Goal: Task Accomplishment & Management: Manage account settings

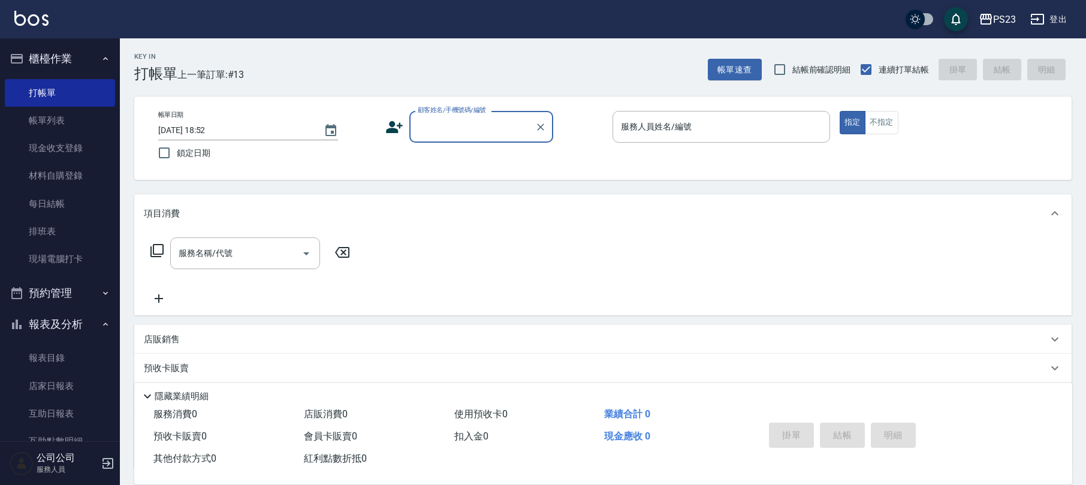
click at [441, 120] on input "顧客姓名/手機號碼/編號" at bounding box center [472, 126] width 115 height 21
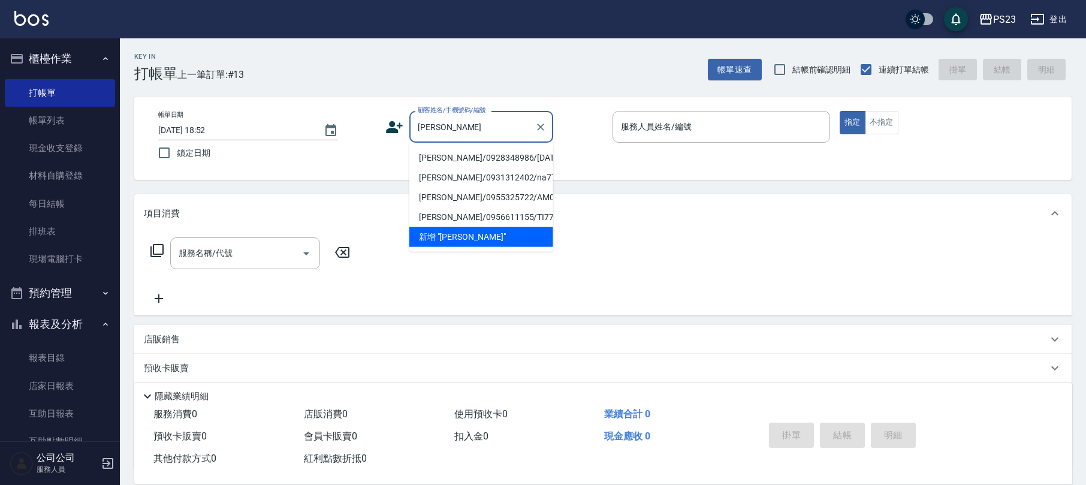
click at [533, 159] on li "王威仁/0928348986/sa800709" at bounding box center [481, 158] width 144 height 20
type input "王威仁/0928348986/sa800709"
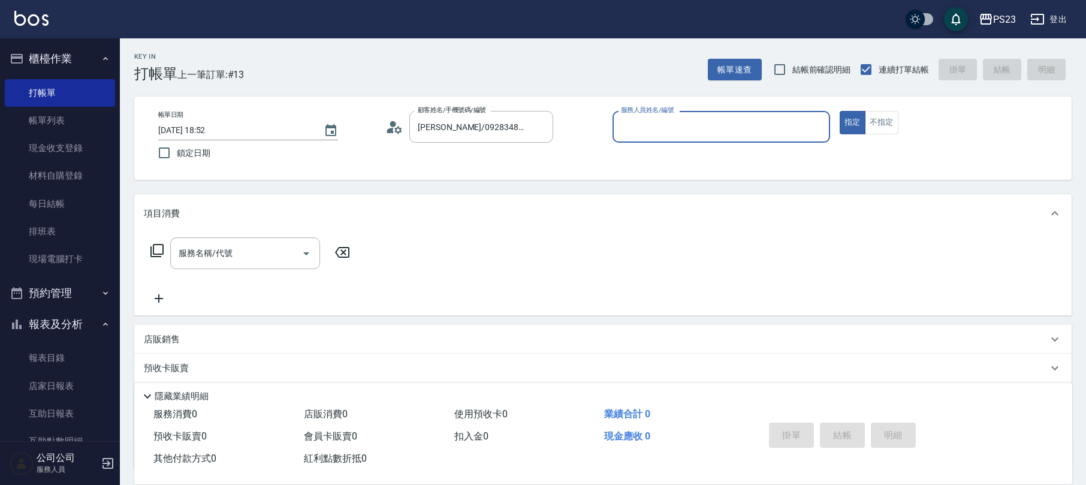
type input "SAMMI-1"
click at [162, 247] on icon at bounding box center [157, 250] width 14 height 14
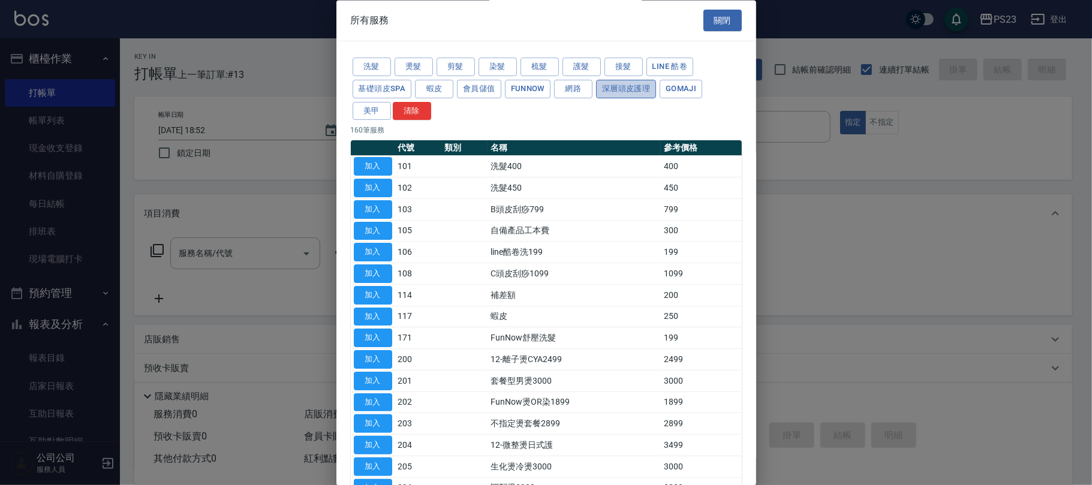
click at [610, 85] on button "深層頭皮護理" at bounding box center [626, 89] width 60 height 19
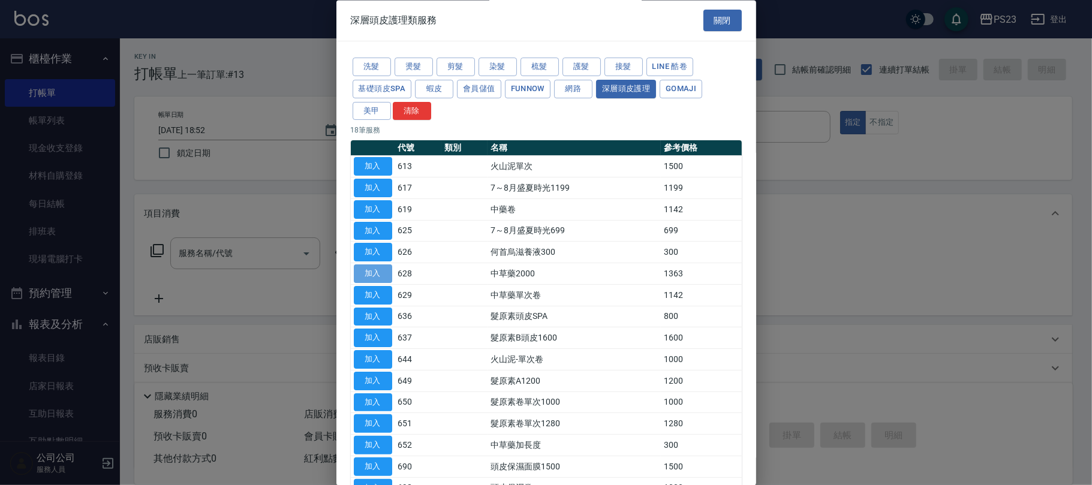
click at [384, 270] on button "加入" at bounding box center [373, 274] width 38 height 19
type input "中草藥2000(628)"
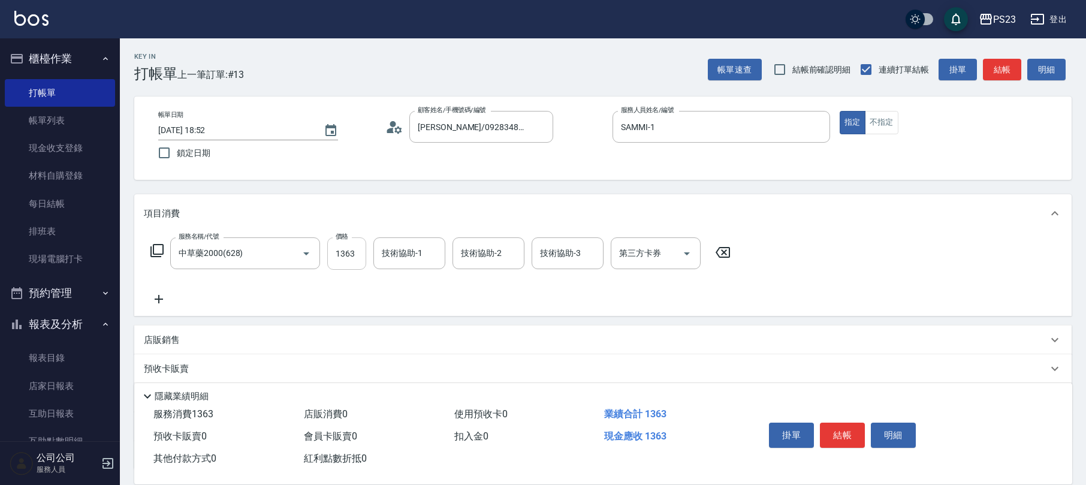
click at [356, 259] on input "1363" at bounding box center [346, 253] width 39 height 32
type input "1500"
type input "青惠-26"
type input "Flora-21"
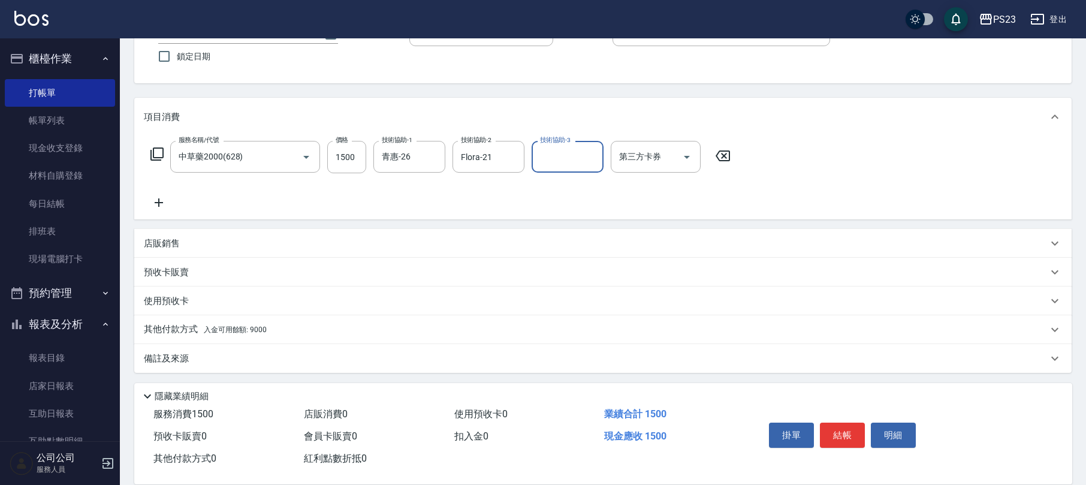
click at [299, 324] on div "其他付款方式 入金可用餘額: 9000" at bounding box center [596, 329] width 904 height 13
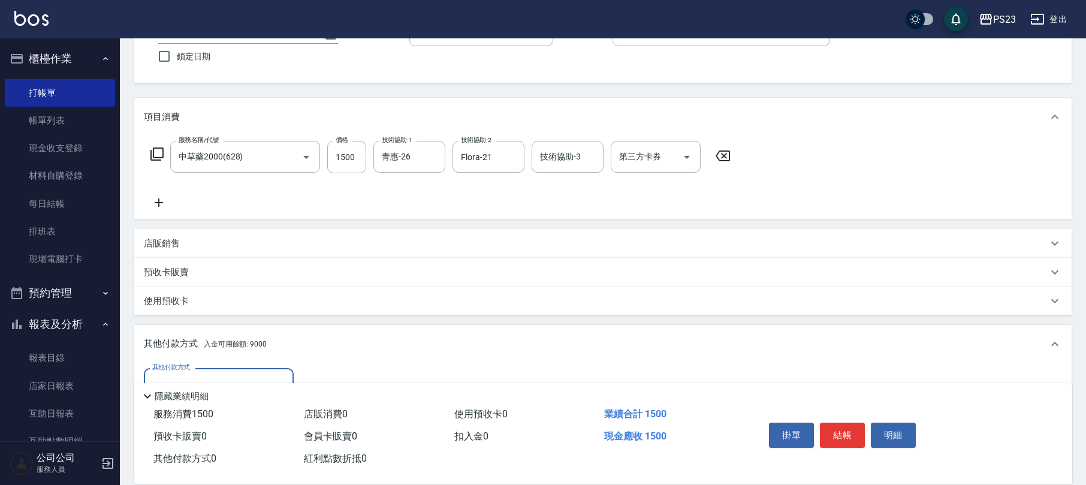
scroll to position [238, 0]
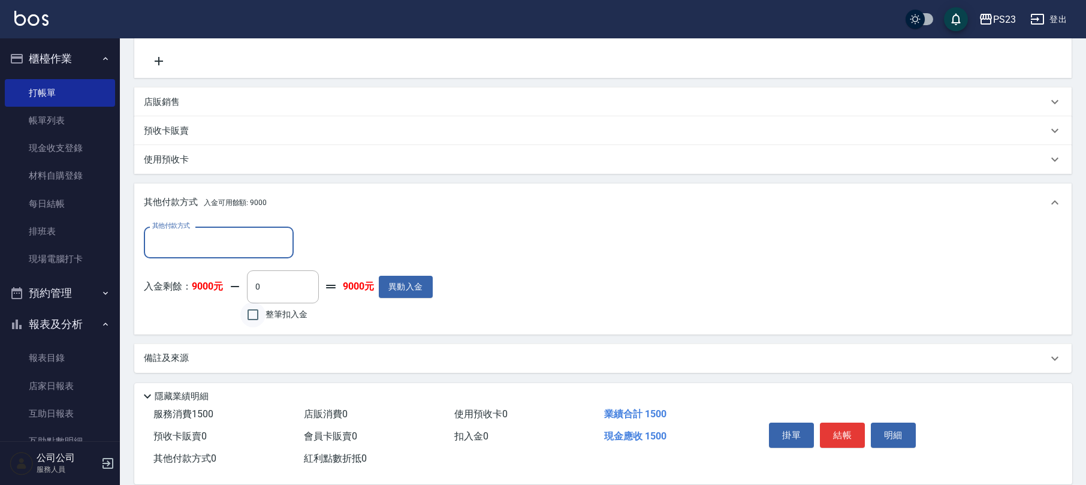
click at [252, 311] on input "整筆扣入金" at bounding box center [252, 314] width 25 height 25
checkbox input "true"
type input "1500"
click at [844, 437] on button "結帳" at bounding box center [842, 435] width 45 height 25
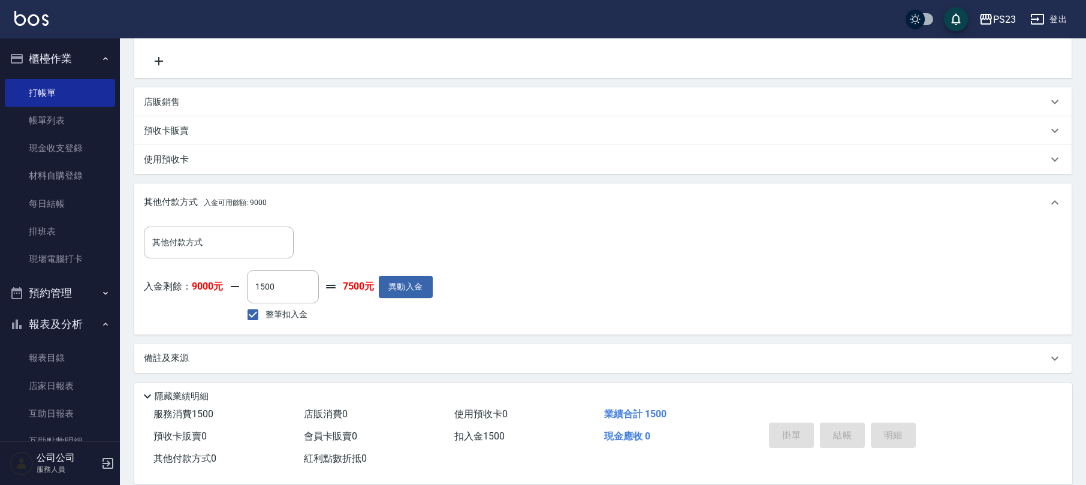
type input "2025/10/09 19:40"
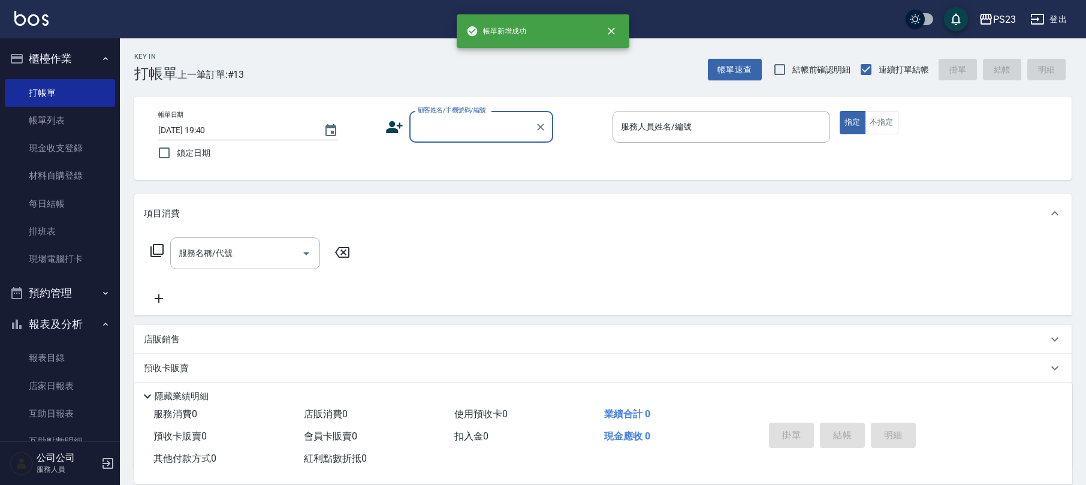
scroll to position [0, 0]
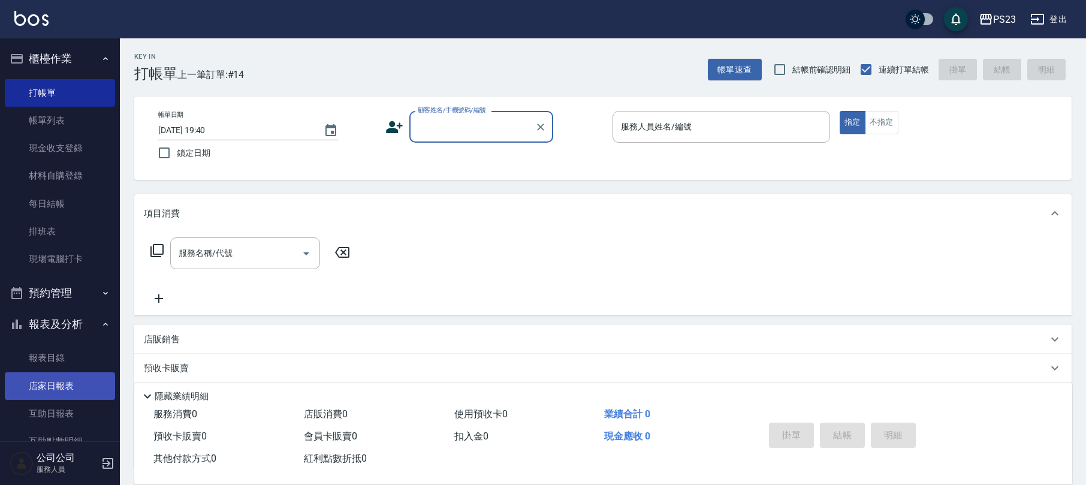
click at [96, 382] on link "店家日報表" at bounding box center [60, 386] width 110 height 28
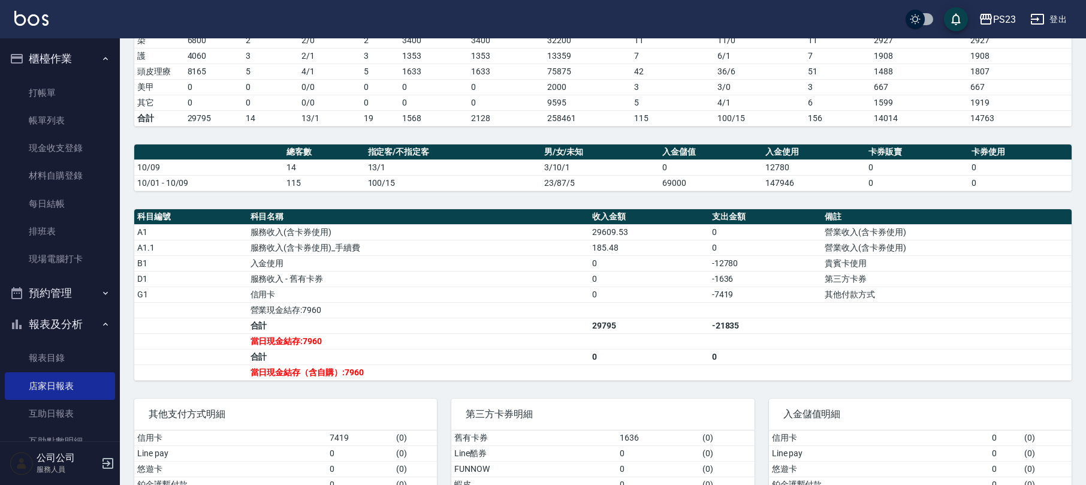
scroll to position [361, 0]
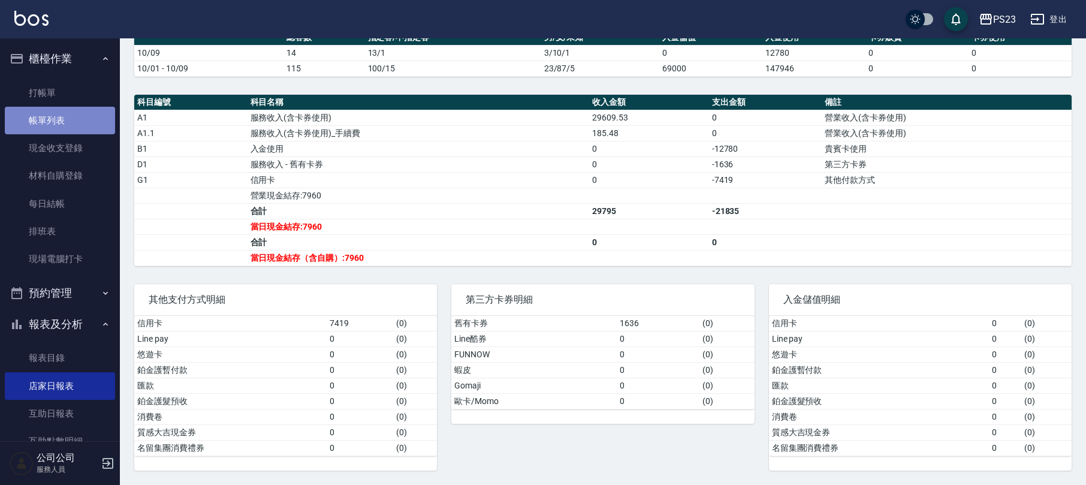
click at [64, 125] on link "帳單列表" at bounding box center [60, 121] width 110 height 28
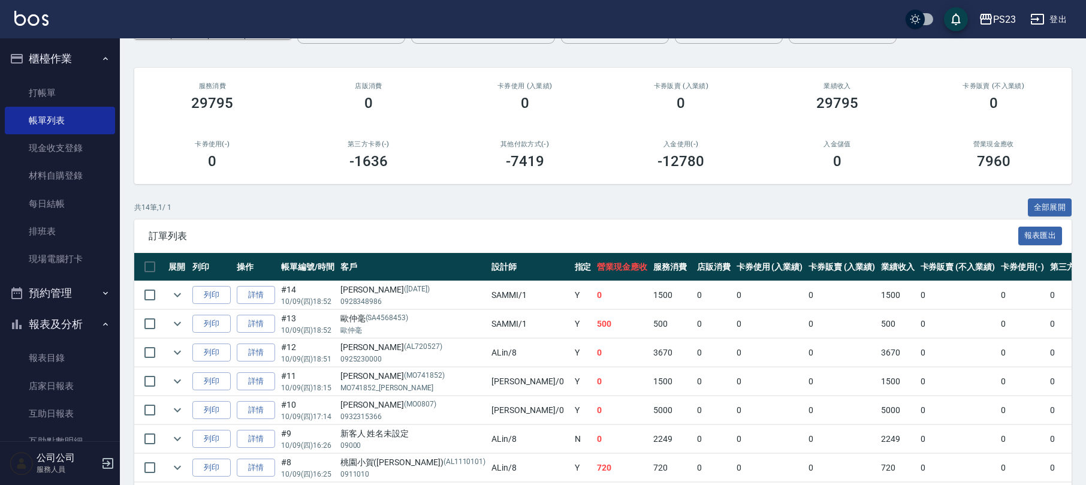
scroll to position [240, 0]
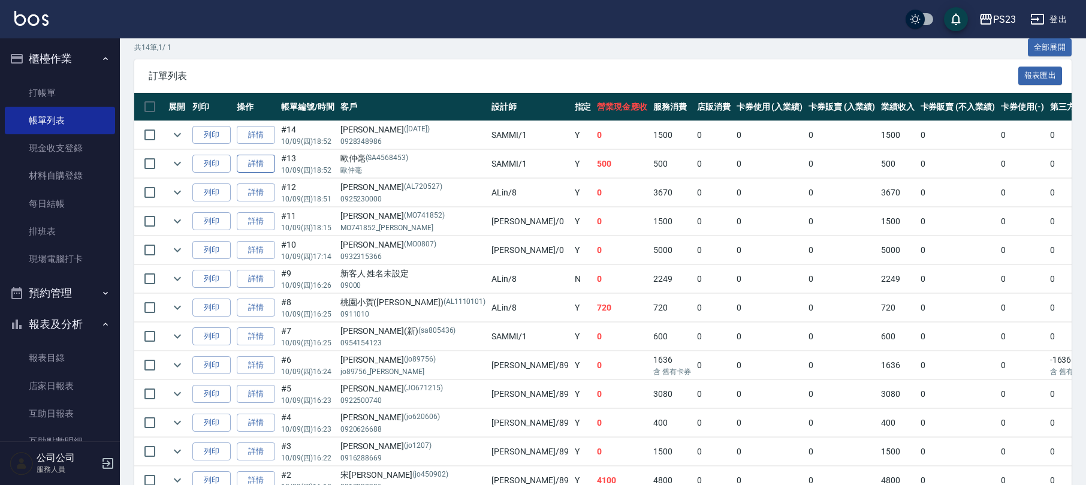
click at [263, 164] on link "詳情" at bounding box center [256, 164] width 38 height 19
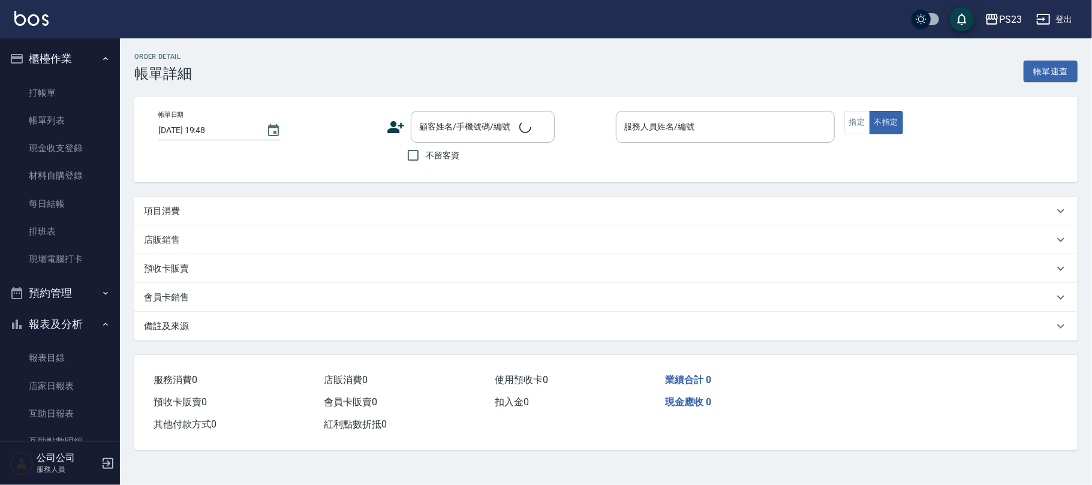
type input "2025/10/09 18:52"
type input "SAMMI-1"
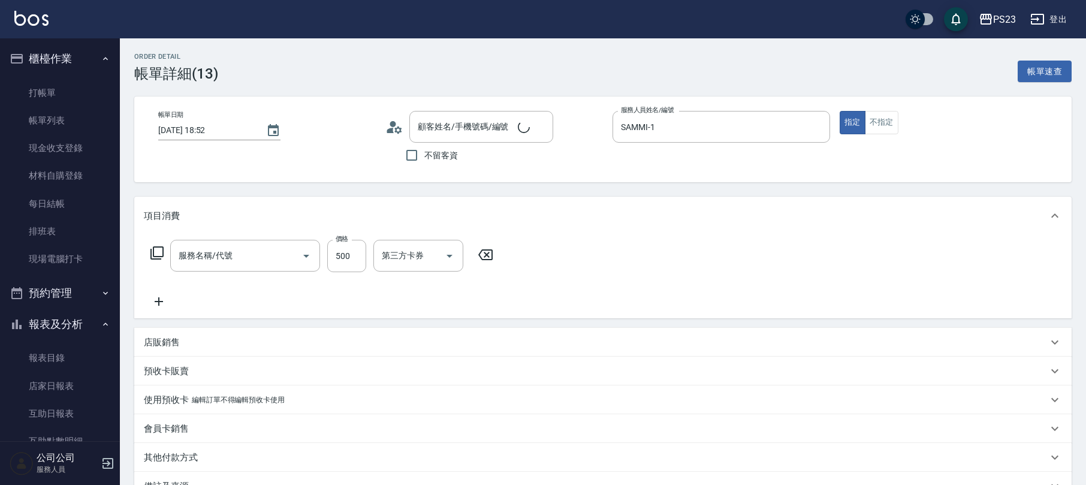
type input "歐仲毫/歐仲毫/SA4568453"
type input "指定洗+剪髮1500(306)"
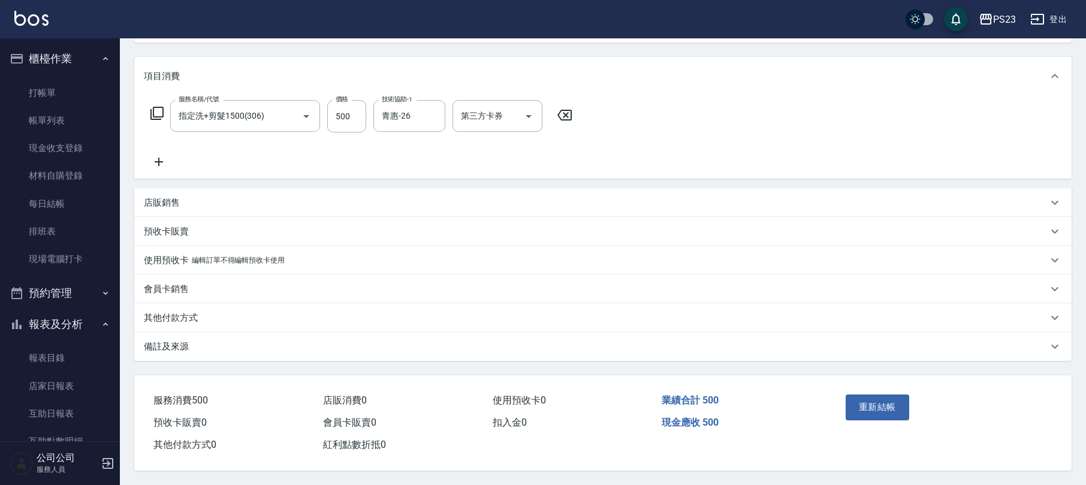
click at [185, 312] on p "其他付款方式" at bounding box center [171, 318] width 54 height 13
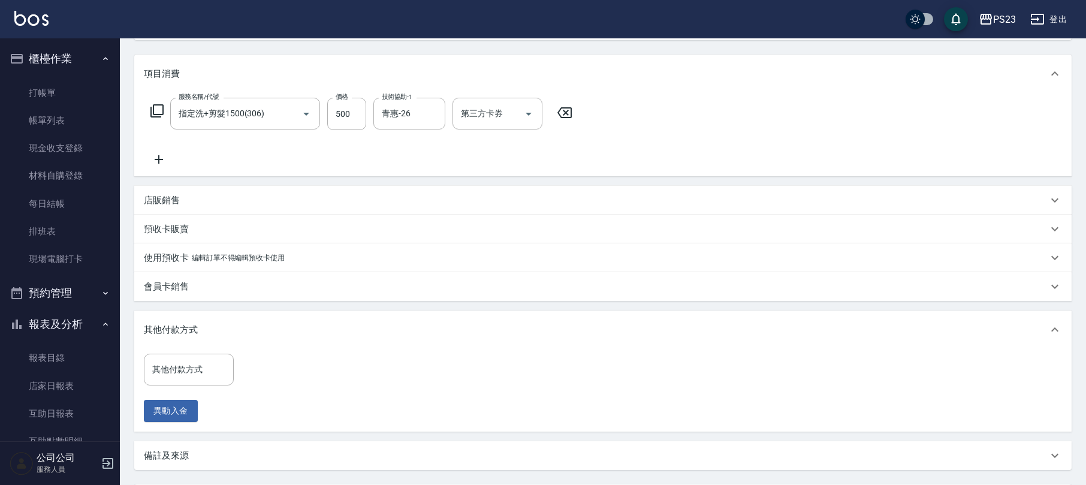
scroll to position [252, 0]
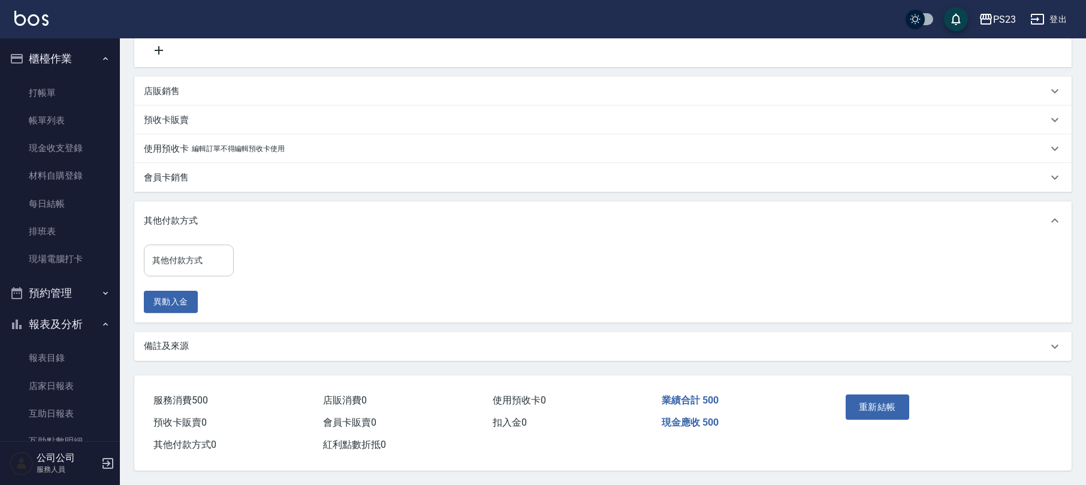
click at [198, 262] on div "其他付款方式 其他付款方式" at bounding box center [189, 261] width 90 height 32
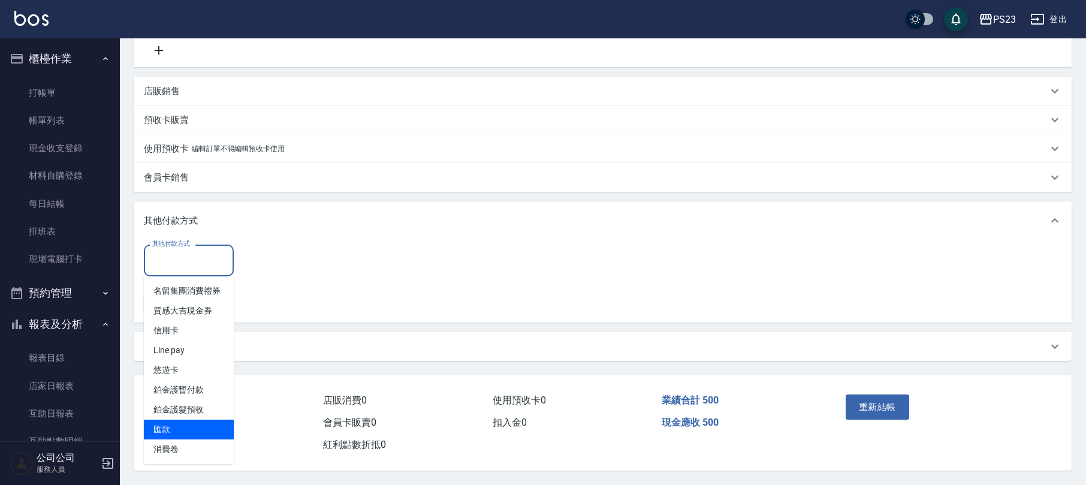
click at [185, 427] on span "匯款" at bounding box center [189, 430] width 90 height 20
type input "匯款"
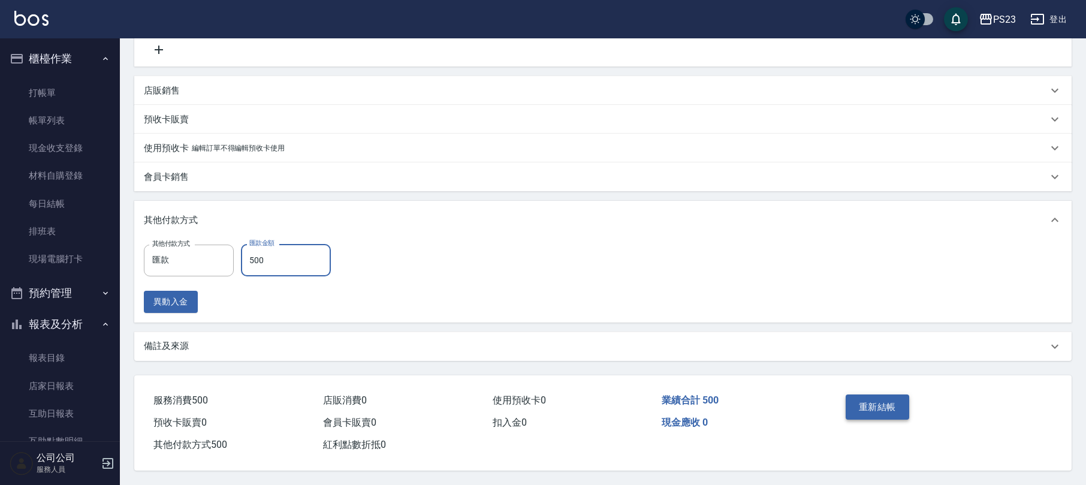
type input "500"
click at [884, 406] on button "重新結帳" at bounding box center [878, 406] width 64 height 25
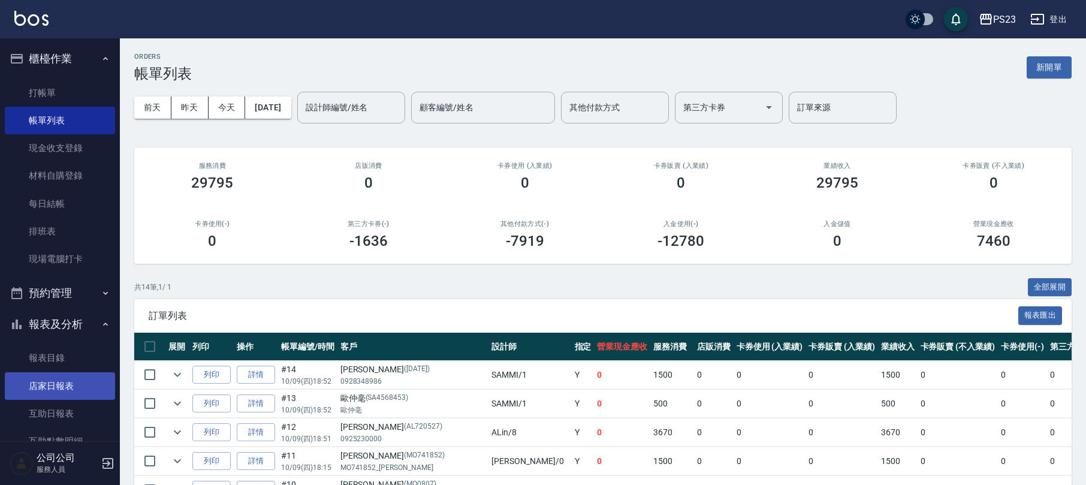
click at [52, 374] on link "店家日報表" at bounding box center [60, 386] width 110 height 28
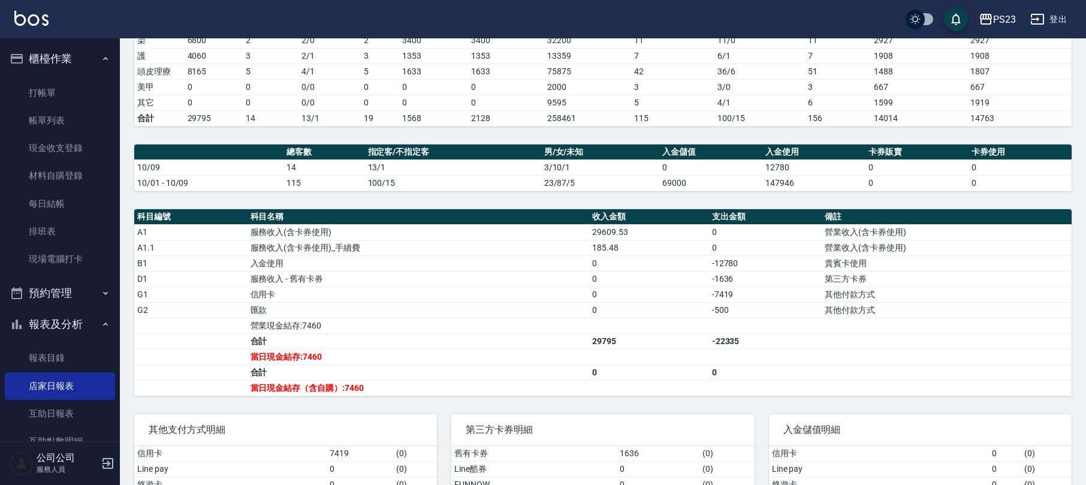
scroll to position [297, 0]
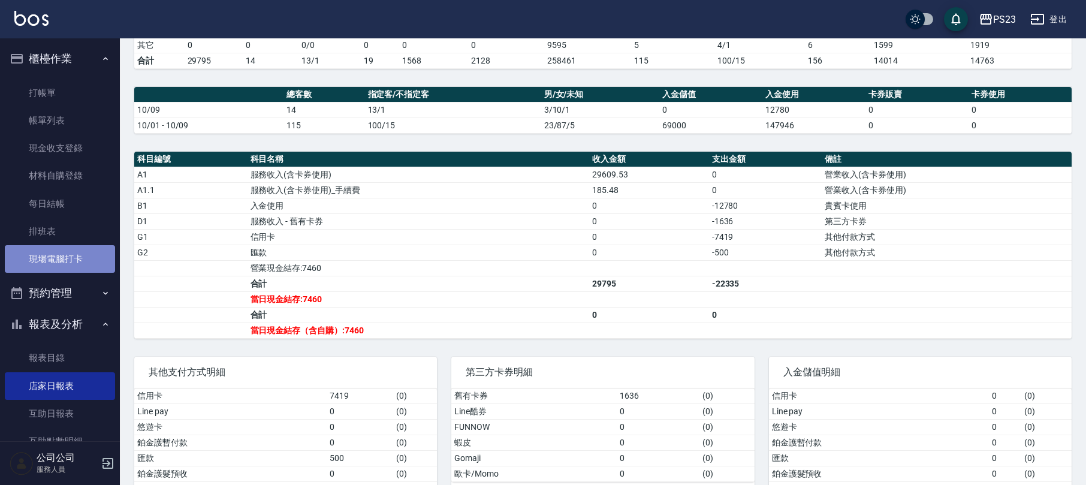
click at [76, 257] on link "現場電腦打卡" at bounding box center [60, 259] width 110 height 28
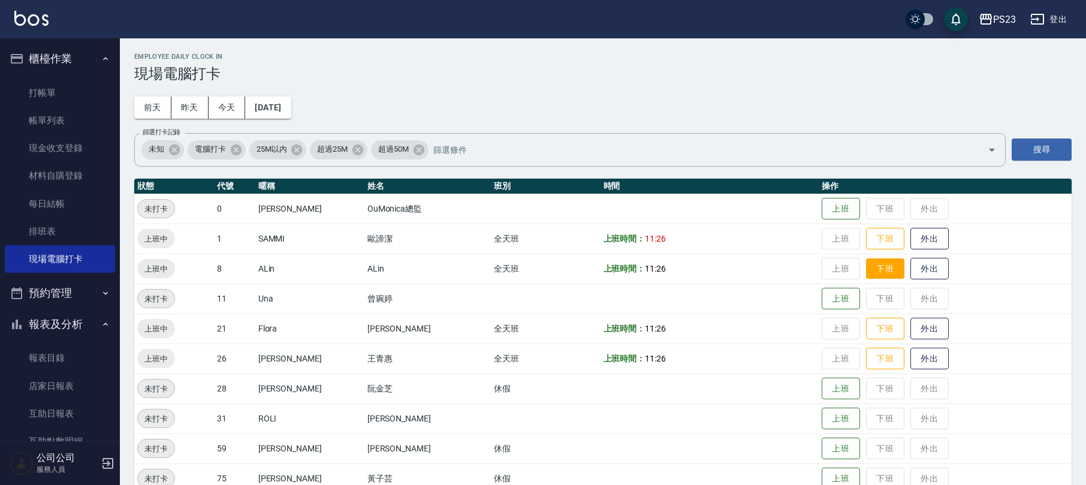
click at [873, 264] on button "下班" at bounding box center [885, 268] width 38 height 21
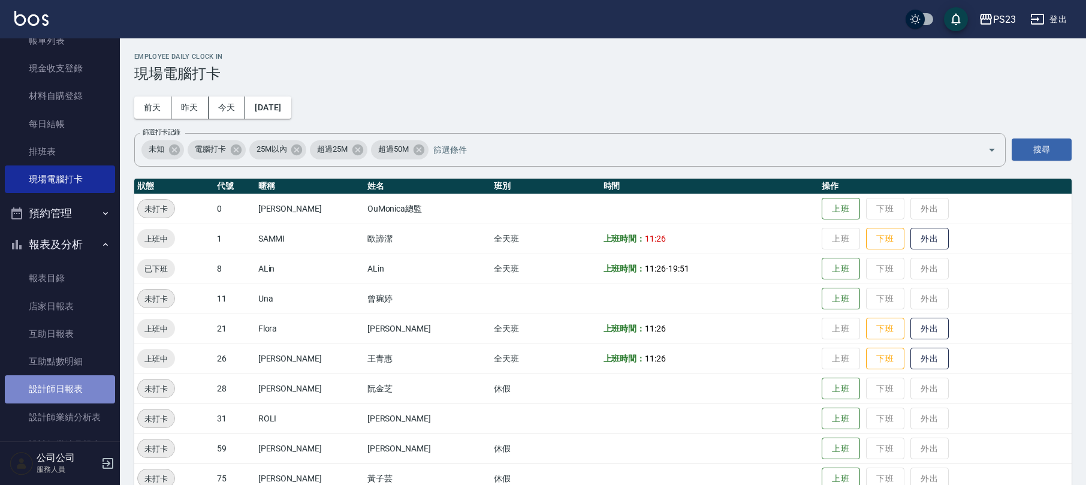
click at [73, 390] on link "設計師日報表" at bounding box center [60, 389] width 110 height 28
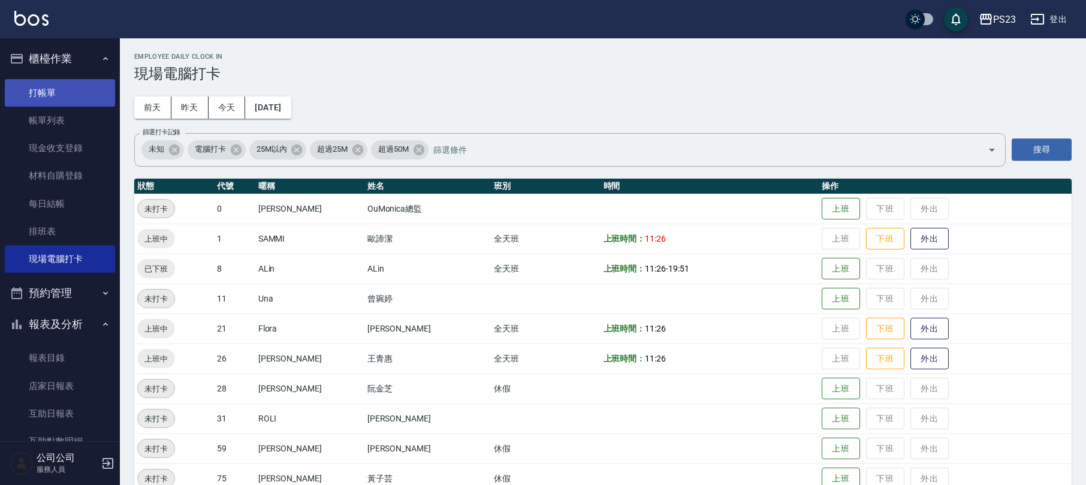
click at [79, 97] on link "打帳單" at bounding box center [60, 93] width 110 height 28
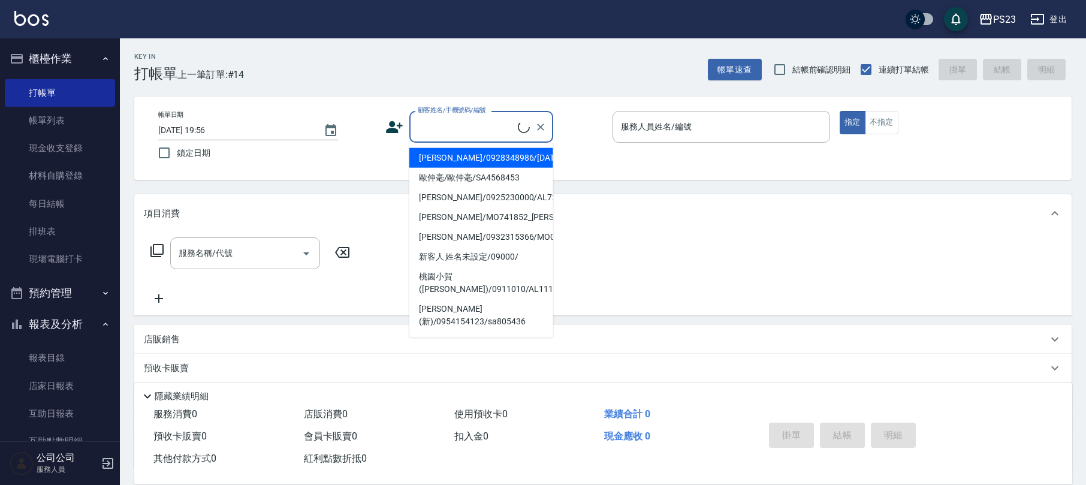
click at [436, 129] on input "顧客姓名/手機號碼/編號" at bounding box center [466, 126] width 103 height 21
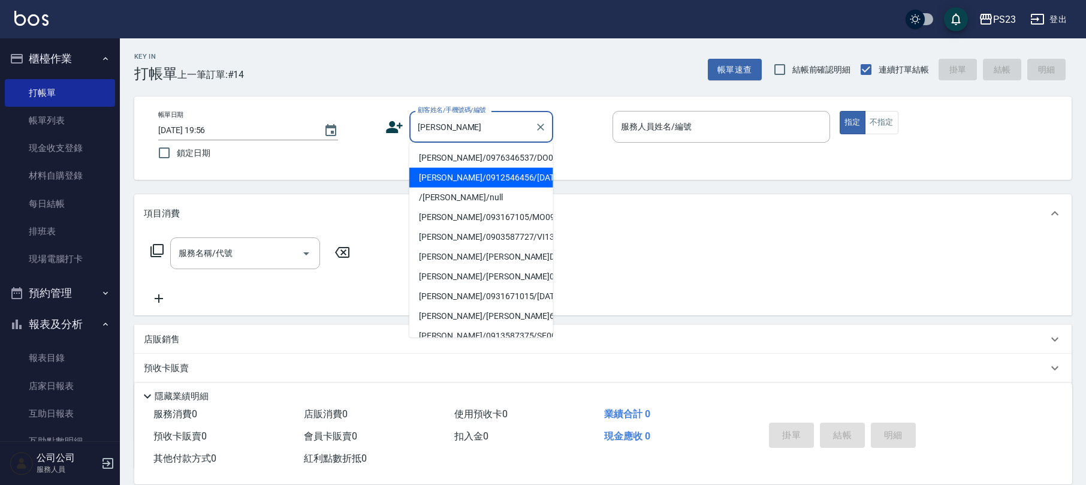
click at [483, 188] on li "李雅珊/0912546456/MO620108" at bounding box center [481, 178] width 144 height 20
type input "李雅珊/0912546456/MO620108"
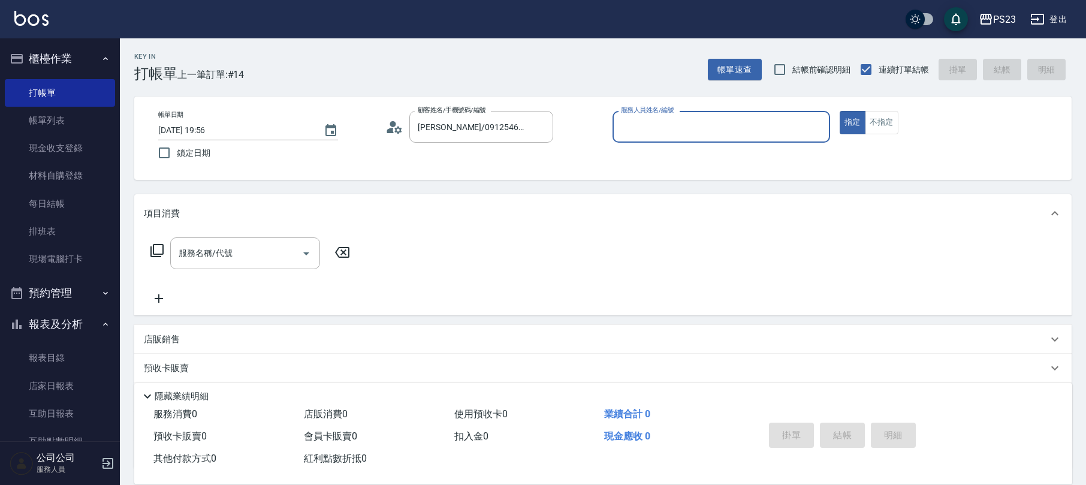
click at [392, 130] on icon at bounding box center [390, 130] width 7 height 5
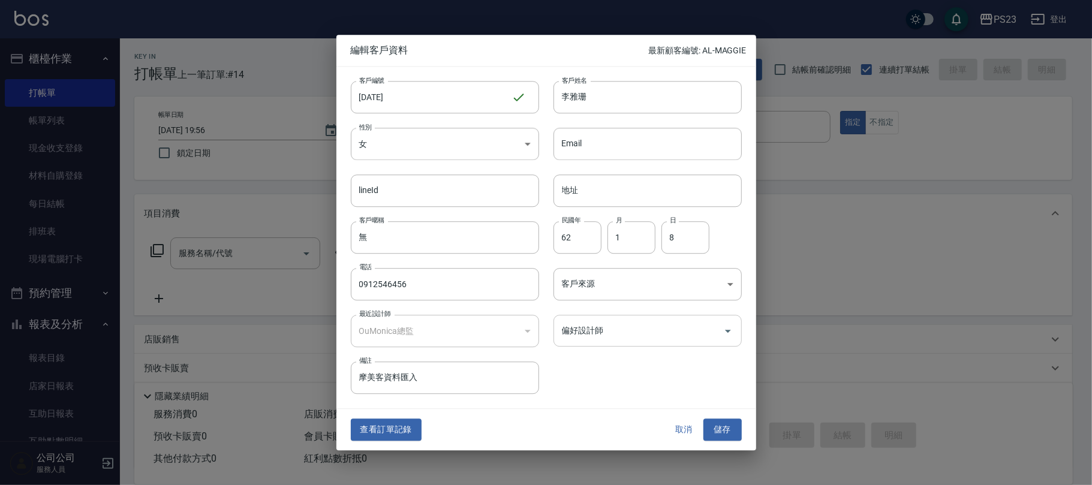
click at [577, 317] on div "偏好設計師" at bounding box center [647, 331] width 188 height 32
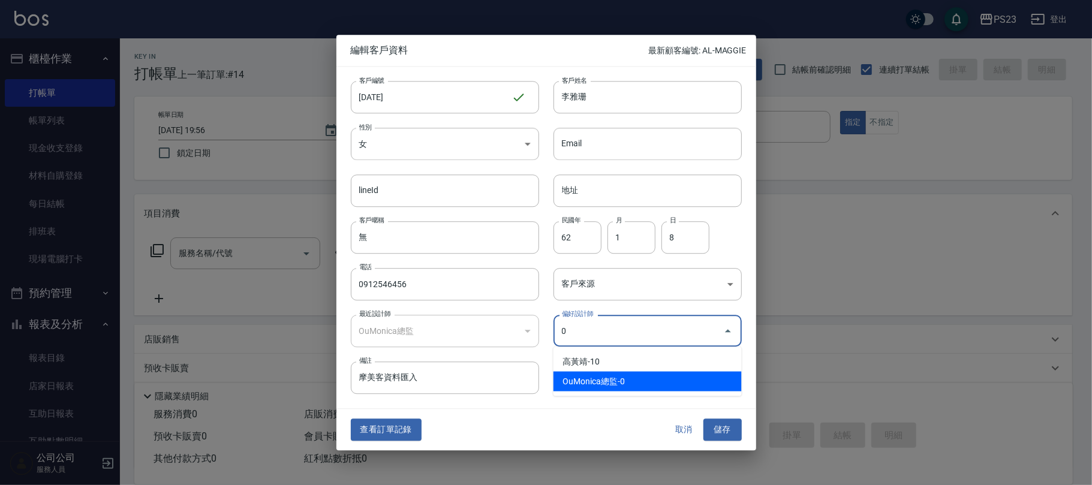
click at [578, 380] on li "OuMonica總監-0" at bounding box center [647, 382] width 188 height 20
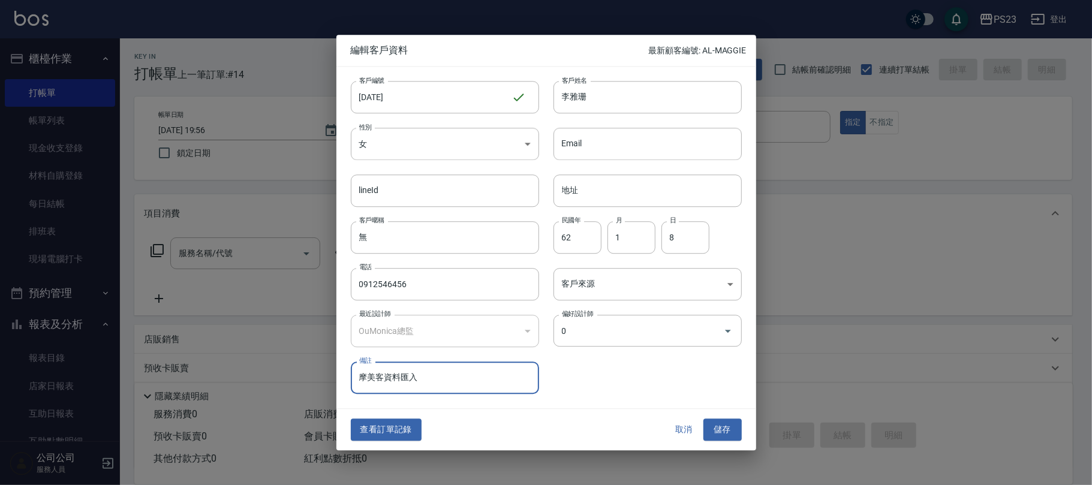
type input "OuMonica總監"
click at [731, 424] on button "儲存" at bounding box center [722, 430] width 38 height 22
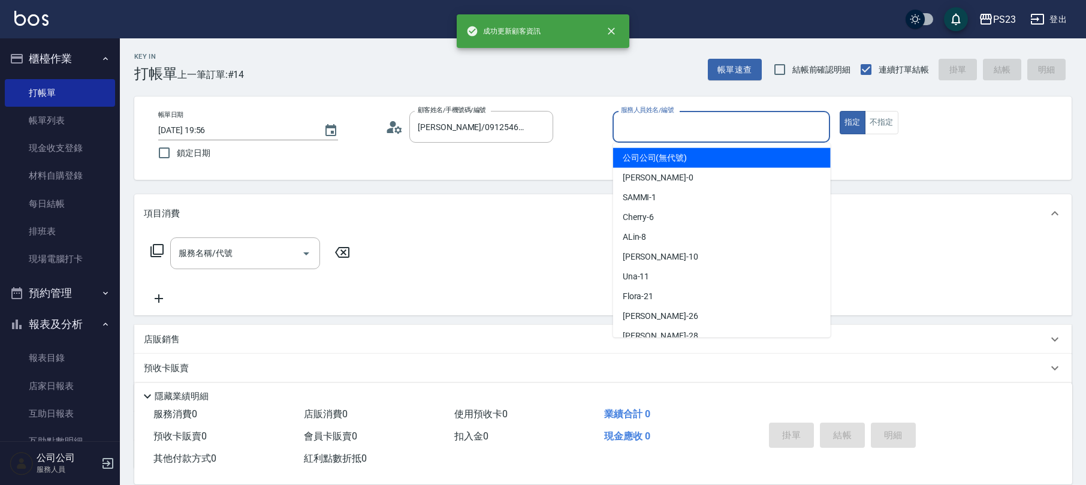
click at [649, 128] on input "服務人員姓名/編號" at bounding box center [721, 126] width 207 height 21
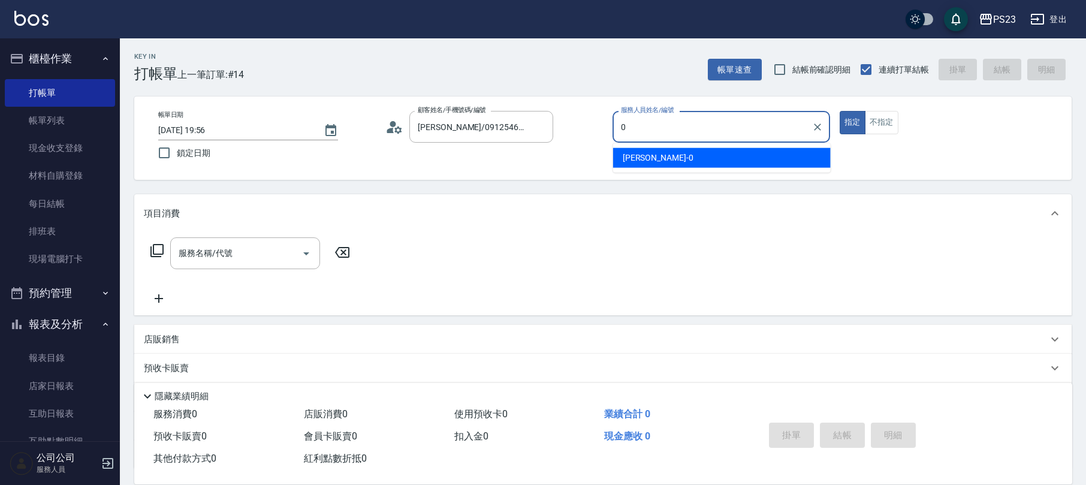
click at [629, 162] on span "Monica -0" at bounding box center [658, 158] width 71 height 13
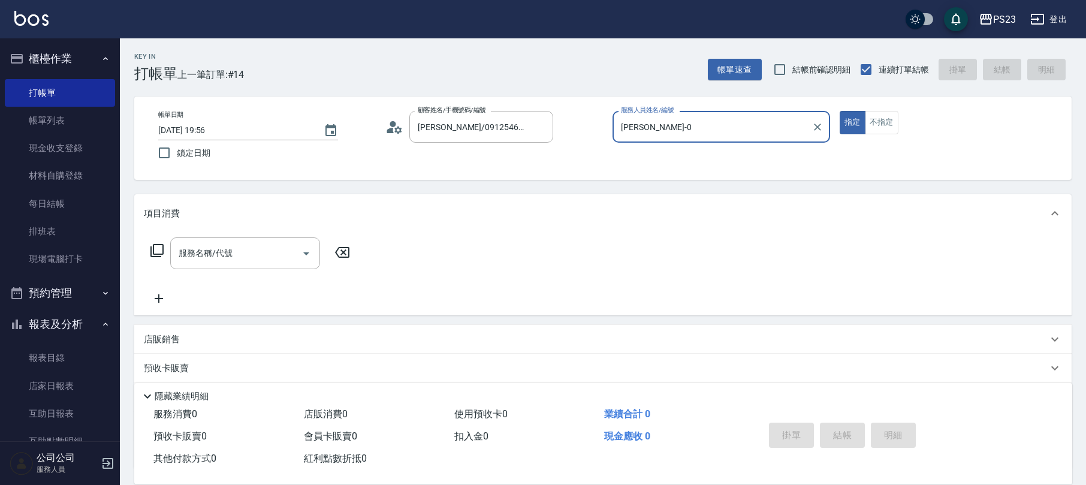
type input "Monica-0"
click at [163, 253] on icon at bounding box center [156, 250] width 13 height 13
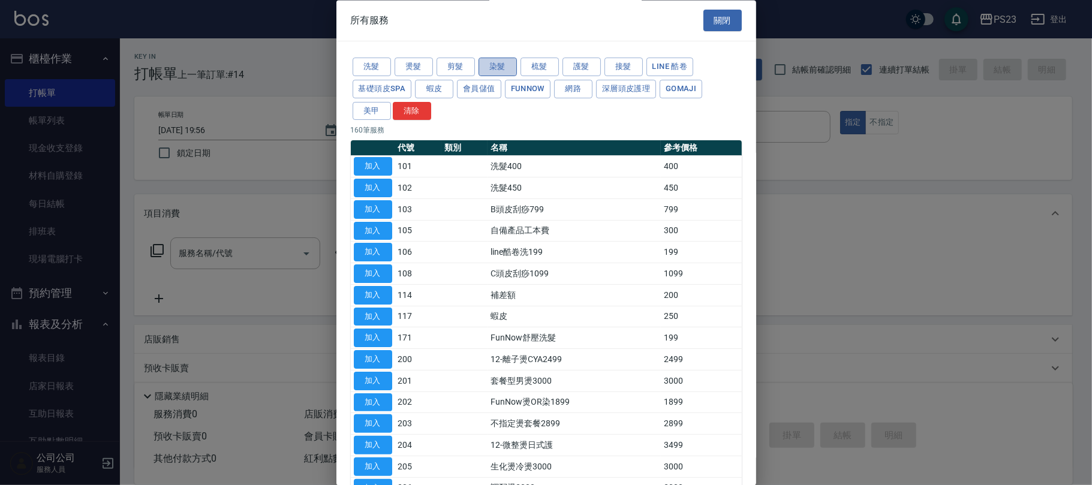
click at [506, 68] on button "染髮" at bounding box center [497, 67] width 38 height 19
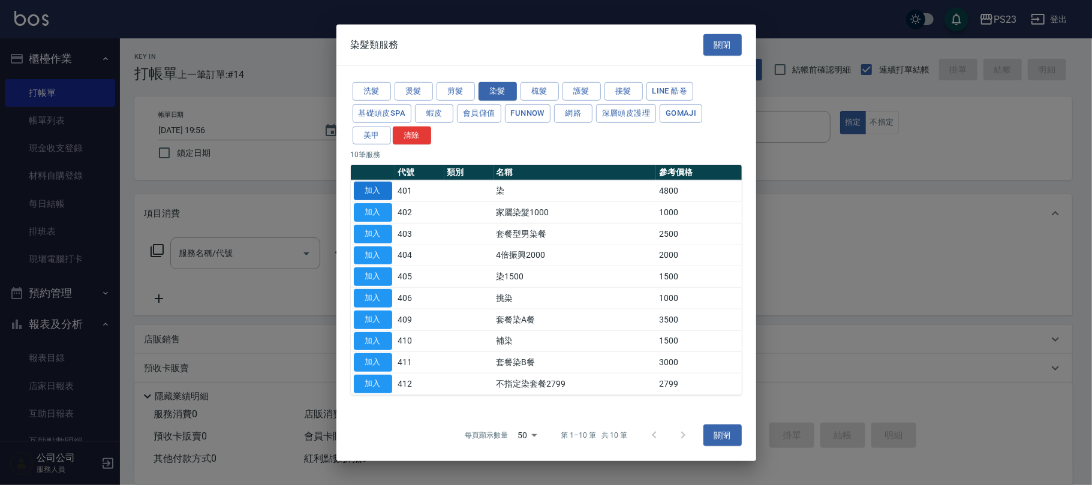
click at [378, 192] on button "加入" at bounding box center [373, 191] width 38 height 19
type input "染(401)"
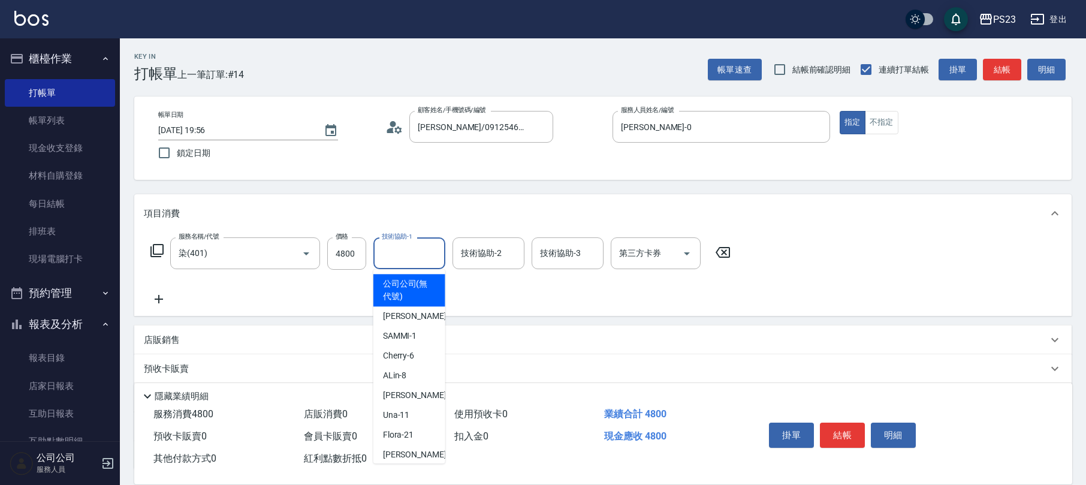
click at [398, 257] on input "技術協助-1" at bounding box center [409, 253] width 61 height 21
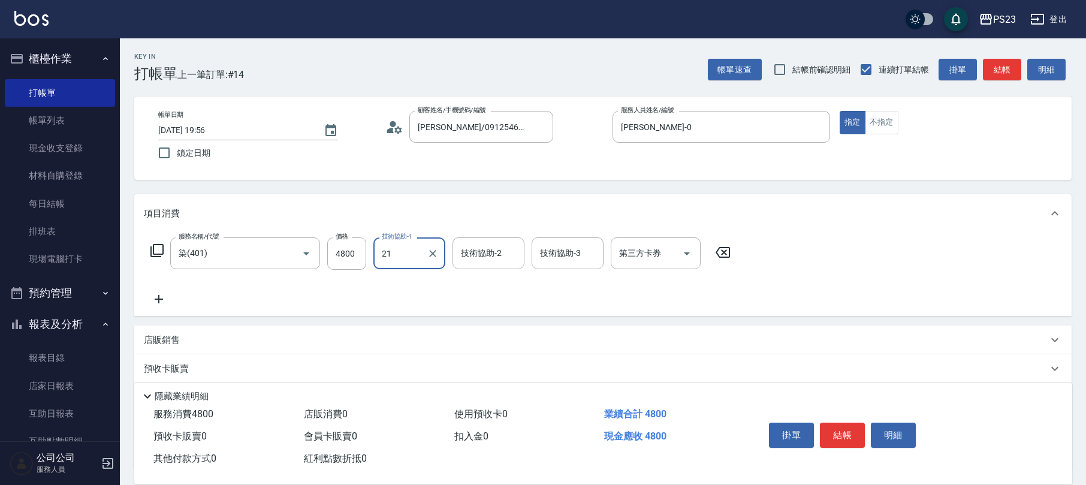
type input "Flora-21"
type input "Monica-0"
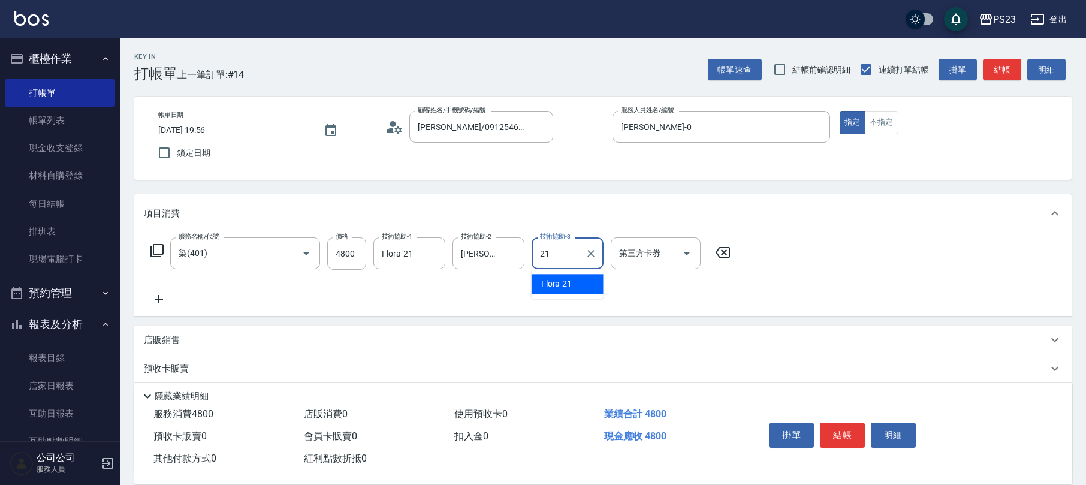
type input "Flora-21"
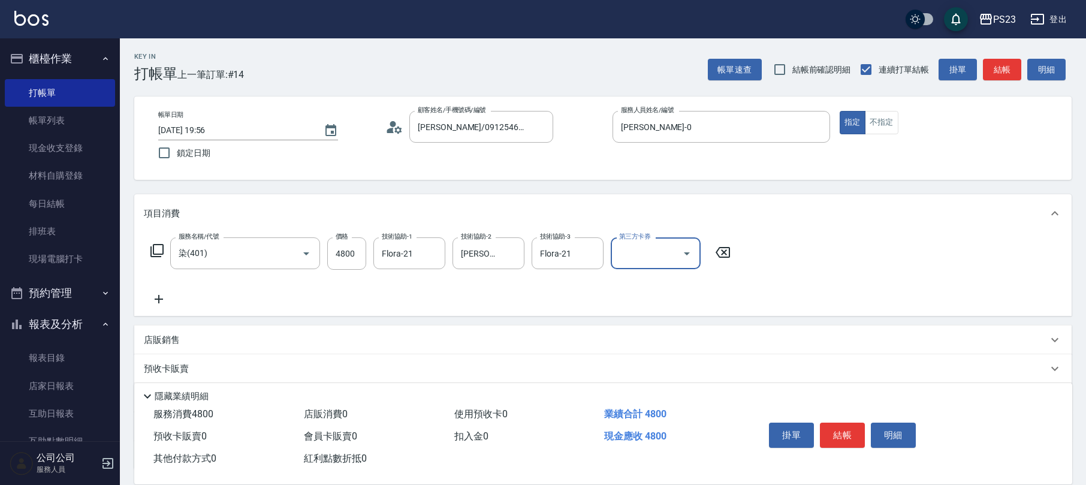
scroll to position [97, 0]
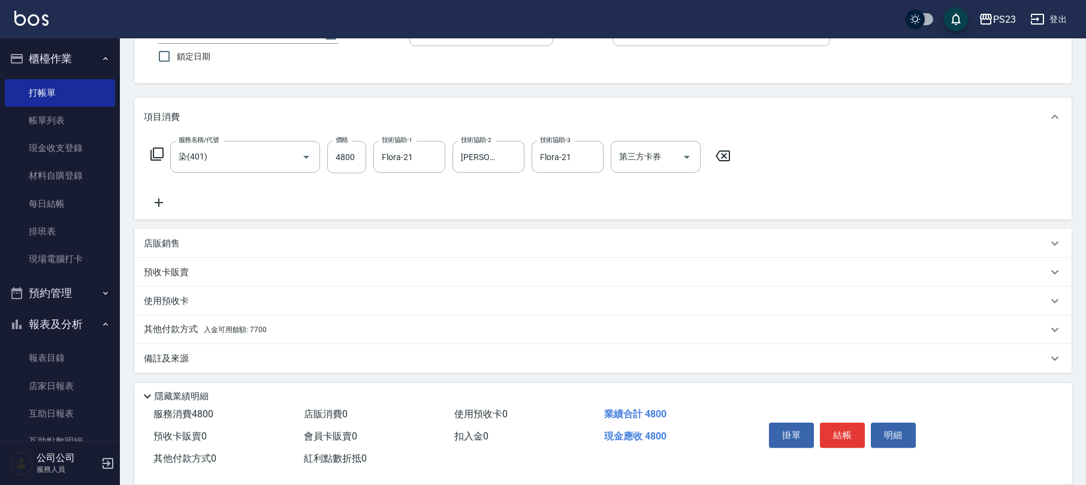
click at [311, 325] on div "其他付款方式 入金可用餘額: 7700" at bounding box center [596, 329] width 904 height 13
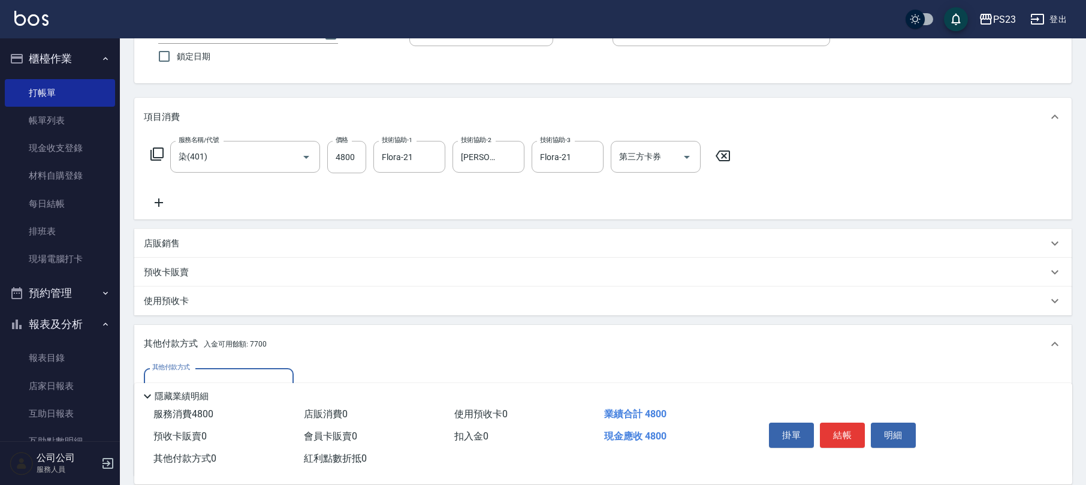
scroll to position [238, 0]
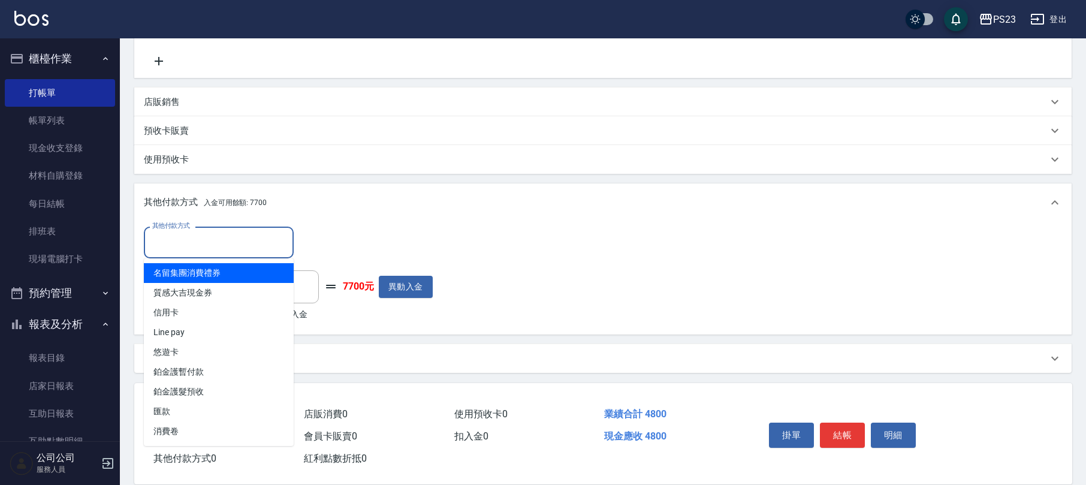
click at [272, 250] on input "其他付款方式" at bounding box center [218, 242] width 139 height 21
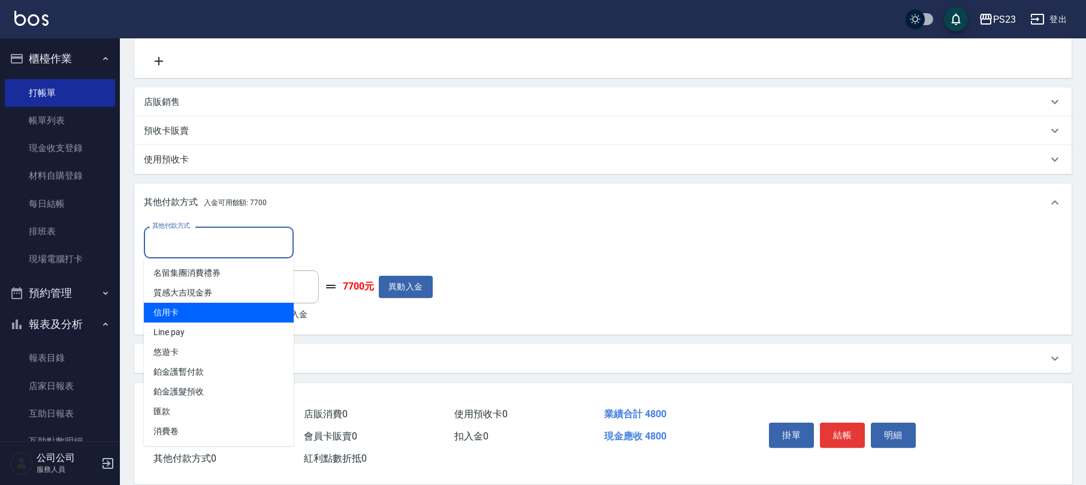
click at [240, 315] on span "信用卡" at bounding box center [219, 313] width 150 height 20
type input "信用卡"
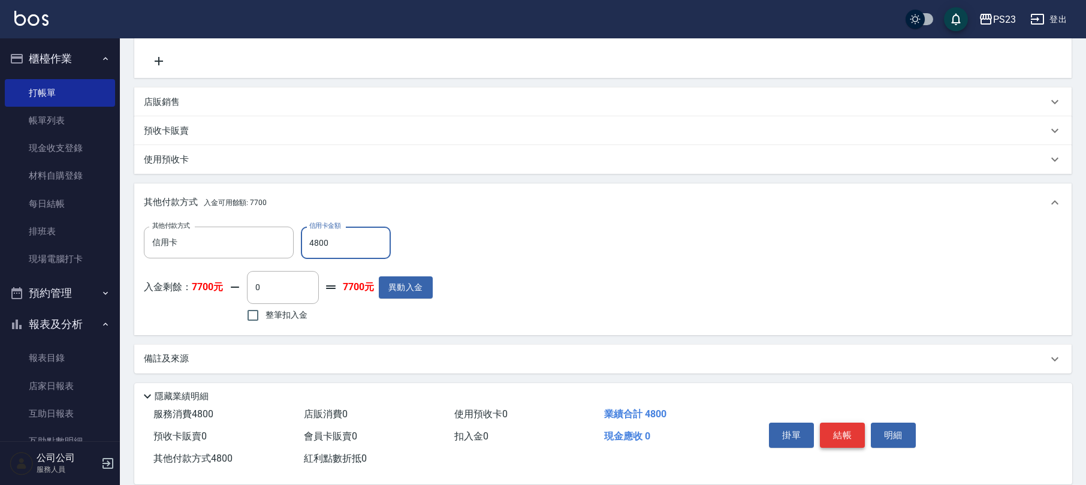
type input "4800"
click at [847, 427] on button "結帳" at bounding box center [842, 435] width 45 height 25
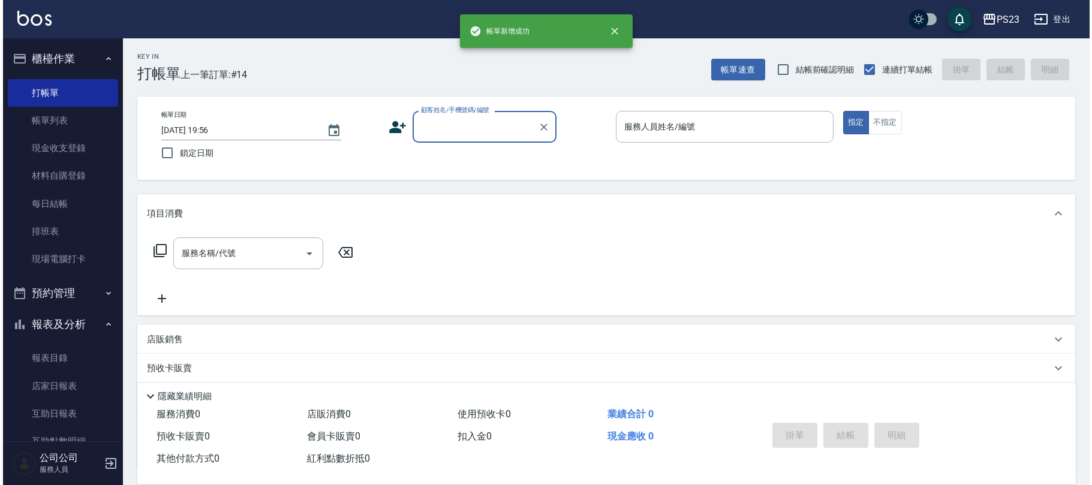
scroll to position [0, 0]
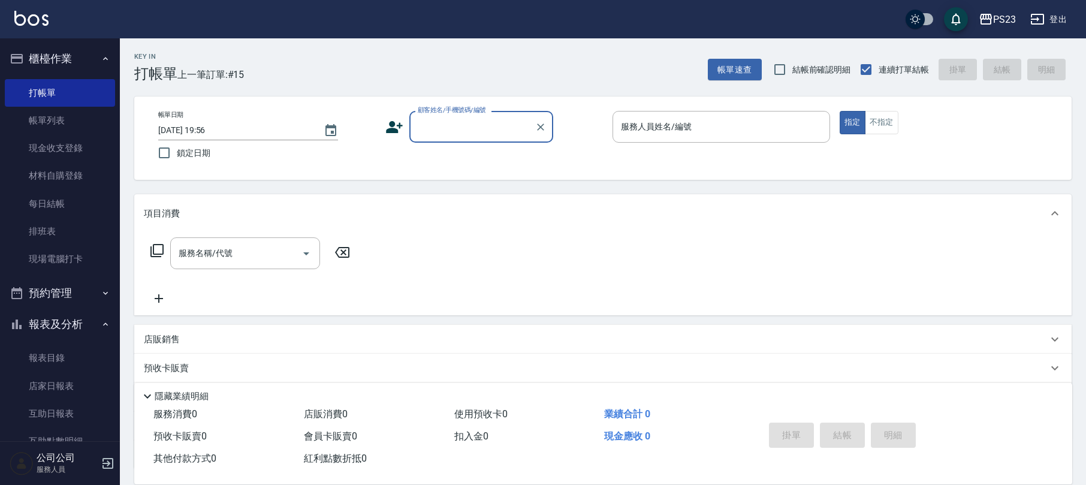
click at [1038, 16] on icon "button" at bounding box center [1038, 19] width 14 height 14
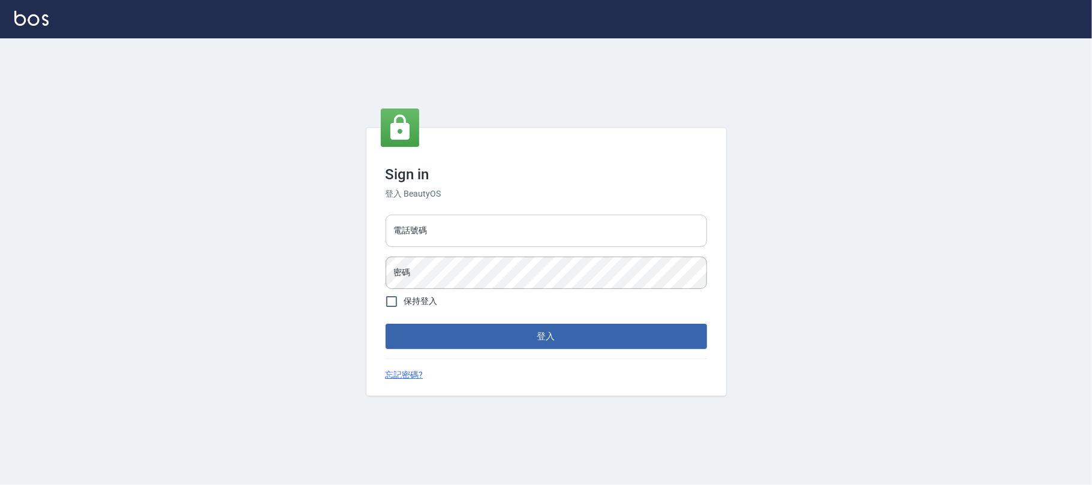
click at [562, 236] on input "電話號碼" at bounding box center [545, 231] width 321 height 32
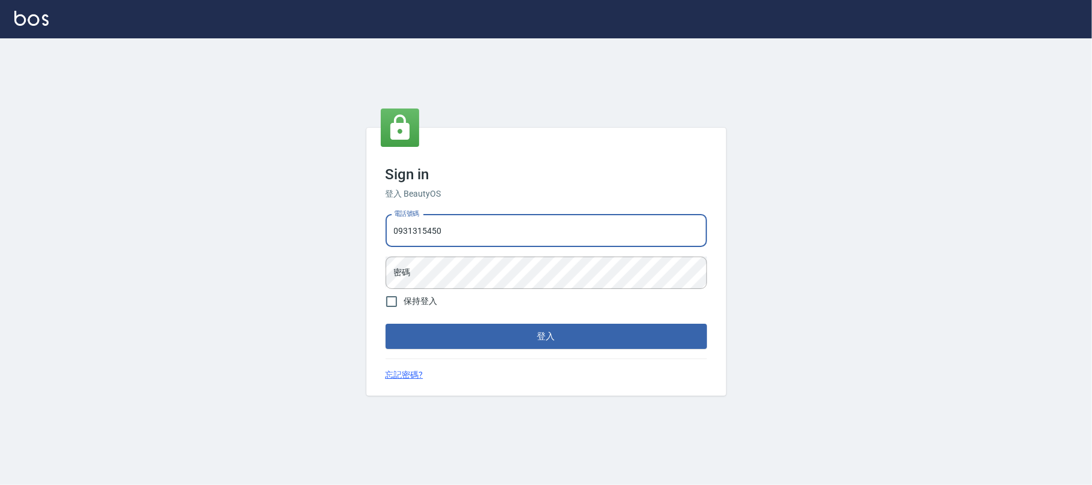
type input "0931315450"
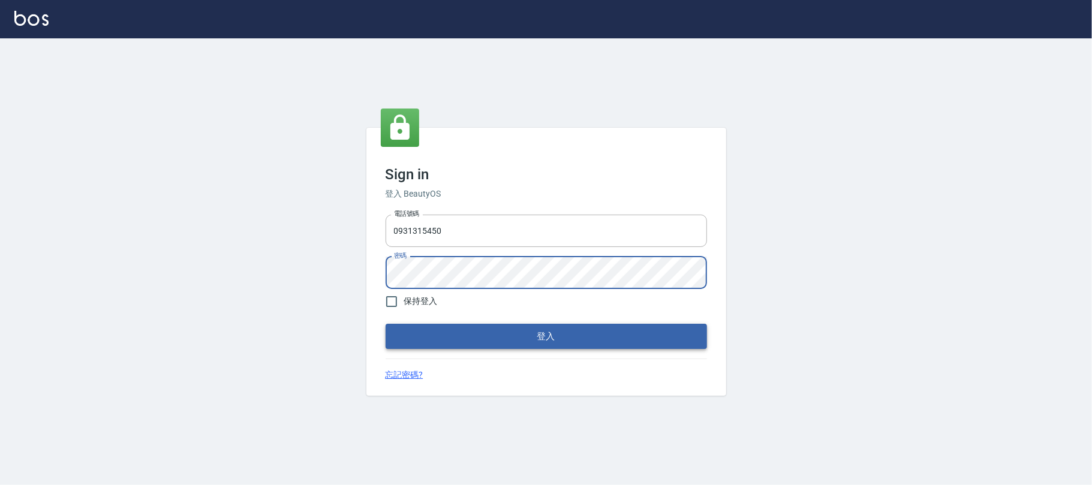
click at [514, 339] on button "登入" at bounding box center [545, 336] width 321 height 25
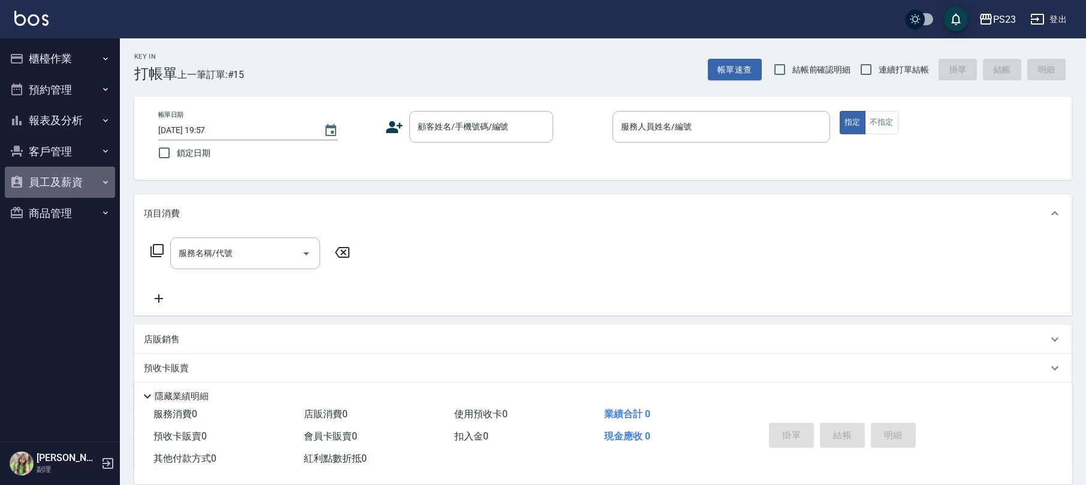
click at [58, 183] on button "員工及薪資" at bounding box center [60, 182] width 110 height 31
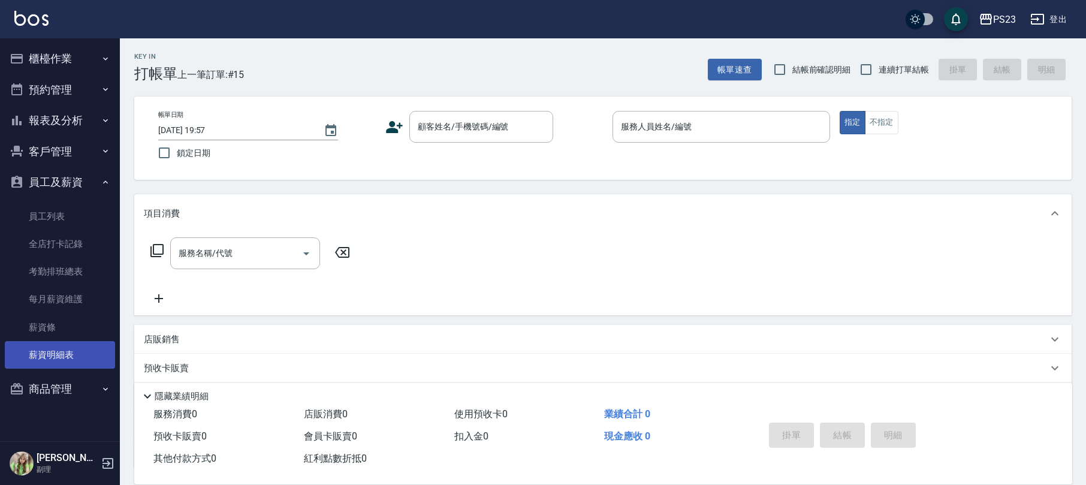
click at [68, 360] on link "薪資明細表" at bounding box center [60, 355] width 110 height 28
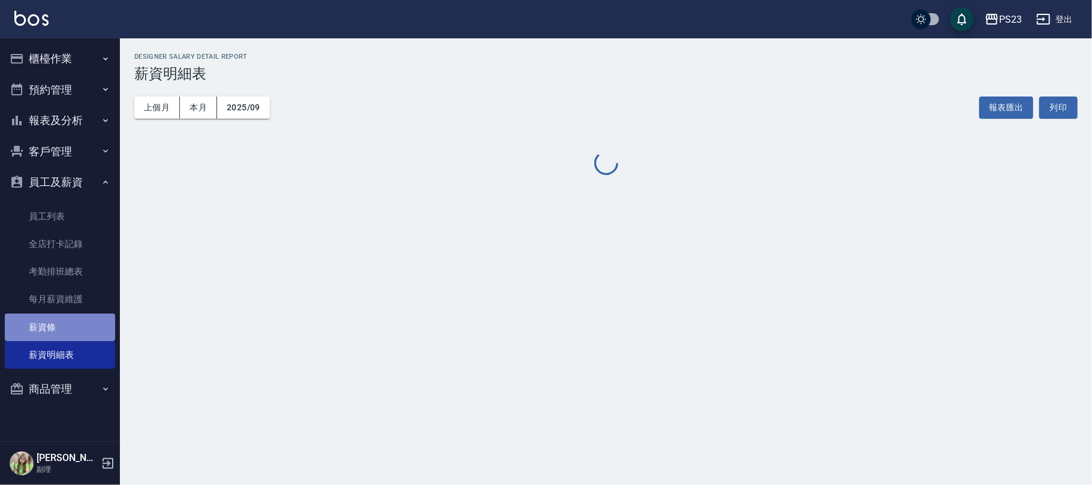
click at [77, 331] on link "薪資條" at bounding box center [60, 328] width 110 height 28
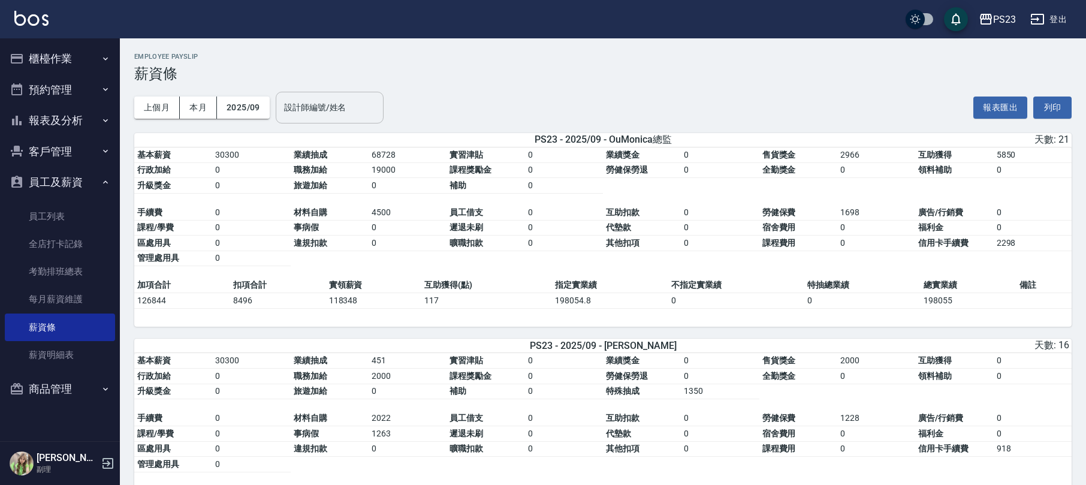
click at [305, 103] on div "設計師編號/姓名 設計師編號/姓名" at bounding box center [330, 108] width 108 height 32
click at [324, 131] on div "Una -11" at bounding box center [330, 138] width 108 height 20
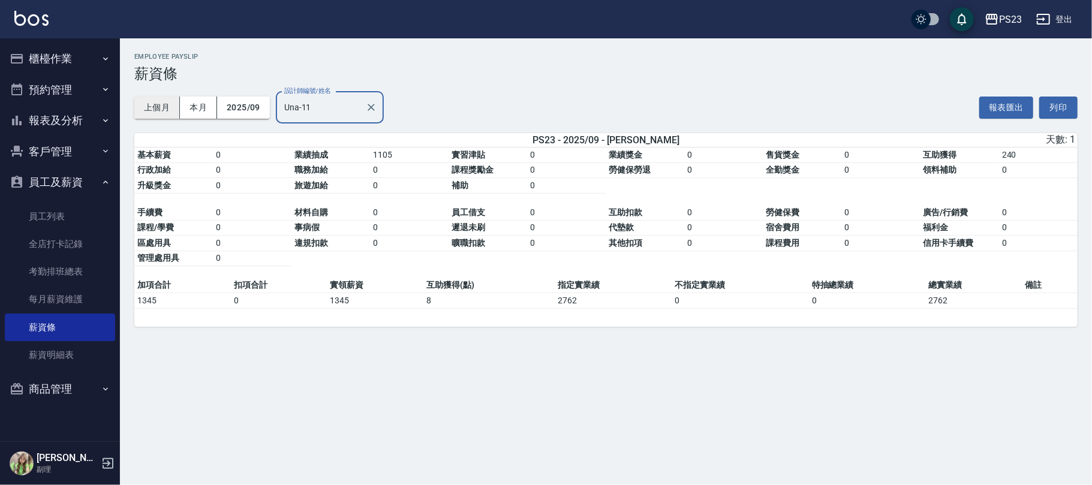
type input "Una-11"
click at [152, 109] on button "上個月" at bounding box center [157, 108] width 46 height 22
click at [248, 104] on button "2025/09" at bounding box center [243, 108] width 53 height 22
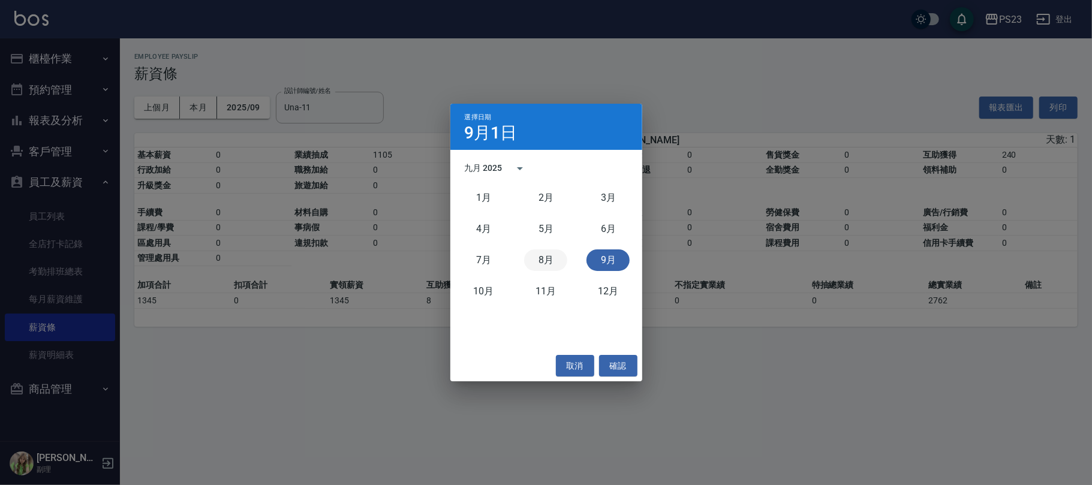
click at [549, 261] on button "8月" at bounding box center [545, 260] width 43 height 22
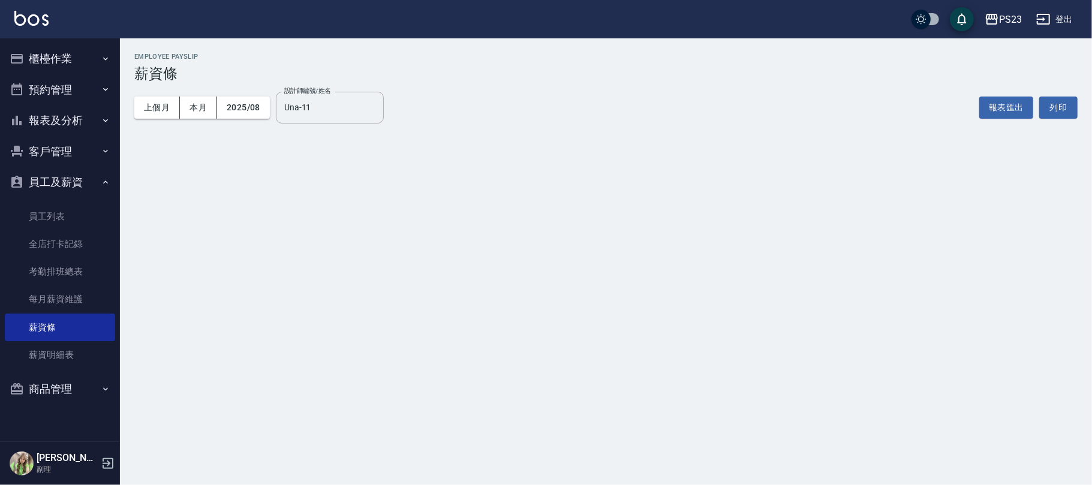
click at [49, 54] on button "櫃檯作業" at bounding box center [60, 58] width 110 height 31
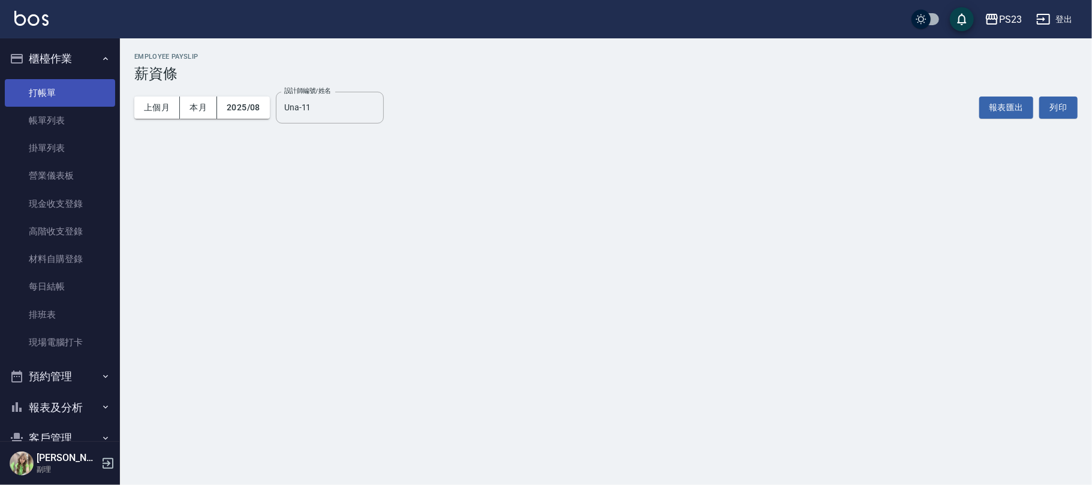
click at [50, 94] on link "打帳單" at bounding box center [60, 93] width 110 height 28
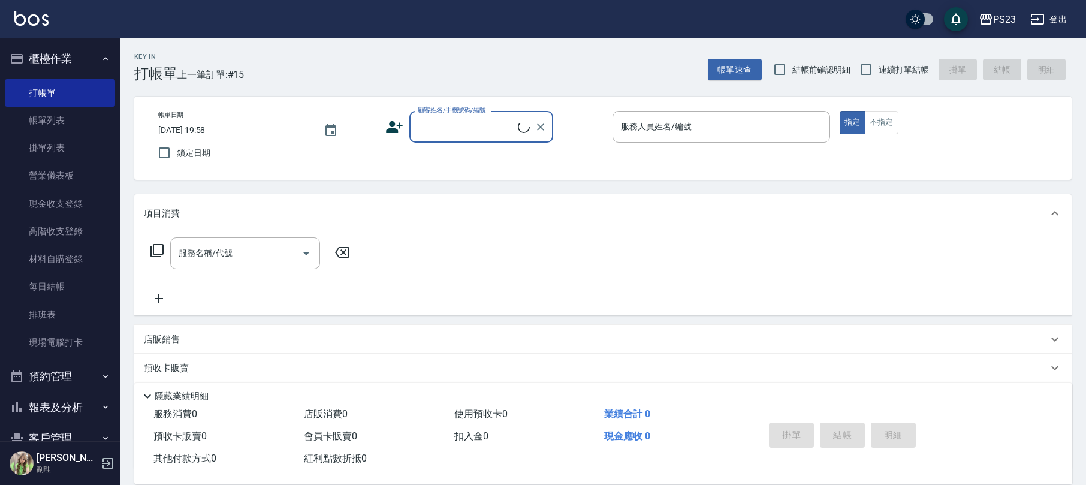
click at [53, 63] on button "櫃檯作業" at bounding box center [60, 58] width 110 height 31
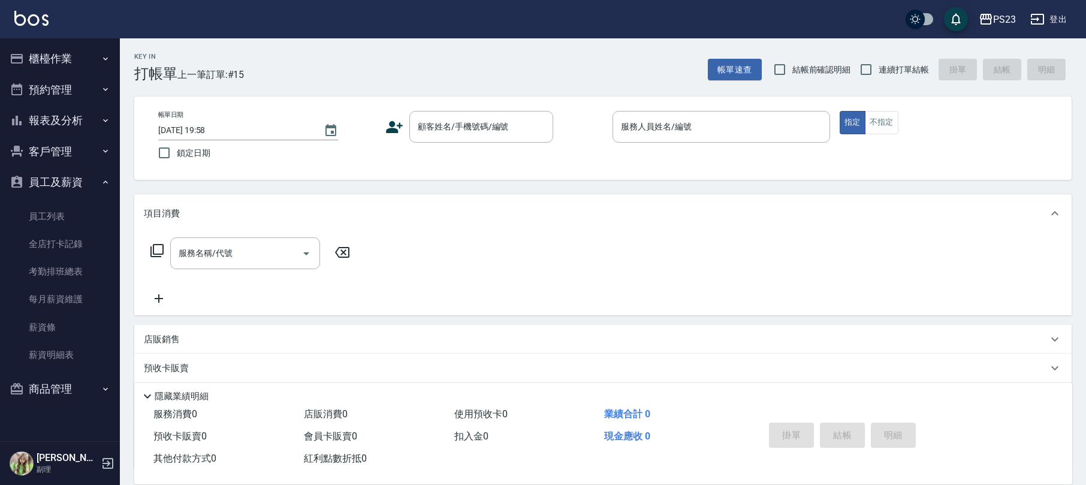
click at [63, 185] on button "員工及薪資" at bounding box center [60, 182] width 110 height 31
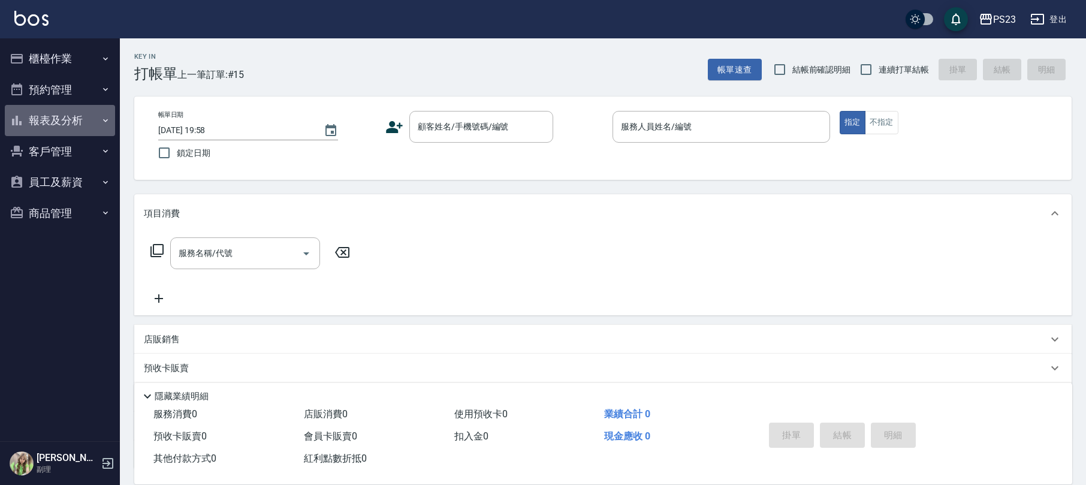
click at [55, 122] on button "報表及分析" at bounding box center [60, 120] width 110 height 31
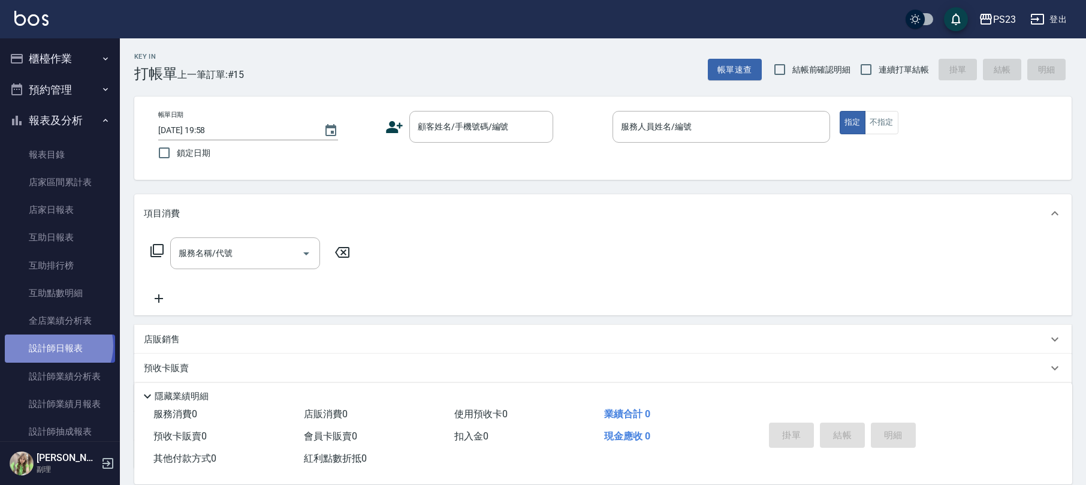
drag, startPoint x: 56, startPoint y: 345, endPoint x: 73, endPoint y: 344, distance: 16.3
click at [58, 346] on link "設計師日報表" at bounding box center [60, 349] width 110 height 28
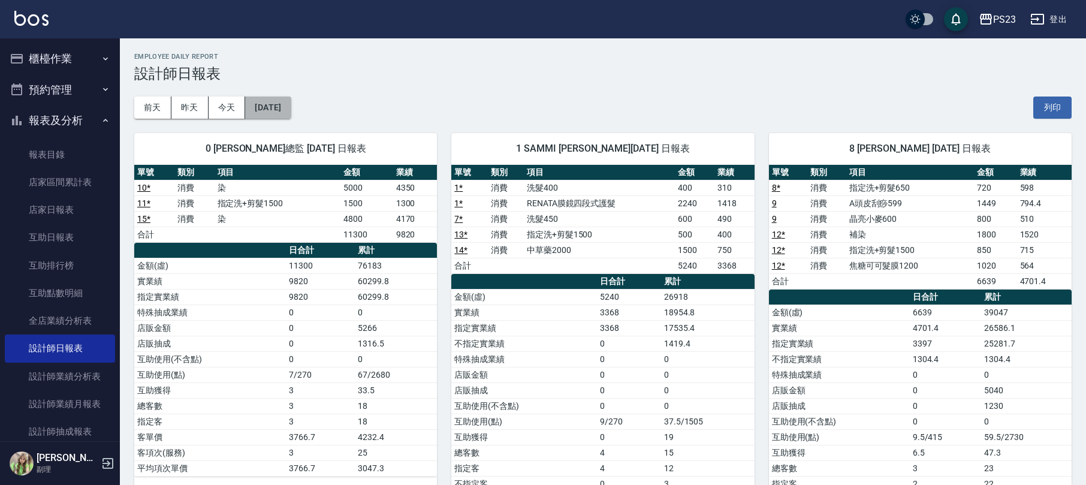
click at [286, 106] on button "2025/10/09" at bounding box center [268, 108] width 46 height 22
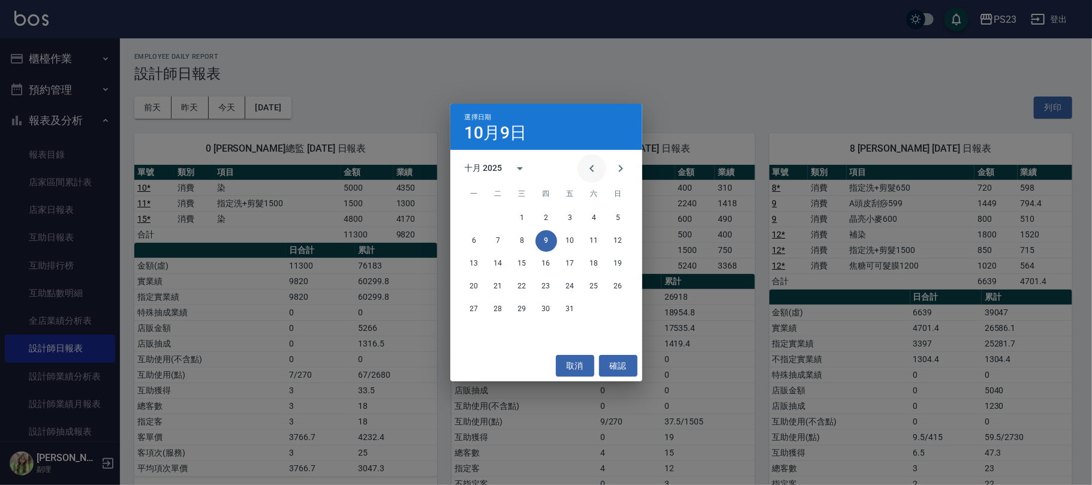
click at [595, 170] on icon "Previous month" at bounding box center [591, 168] width 14 height 14
click at [623, 240] on button "14" at bounding box center [618, 241] width 22 height 22
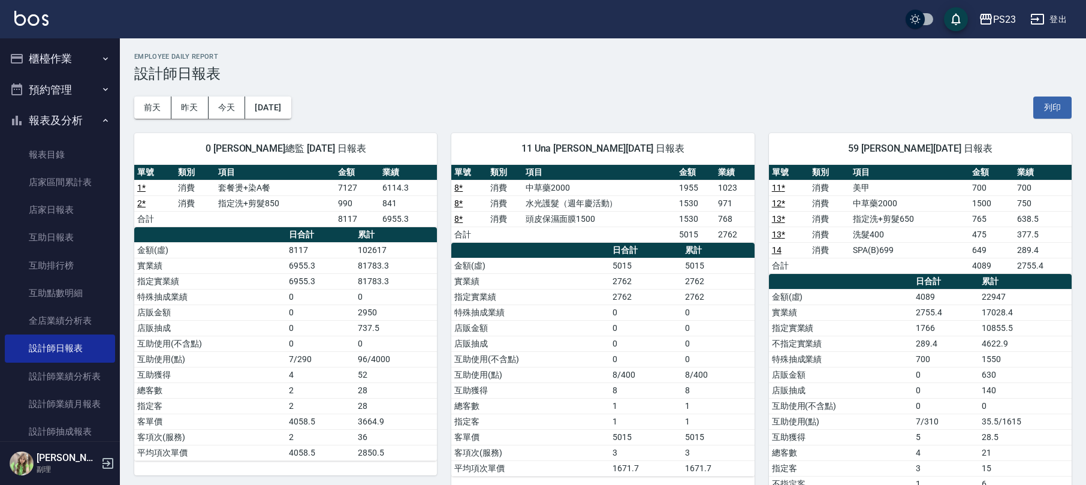
click at [66, 119] on button "報表及分析" at bounding box center [60, 120] width 110 height 31
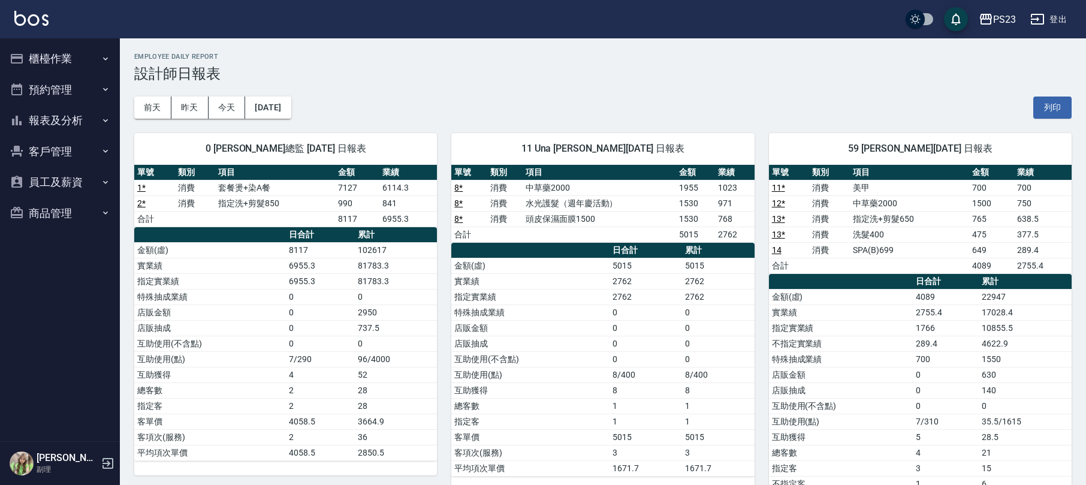
click at [54, 122] on button "報表及分析" at bounding box center [60, 120] width 110 height 31
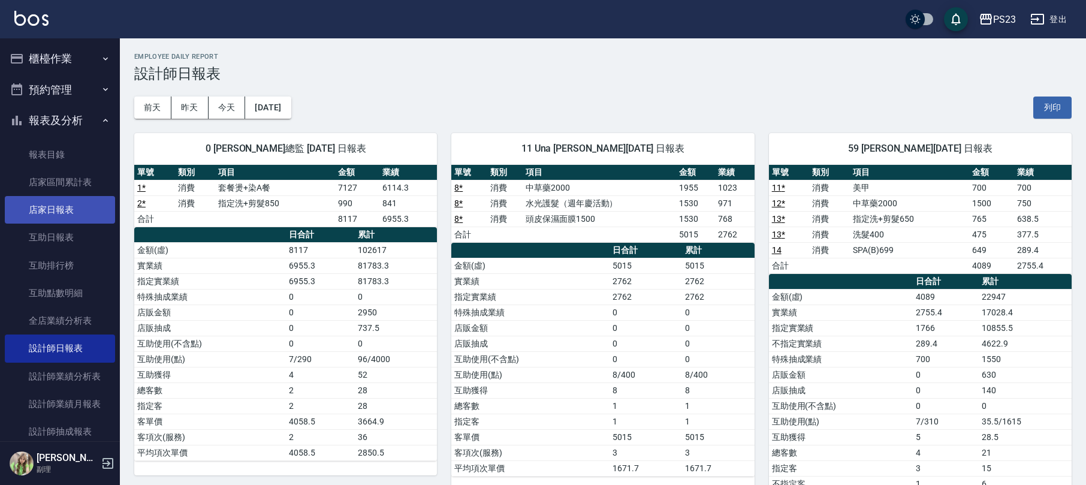
click at [62, 211] on link "店家日報表" at bounding box center [60, 210] width 110 height 28
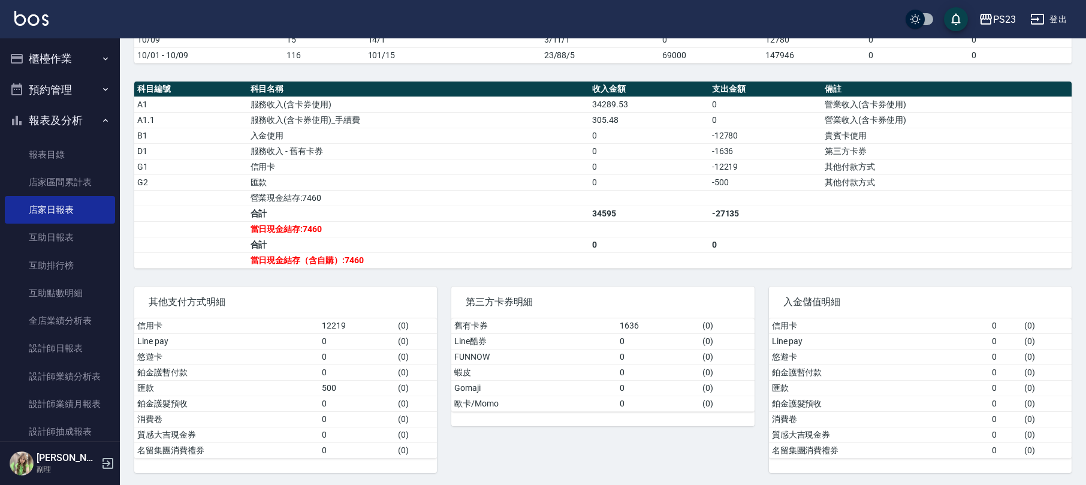
scroll to position [377, 0]
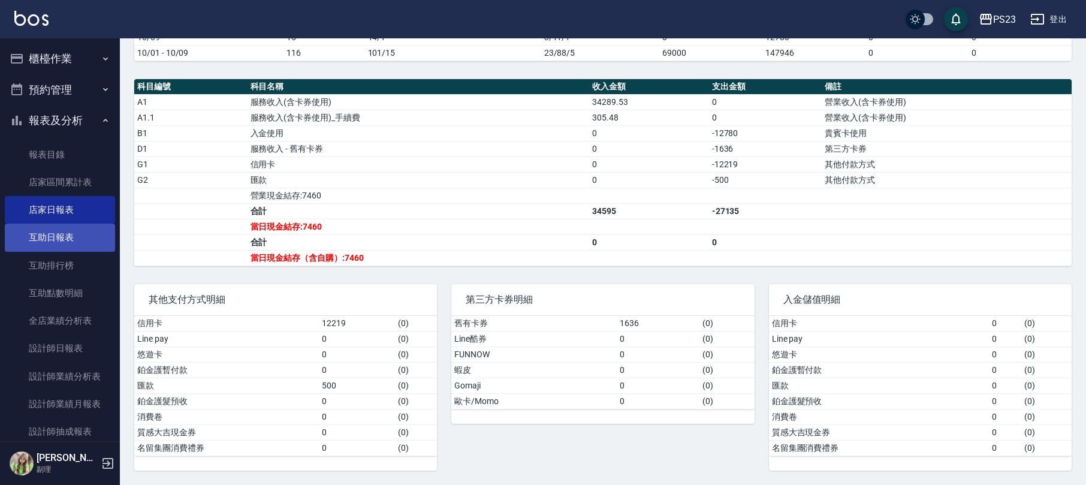
click at [66, 242] on link "互助日報表" at bounding box center [60, 238] width 110 height 28
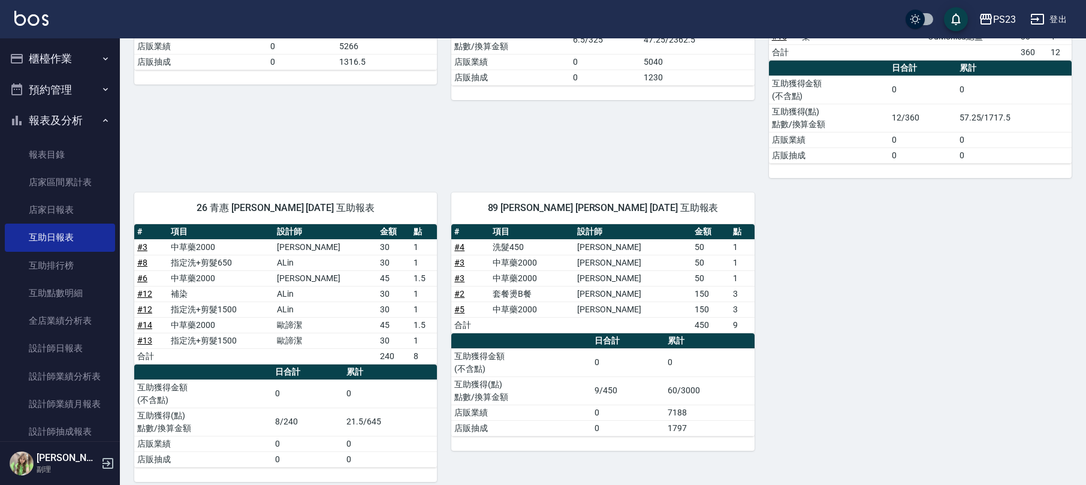
scroll to position [336, 0]
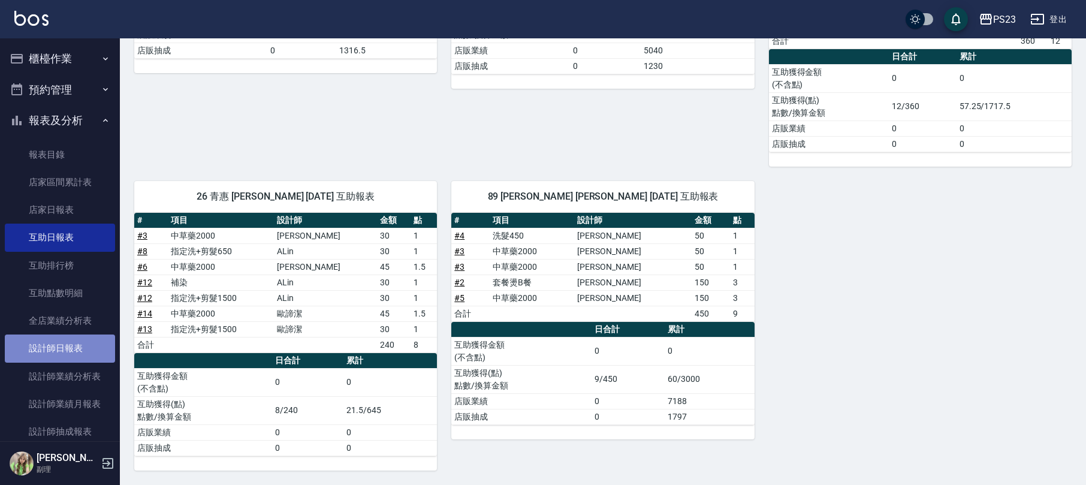
click at [85, 346] on link "設計師日報表" at bounding box center [60, 349] width 110 height 28
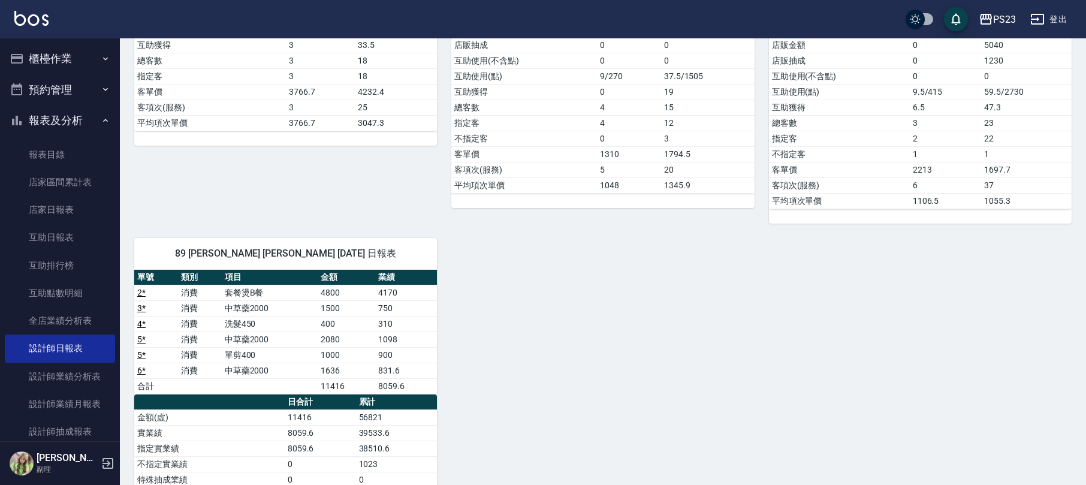
scroll to position [106, 0]
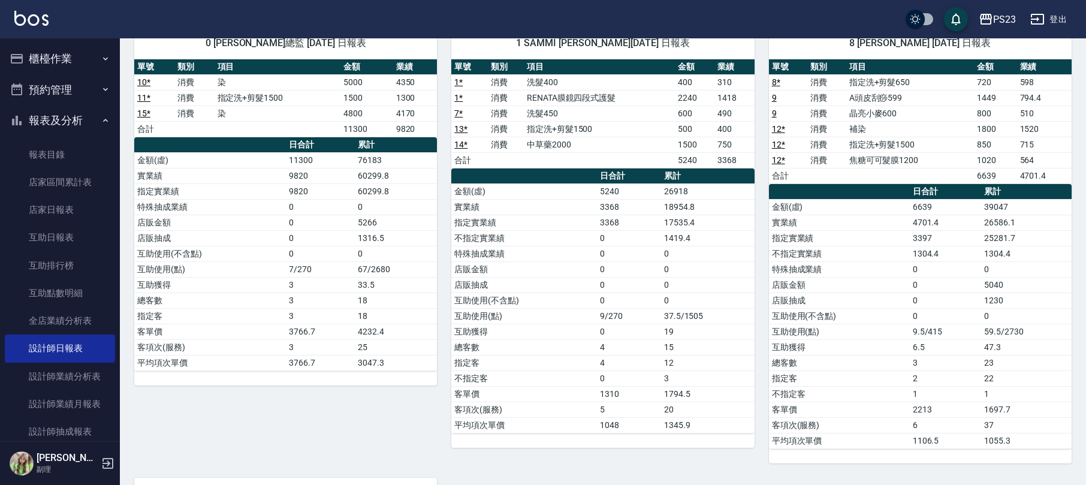
click at [68, 123] on button "報表及分析" at bounding box center [60, 120] width 110 height 31
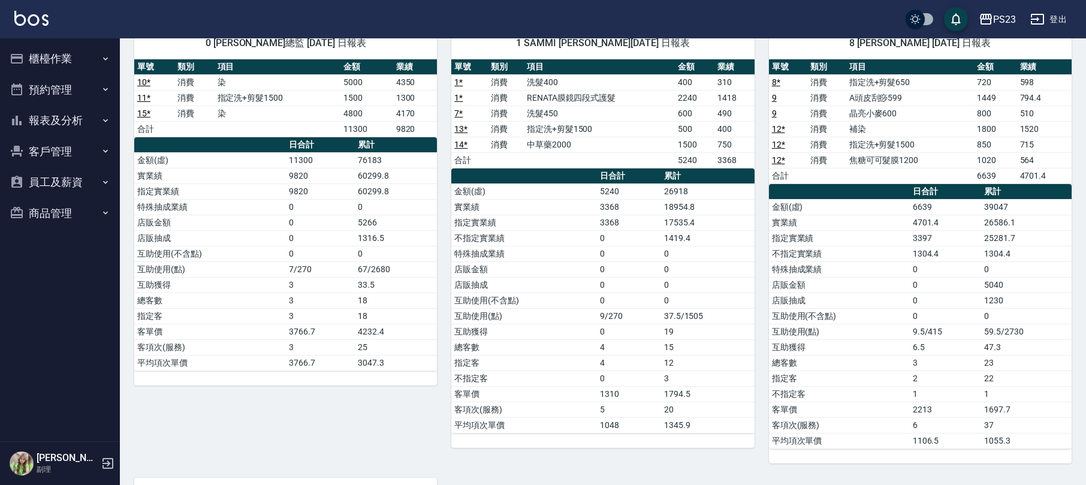
click at [1060, 25] on button "登出" at bounding box center [1049, 19] width 46 height 22
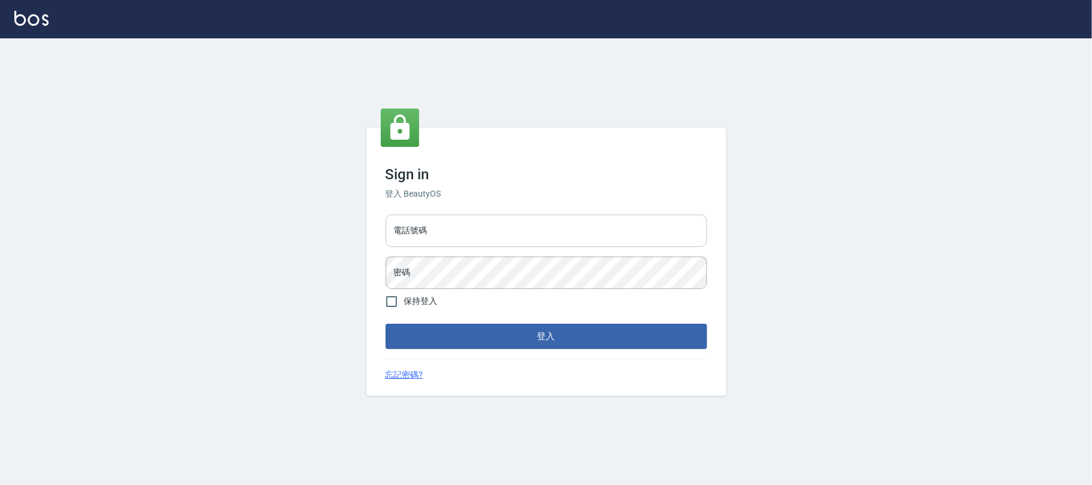
click at [492, 236] on input "電話號碼" at bounding box center [545, 231] width 321 height 32
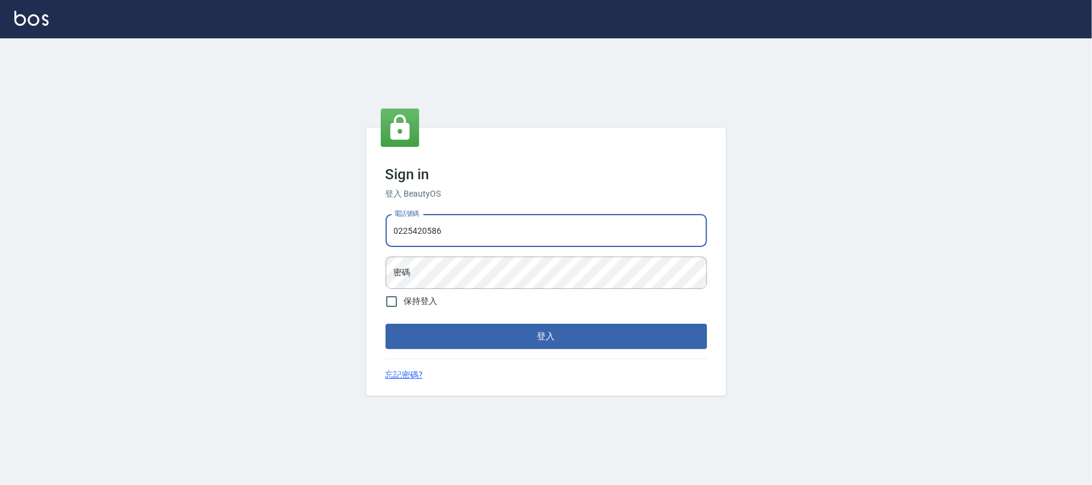
type input "0225420586"
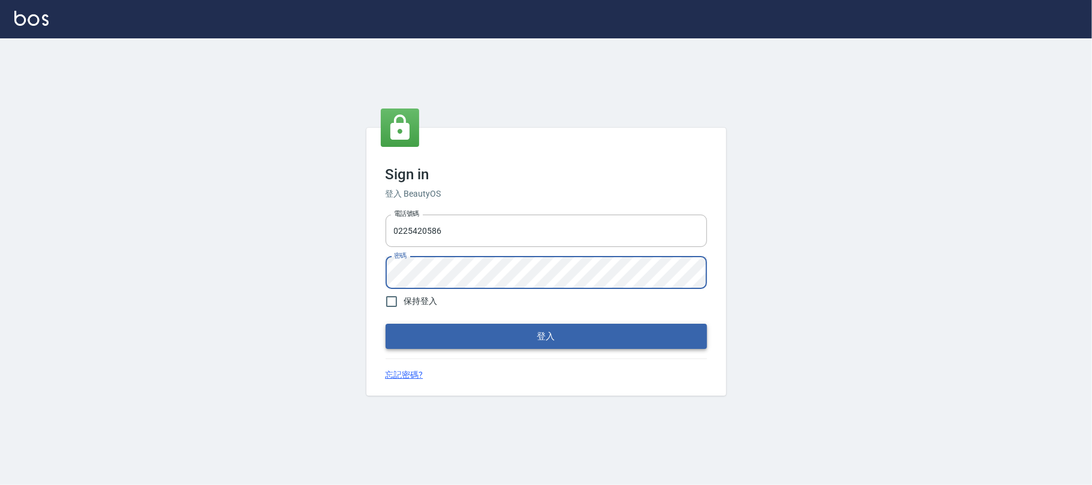
click at [487, 332] on button "登入" at bounding box center [545, 336] width 321 height 25
click at [536, 338] on button "登入" at bounding box center [545, 336] width 321 height 25
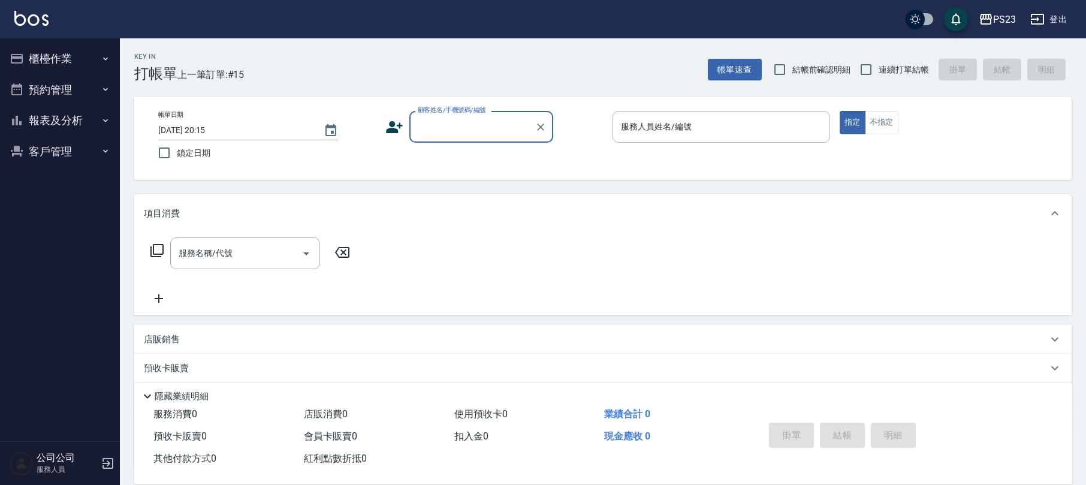
click at [65, 121] on button "報表及分析" at bounding box center [60, 120] width 110 height 31
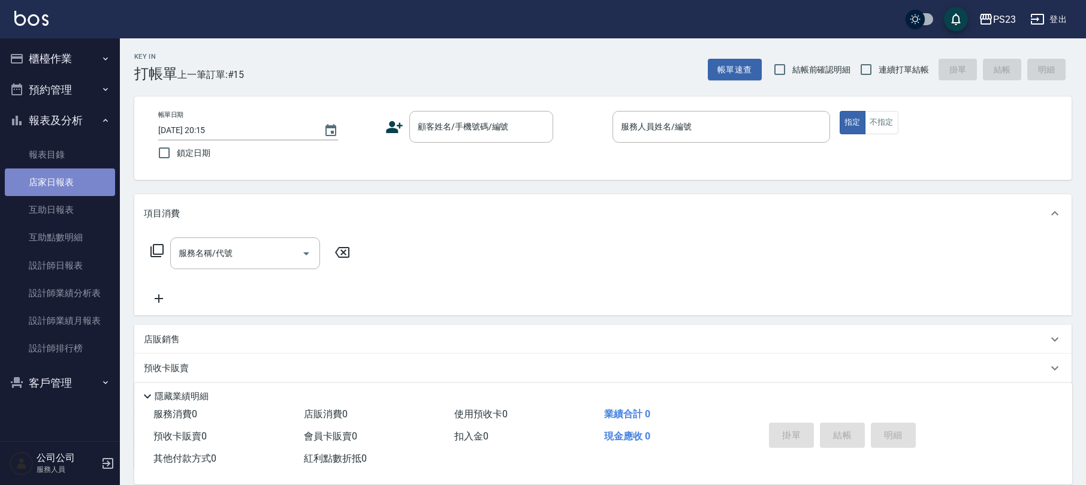
click at [59, 177] on link "店家日報表" at bounding box center [60, 182] width 110 height 28
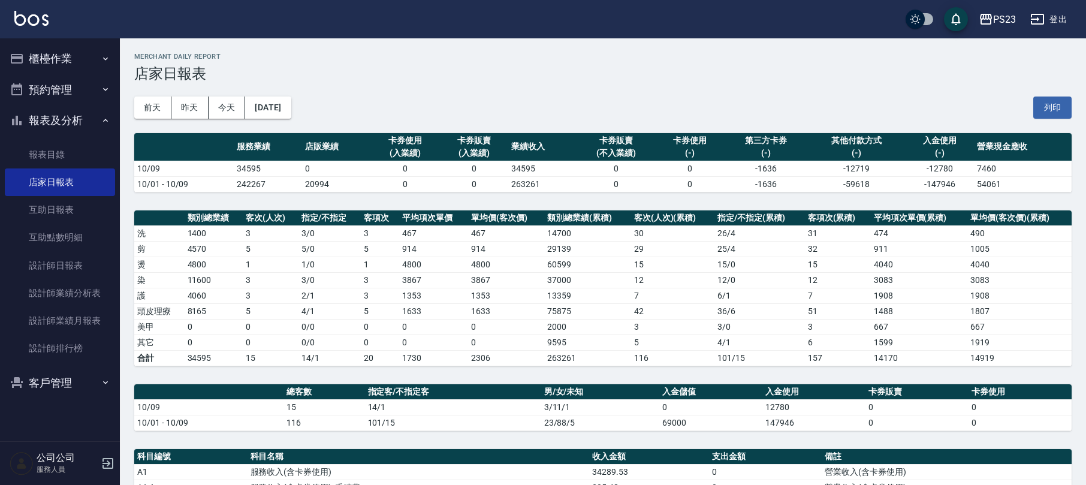
scroll to position [240, 0]
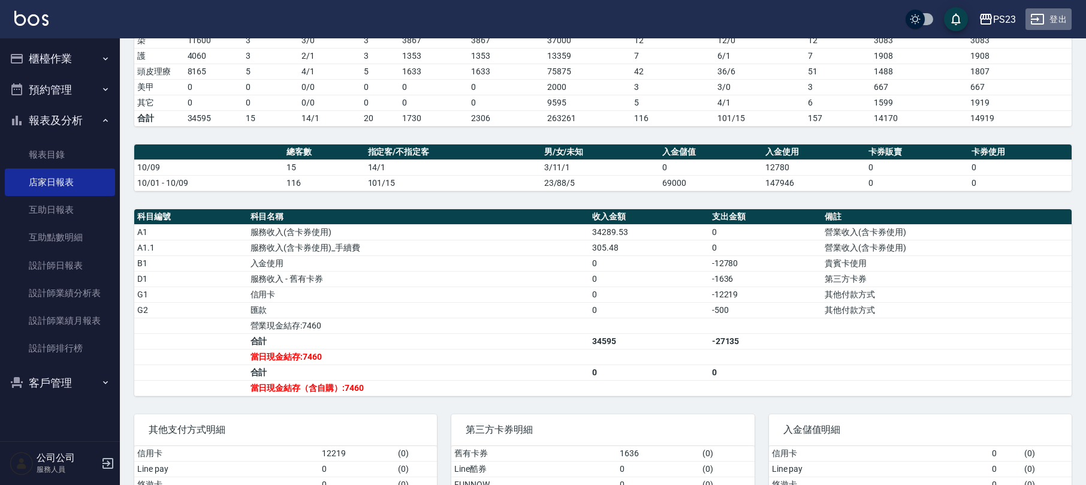
click at [1053, 24] on button "登出" at bounding box center [1049, 19] width 46 height 22
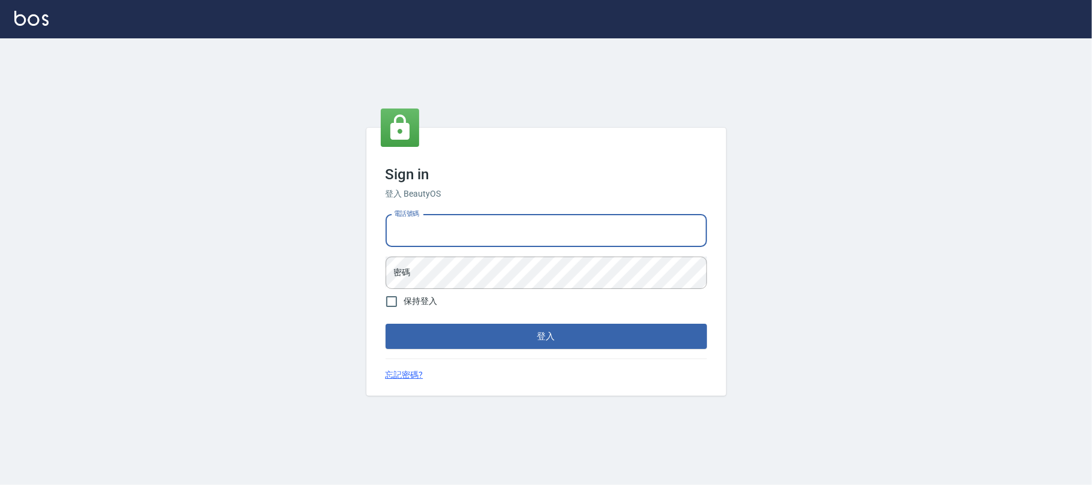
click at [484, 219] on input "電話號碼" at bounding box center [545, 231] width 321 height 32
type input "0930798111"
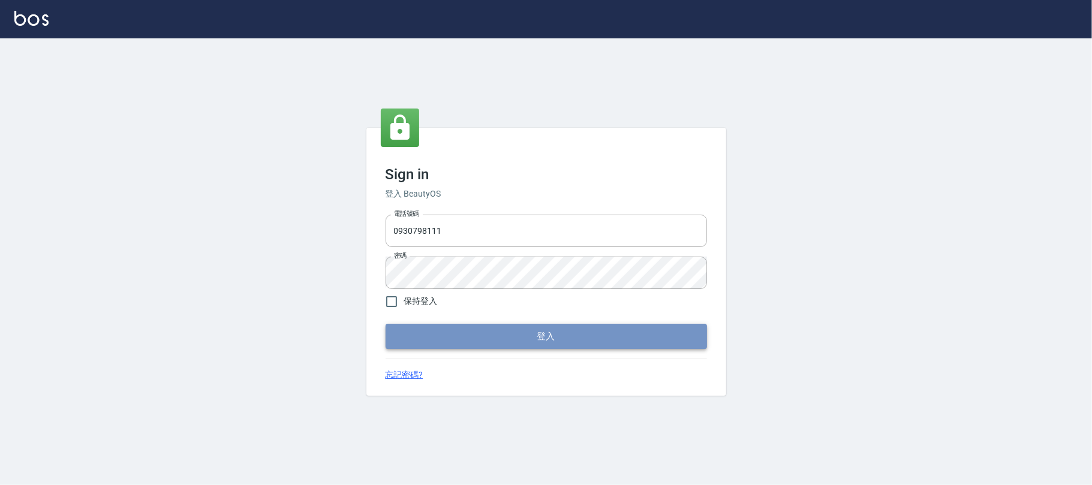
click at [514, 338] on button "登入" at bounding box center [545, 336] width 321 height 25
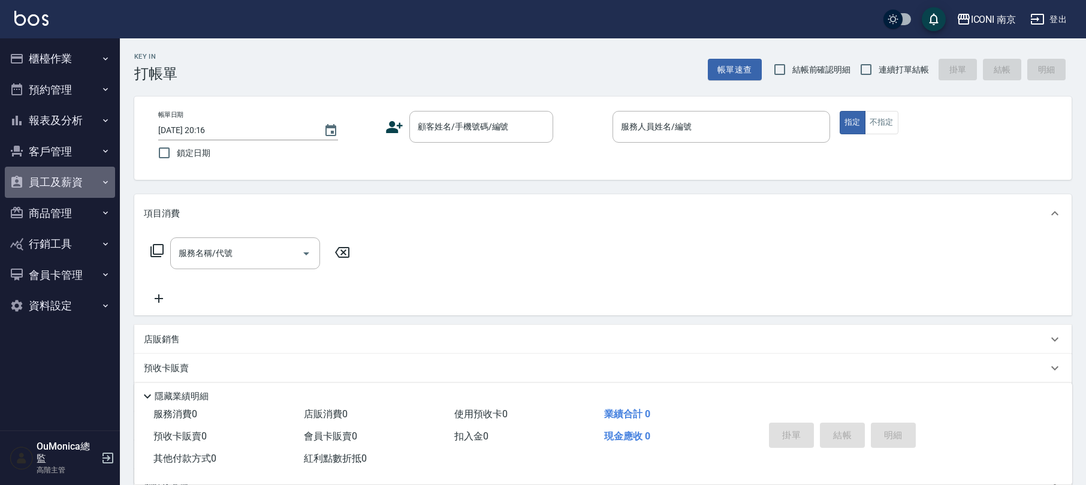
click at [59, 171] on button "員工及薪資" at bounding box center [60, 182] width 110 height 31
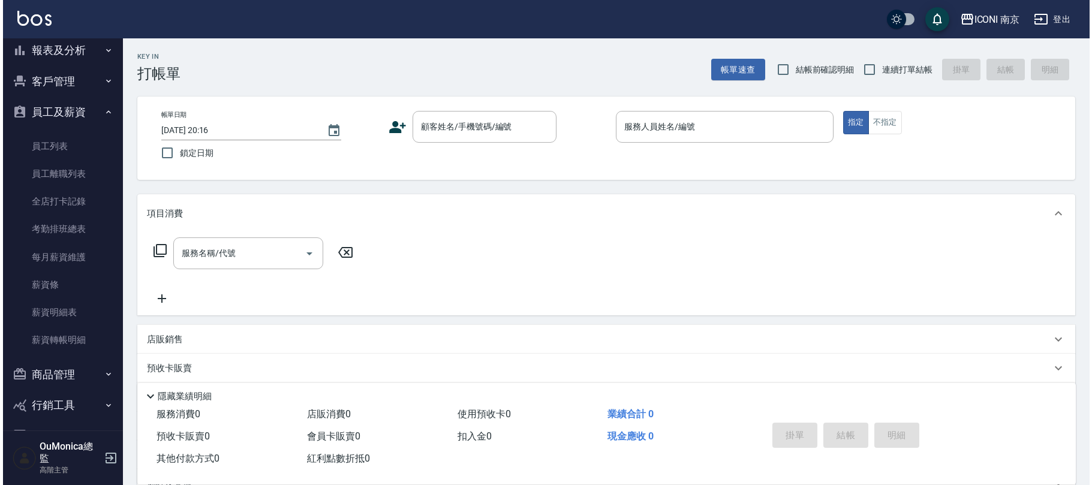
scroll to position [135, 0]
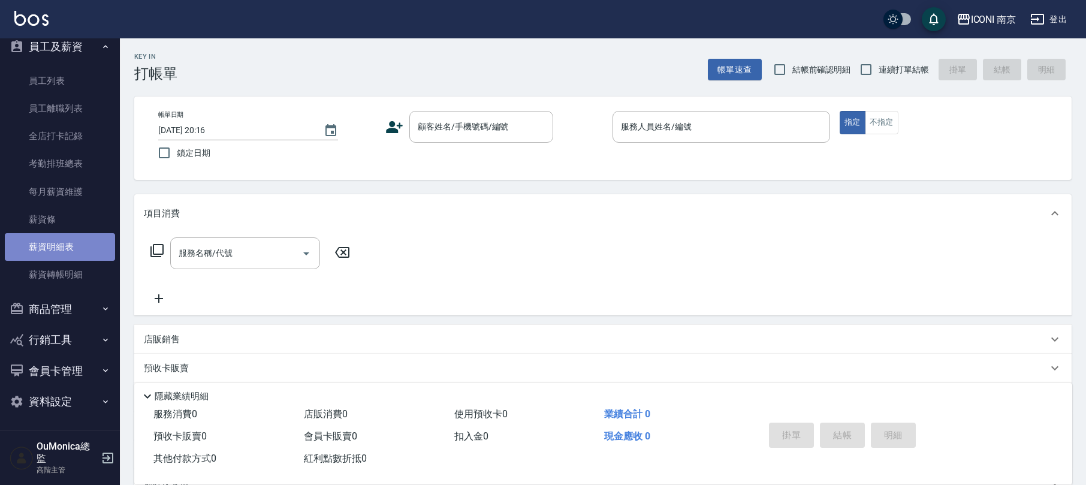
click at [82, 239] on link "薪資明細表" at bounding box center [60, 247] width 110 height 28
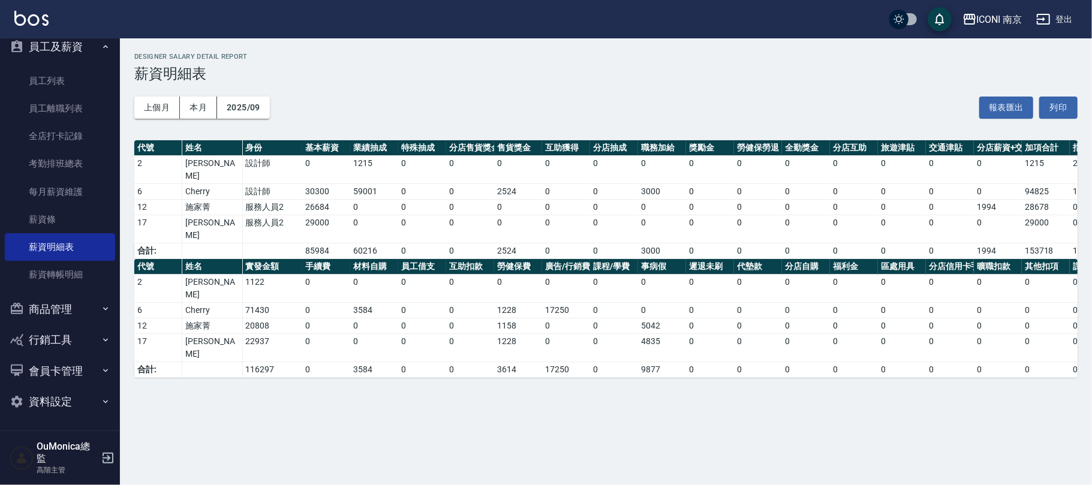
click at [987, 11] on div "ICONI 南京 登出" at bounding box center [546, 19] width 1092 height 38
click at [986, 12] on div "ICONI 南京" at bounding box center [1000, 19] width 46 height 15
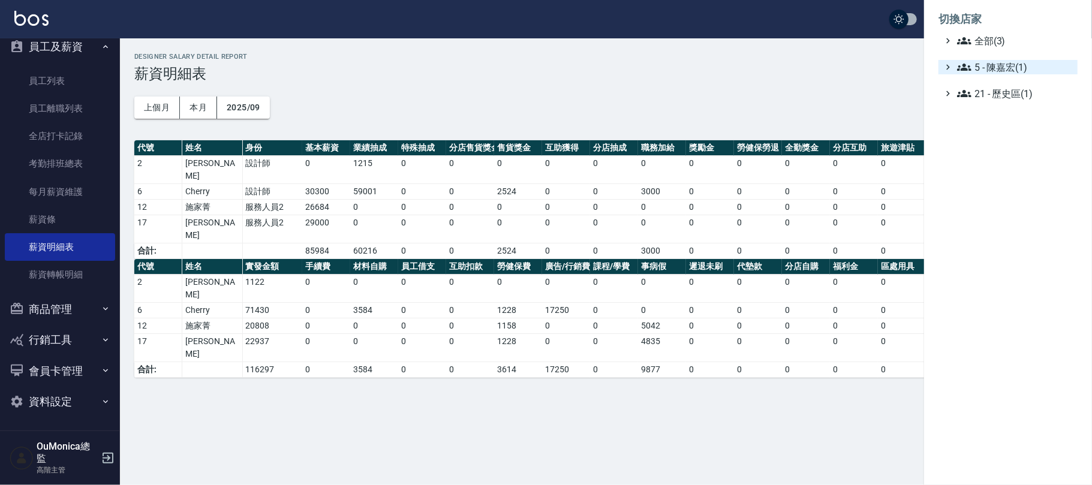
click at [1013, 63] on span "5 - 陳嘉宏(1)" at bounding box center [1015, 67] width 116 height 14
click at [1014, 77] on span "5.02 - 歐芷辰(2)" at bounding box center [1021, 81] width 104 height 14
click at [1001, 106] on div "ICONI 南京 PS23" at bounding box center [1022, 106] width 109 height 32
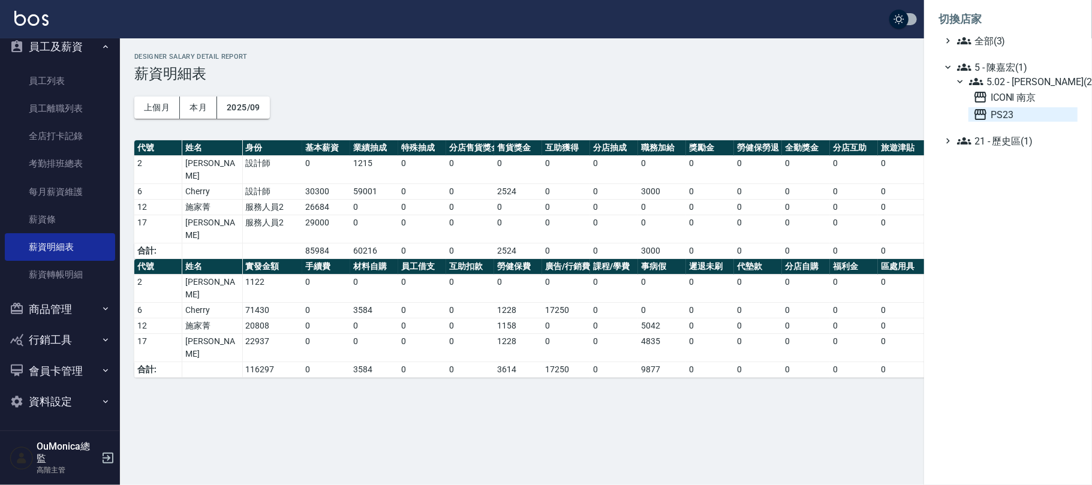
click at [998, 111] on span "PS23" at bounding box center [1023, 114] width 100 height 14
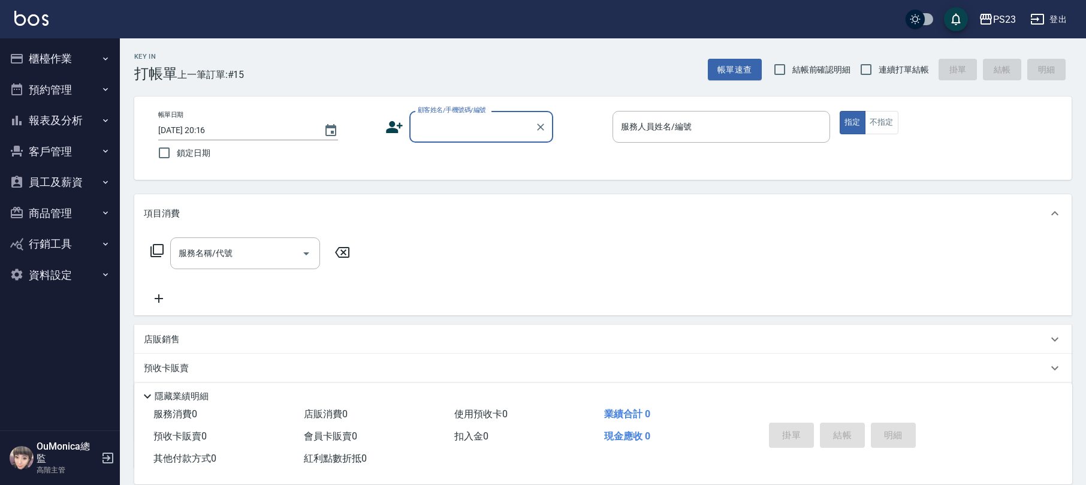
click at [97, 173] on button "員工及薪資" at bounding box center [60, 182] width 110 height 31
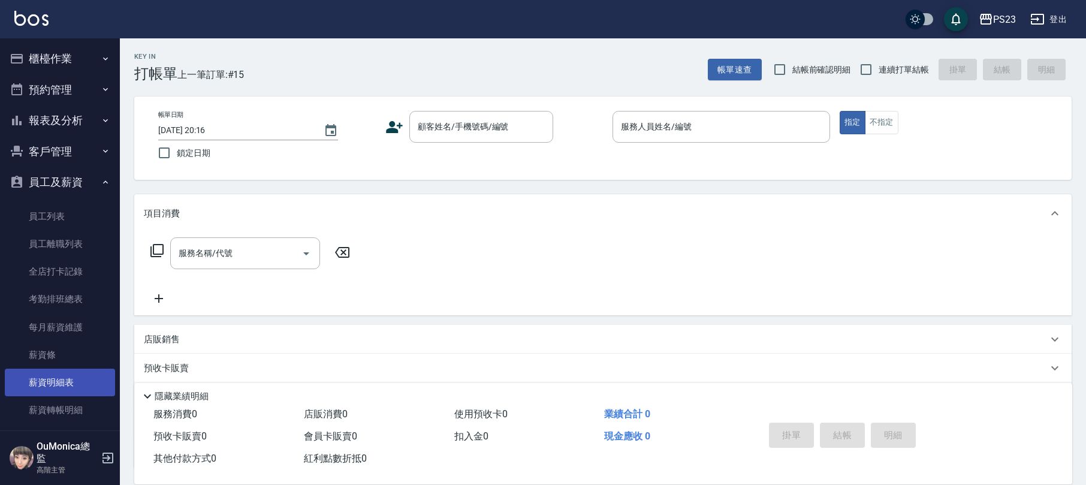
click at [67, 377] on link "薪資明細表" at bounding box center [60, 383] width 110 height 28
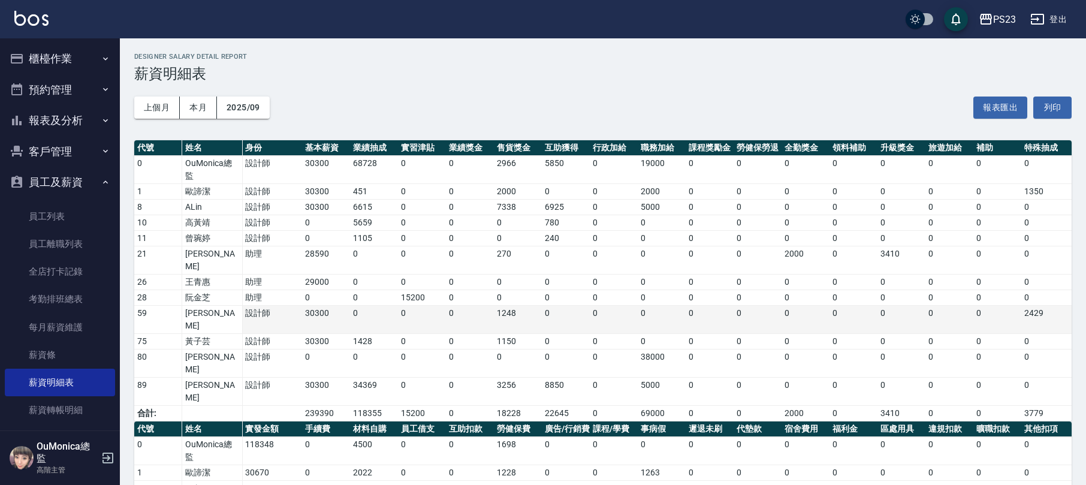
scroll to position [144, 0]
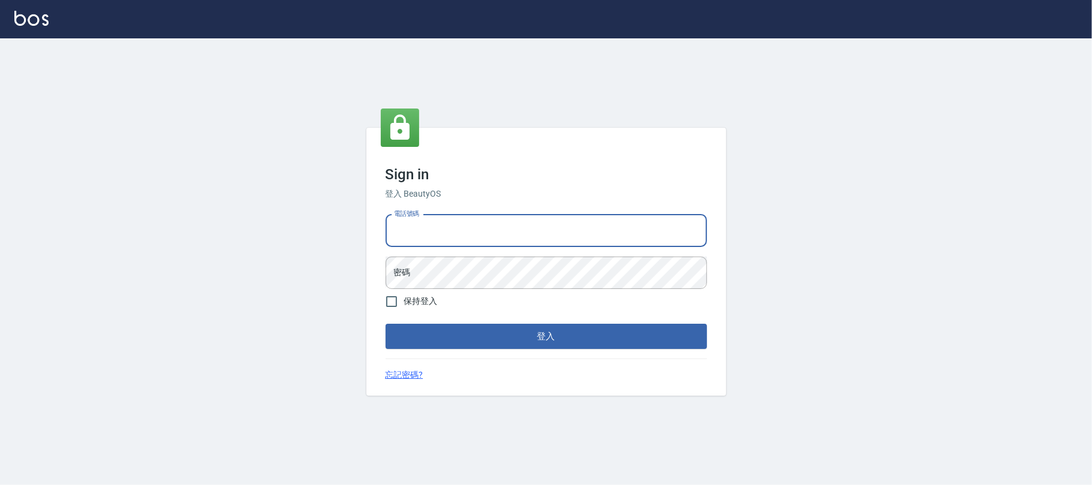
click at [549, 235] on input "電話號碼" at bounding box center [545, 231] width 321 height 32
type input "0930798111"
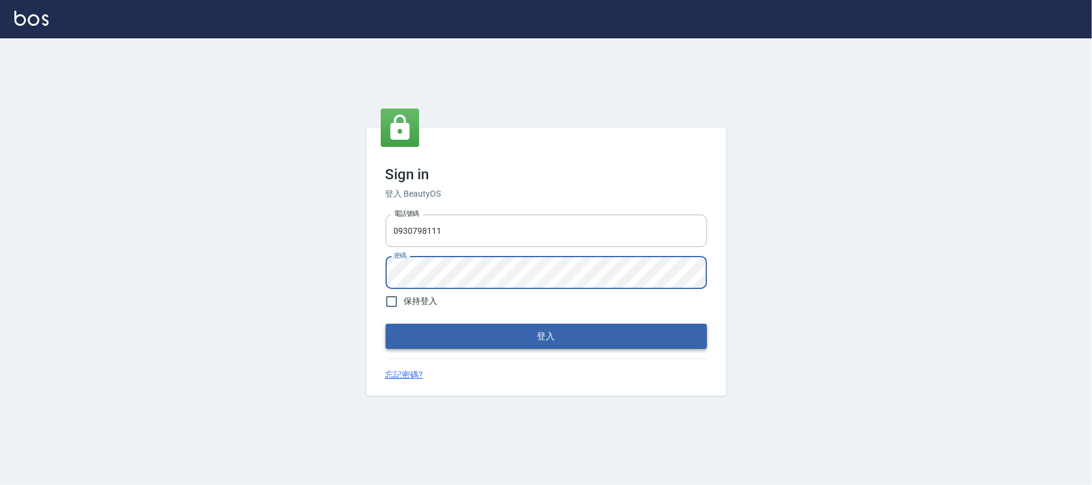
click at [444, 343] on button "登入" at bounding box center [545, 336] width 321 height 25
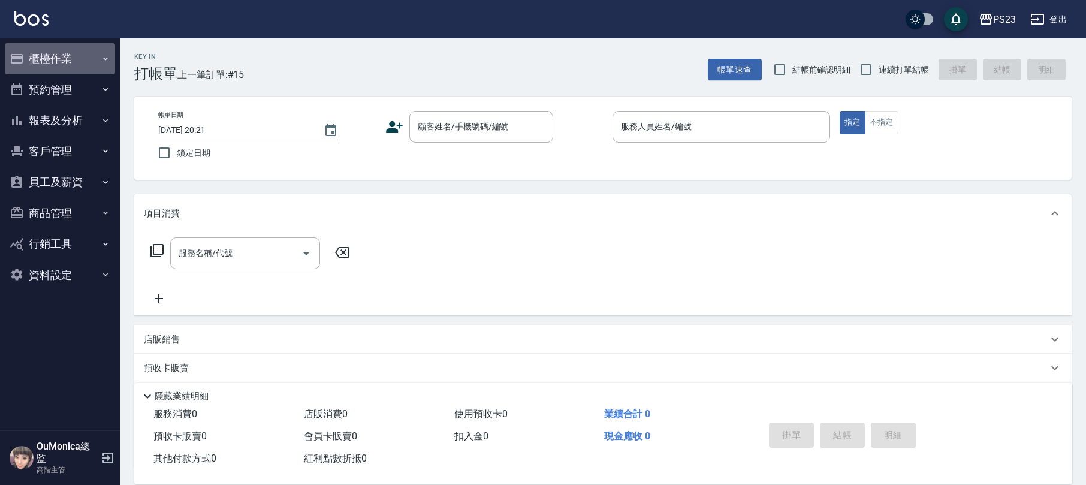
click at [74, 47] on button "櫃檯作業" at bounding box center [60, 58] width 110 height 31
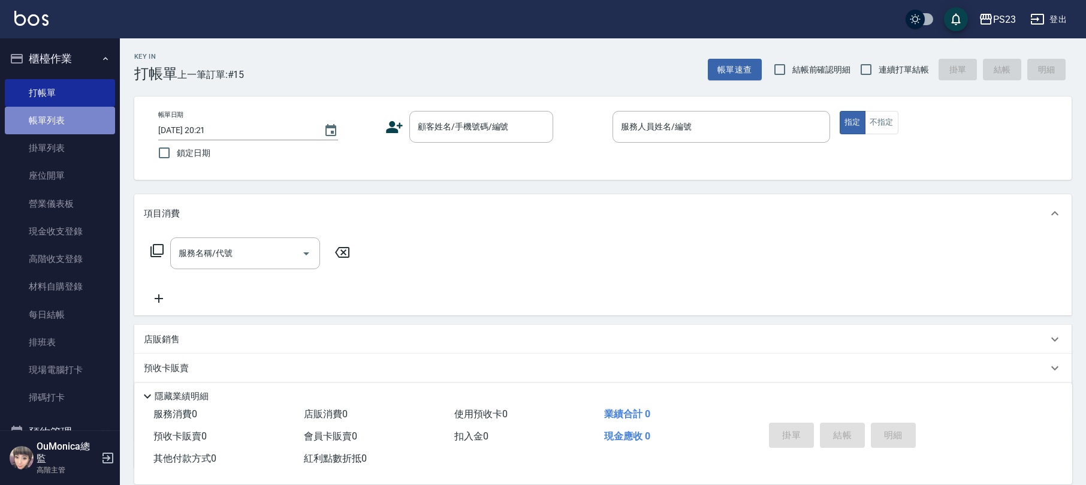
click at [72, 115] on link "帳單列表" at bounding box center [60, 121] width 110 height 28
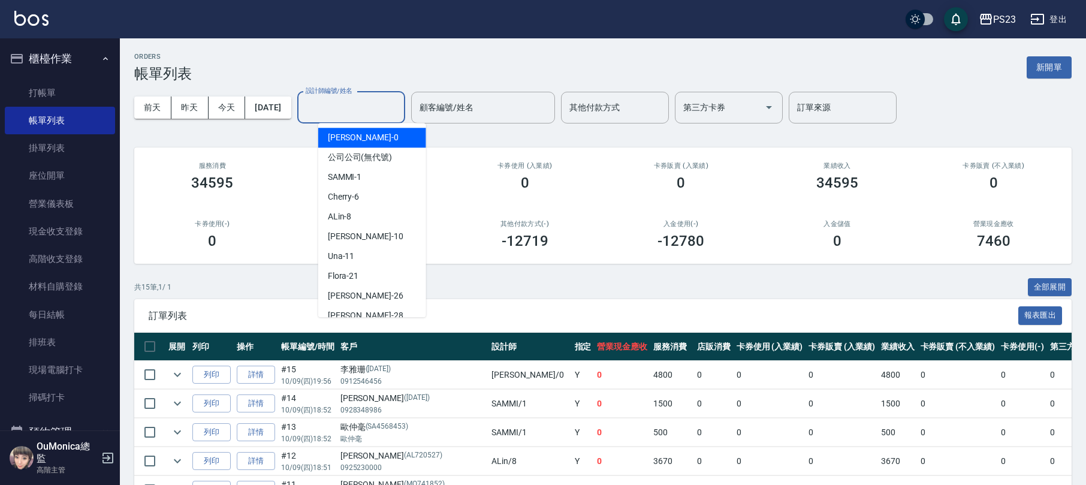
click at [355, 108] on input "設計師編號/姓名" at bounding box center [351, 107] width 97 height 21
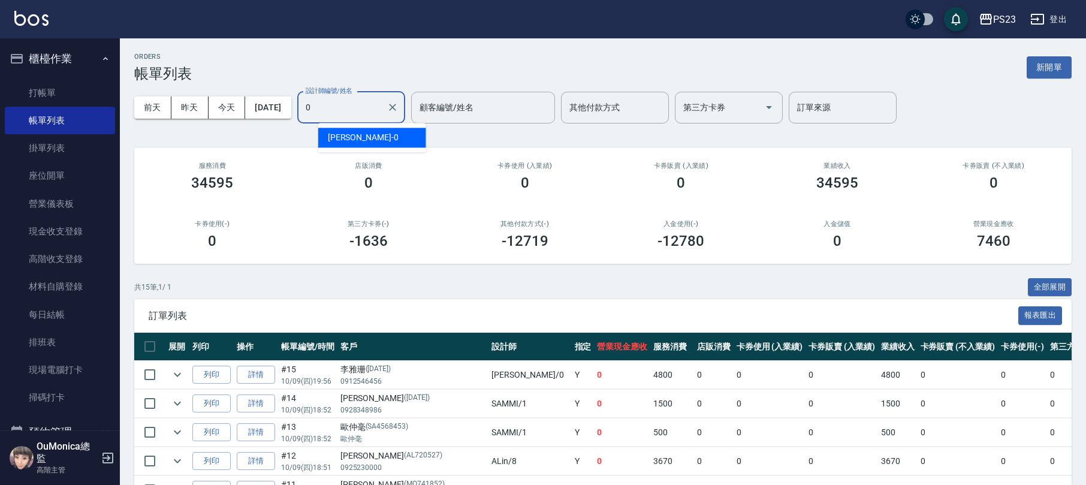
type input "Monica-0"
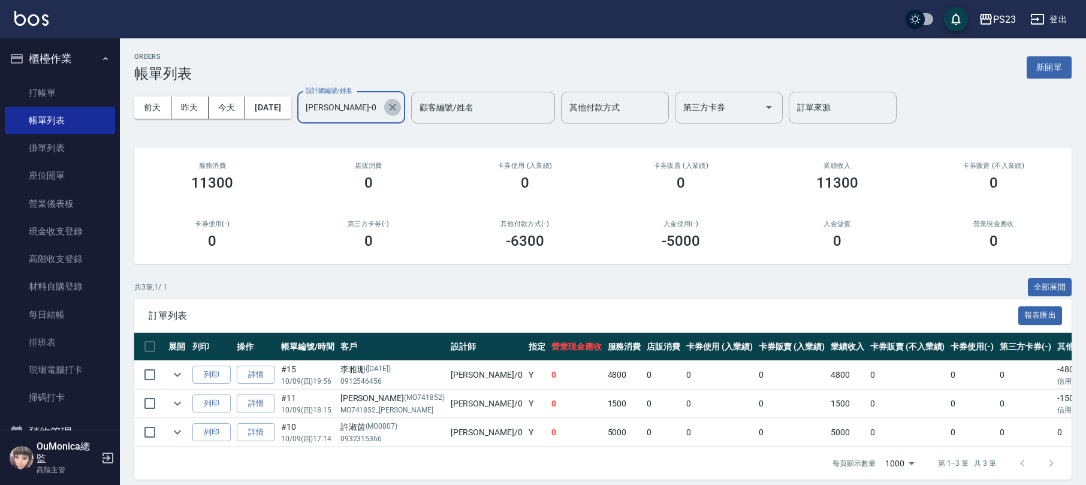
click at [399, 110] on icon "Clear" at bounding box center [393, 107] width 12 height 12
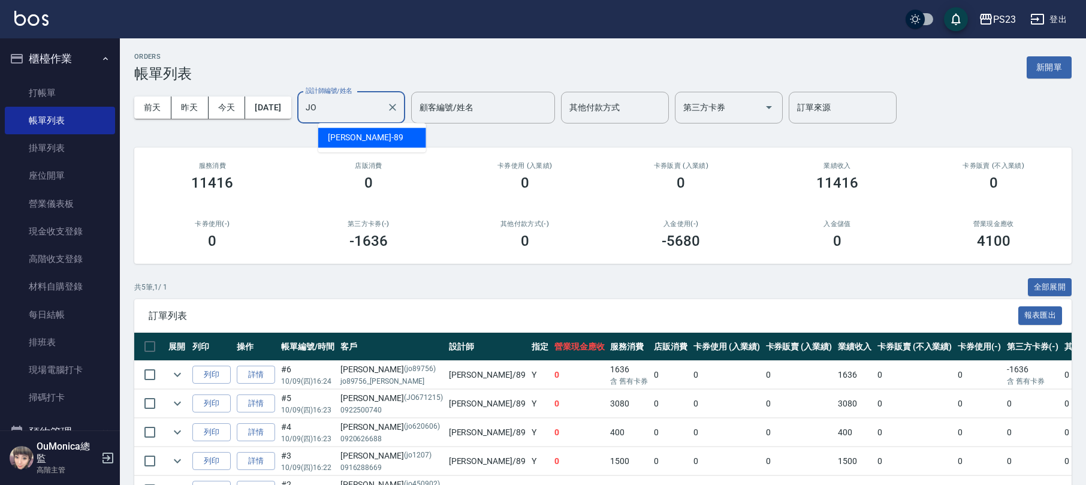
type input "J"
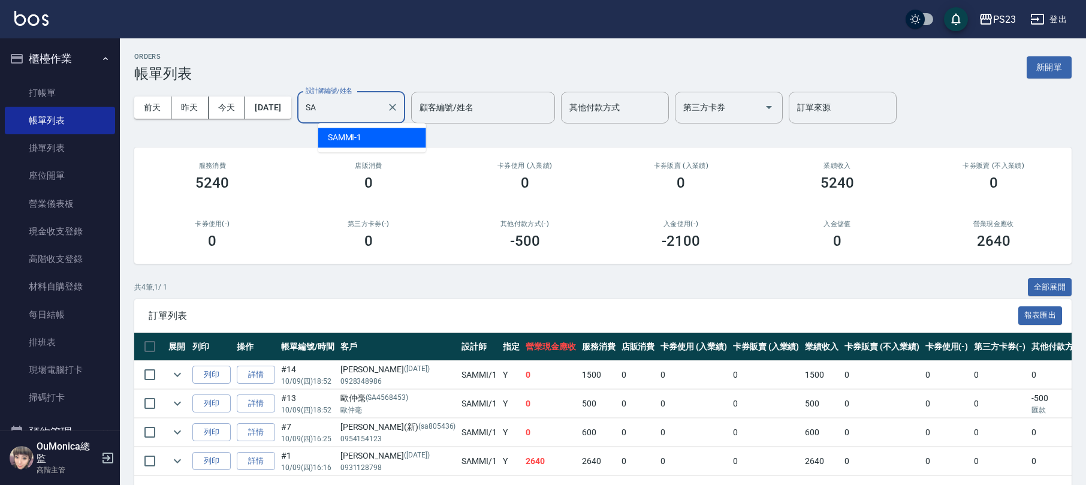
type input "S"
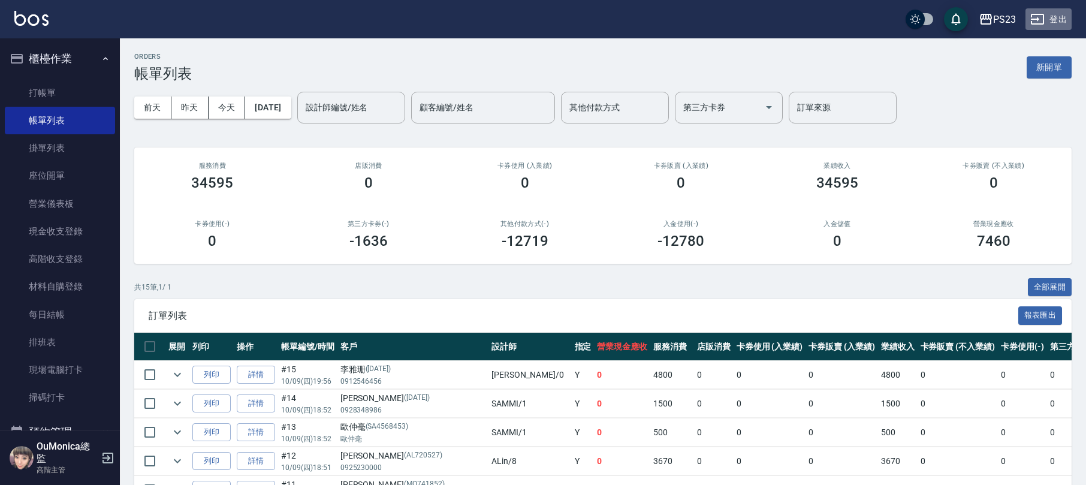
click at [1058, 15] on button "登出" at bounding box center [1049, 19] width 46 height 22
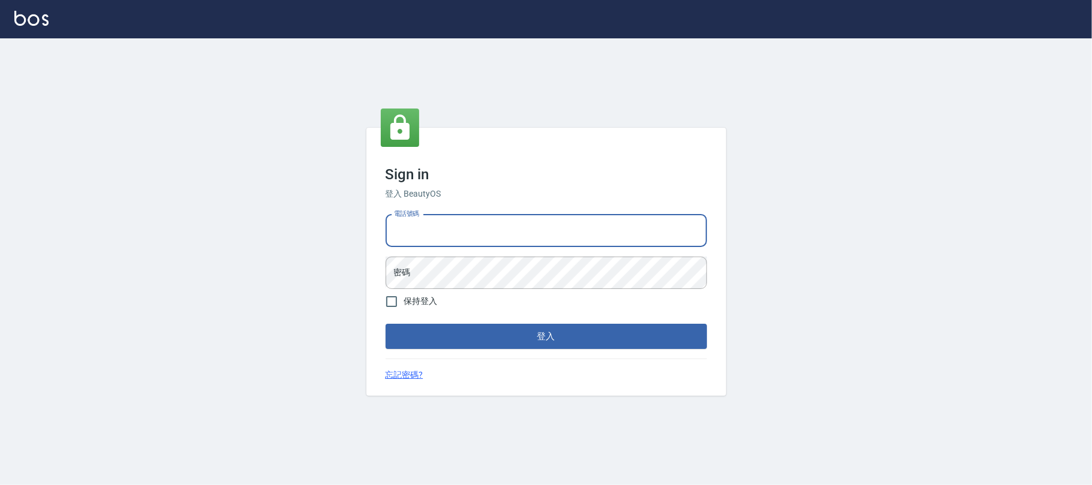
click at [469, 225] on input "電話號碼" at bounding box center [545, 231] width 321 height 32
type input "0931315450"
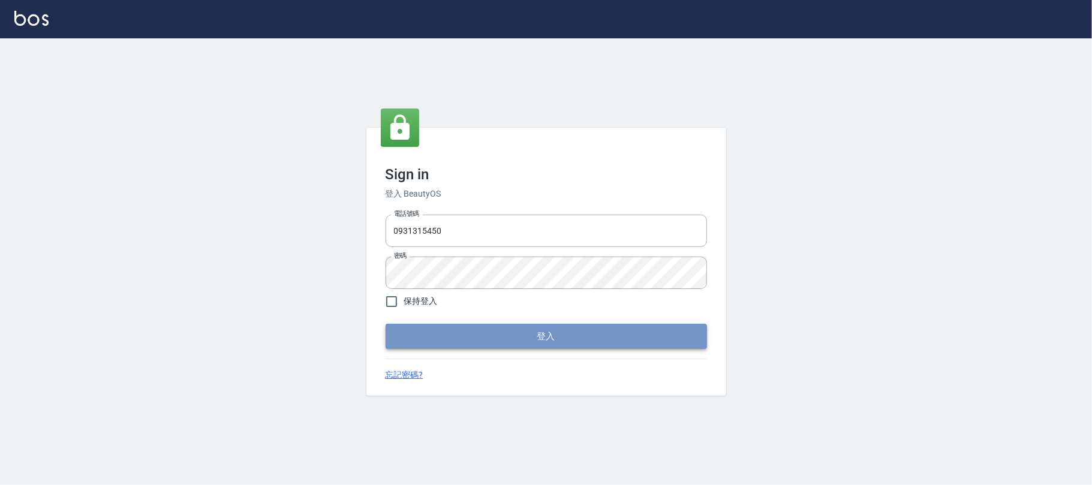
click at [521, 334] on button "登入" at bounding box center [545, 336] width 321 height 25
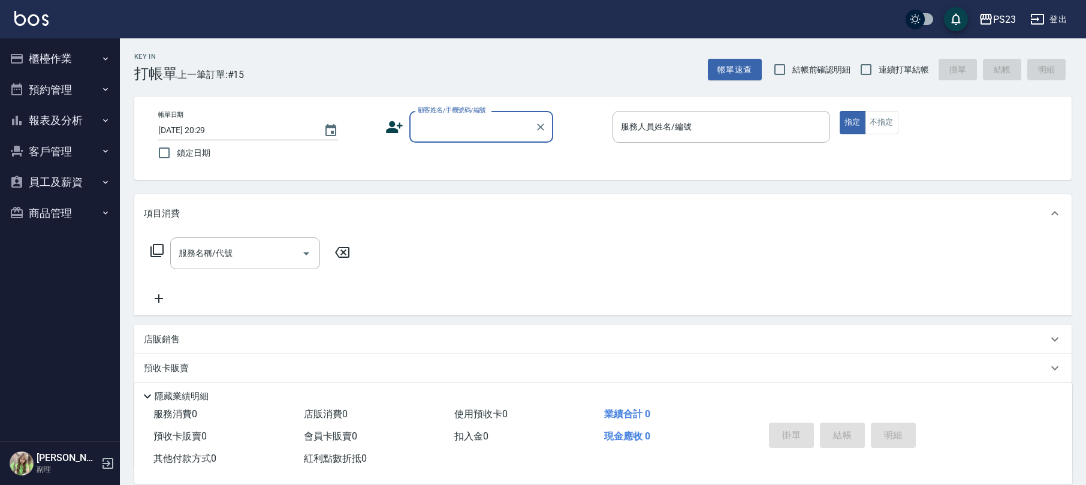
click at [51, 58] on button "櫃檯作業" at bounding box center [60, 58] width 110 height 31
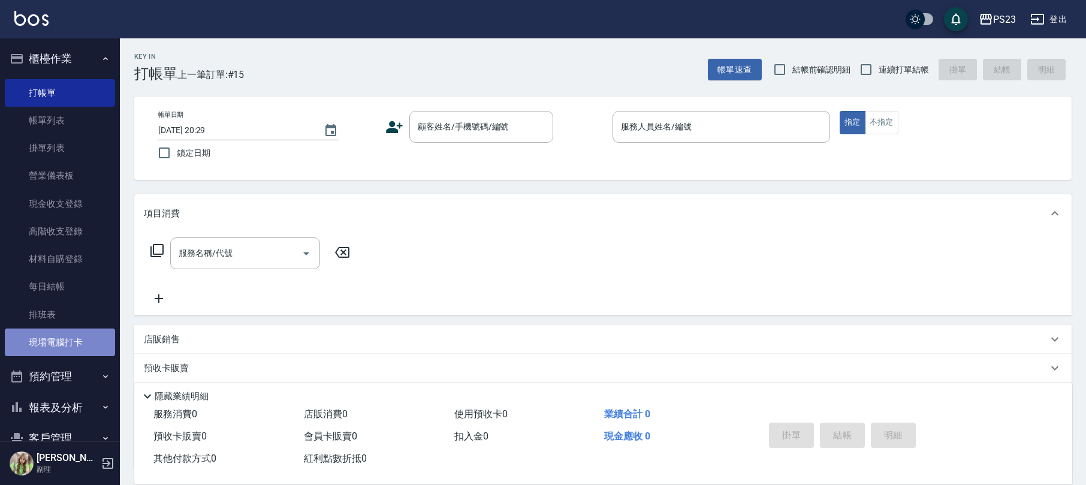
click at [73, 342] on link "現場電腦打卡" at bounding box center [60, 343] width 110 height 28
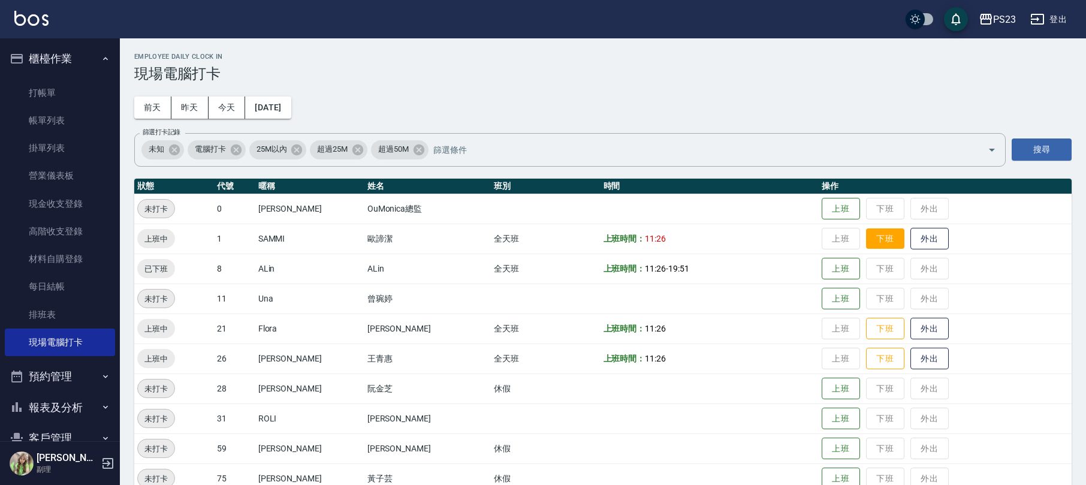
click at [880, 238] on button "下班" at bounding box center [885, 238] width 38 height 21
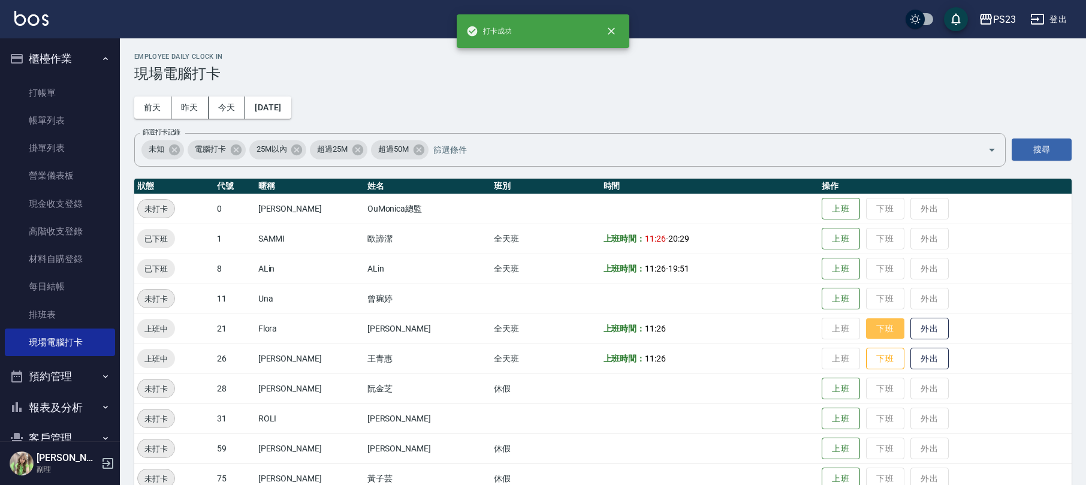
click at [870, 330] on button "下班" at bounding box center [885, 328] width 38 height 21
click at [866, 365] on button "下班" at bounding box center [885, 358] width 38 height 21
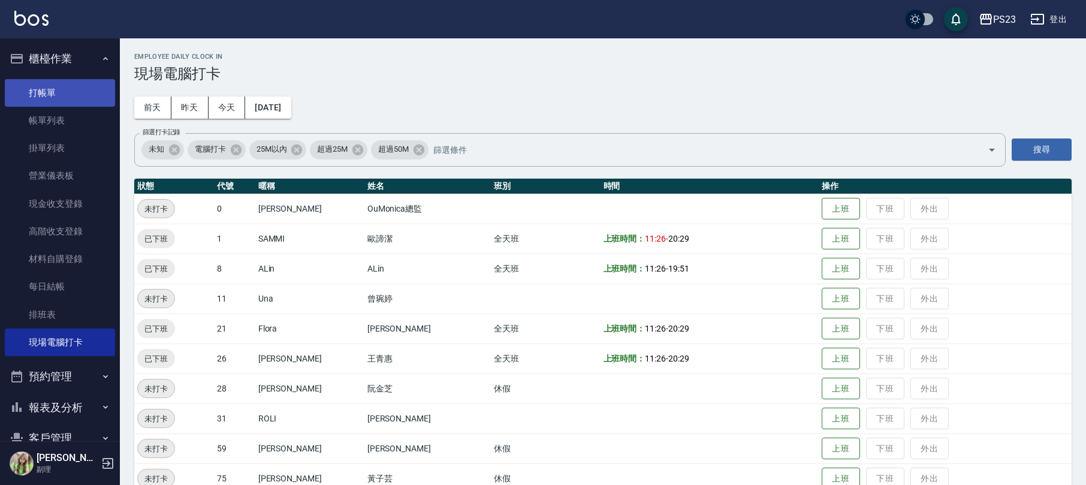
click at [59, 86] on link "打帳單" at bounding box center [60, 93] width 110 height 28
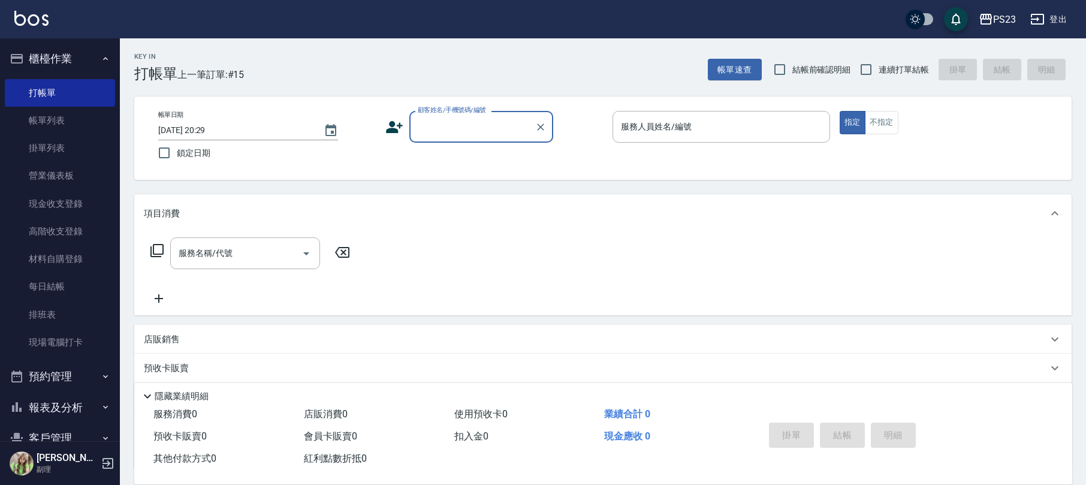
click at [71, 62] on button "櫃檯作業" at bounding box center [60, 58] width 110 height 31
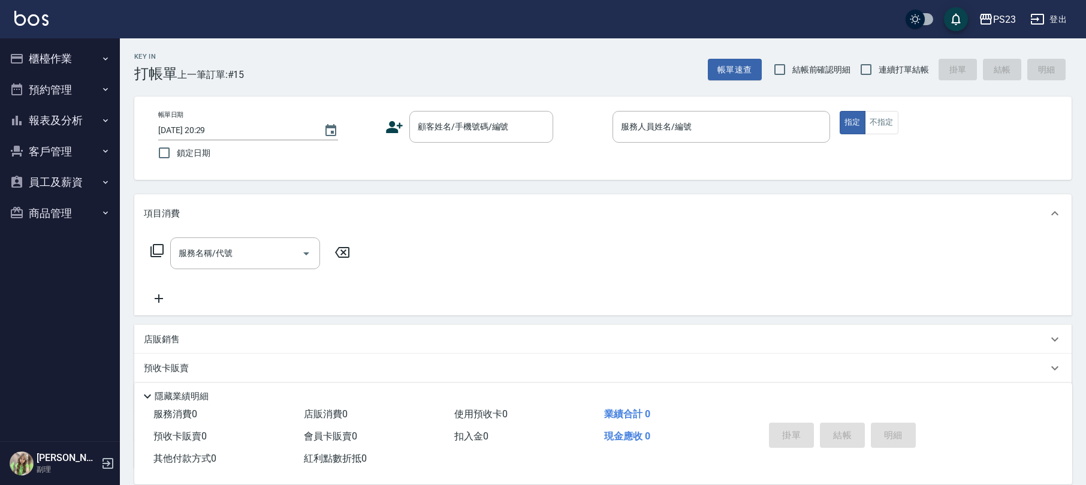
click at [59, 176] on button "員工及薪資" at bounding box center [60, 182] width 110 height 31
click at [58, 177] on button "員工及薪資" at bounding box center [60, 182] width 110 height 31
click at [65, 143] on button "客戶管理" at bounding box center [60, 151] width 110 height 31
click at [48, 187] on link "客戶列表" at bounding box center [60, 185] width 110 height 28
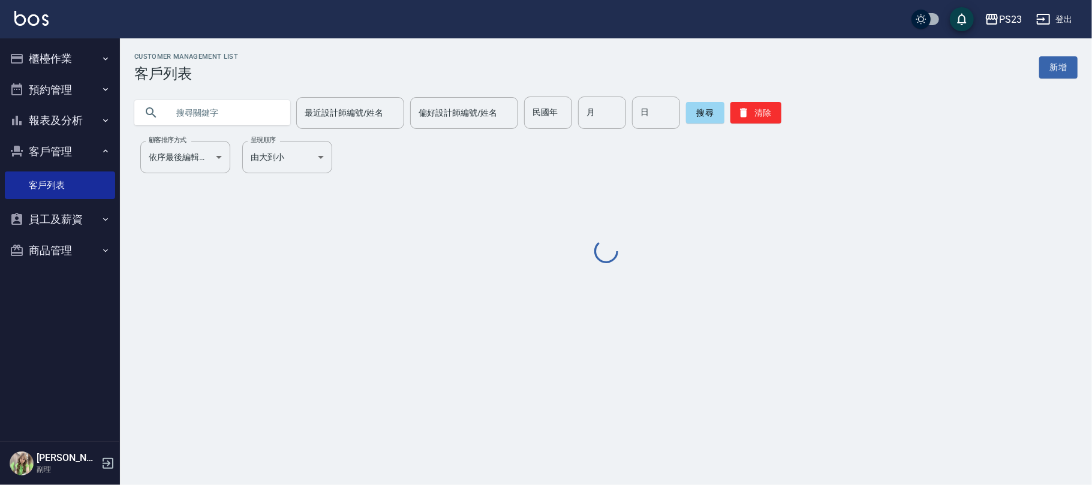
click at [253, 112] on input "text" at bounding box center [224, 113] width 113 height 32
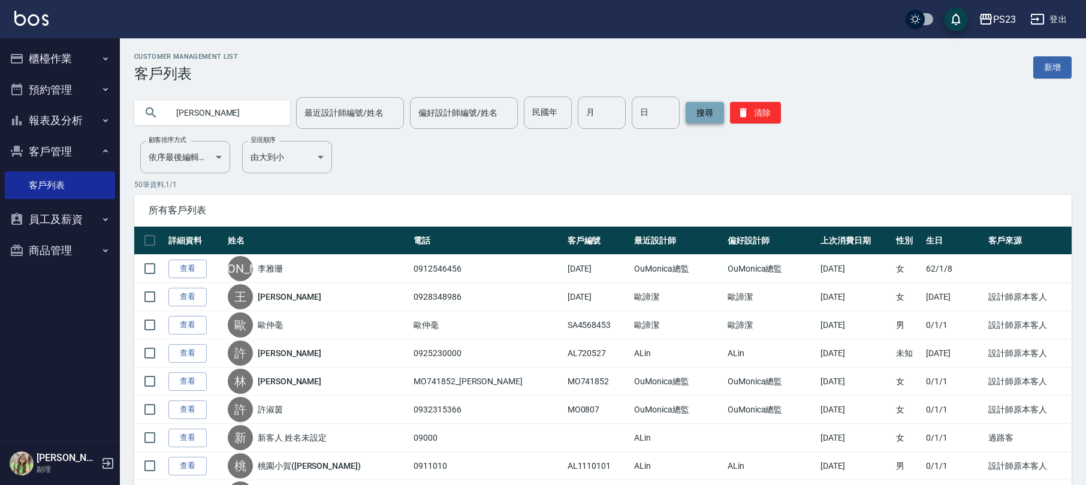
type input "[PERSON_NAME]"
click at [695, 113] on button "搜尋" at bounding box center [705, 113] width 38 height 22
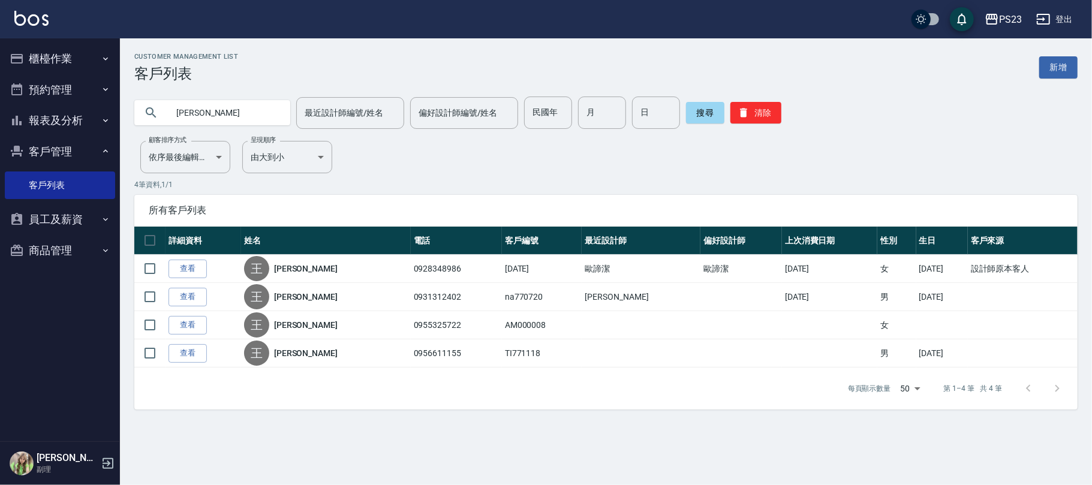
click at [178, 269] on link "查看" at bounding box center [187, 269] width 38 height 19
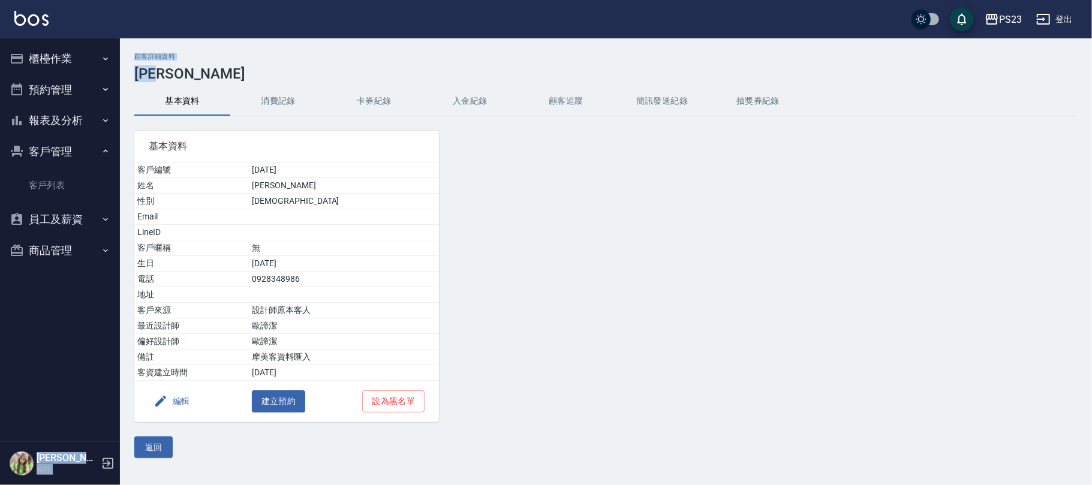
drag, startPoint x: 171, startPoint y: 68, endPoint x: 103, endPoint y: 74, distance: 68.1
click at [103, 74] on div "PS23 登出 櫃檯作業 打帳單 帳單列表 掛單列表 營業儀表板 現金收支登錄 高階收支登錄 材料自購登錄 每日結帳 排班表 現場電腦打卡 預約管理 預約管理…" at bounding box center [546, 242] width 1092 height 485
click at [211, 72] on h3 "[PERSON_NAME]" at bounding box center [605, 73] width 943 height 17
click at [187, 75] on h3 "[PERSON_NAME]" at bounding box center [605, 73] width 943 height 17
drag, startPoint x: 183, startPoint y: 73, endPoint x: 139, endPoint y: 77, distance: 44.6
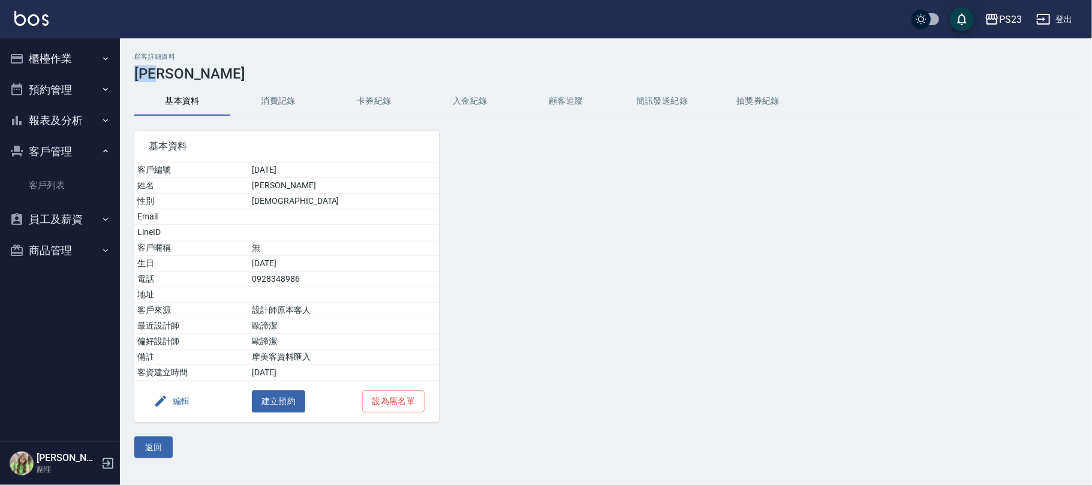
click at [139, 77] on h3 "[PERSON_NAME]" at bounding box center [605, 73] width 943 height 17
copy h3 "[PERSON_NAME]"
click at [482, 101] on button "入金紀錄" at bounding box center [470, 101] width 96 height 29
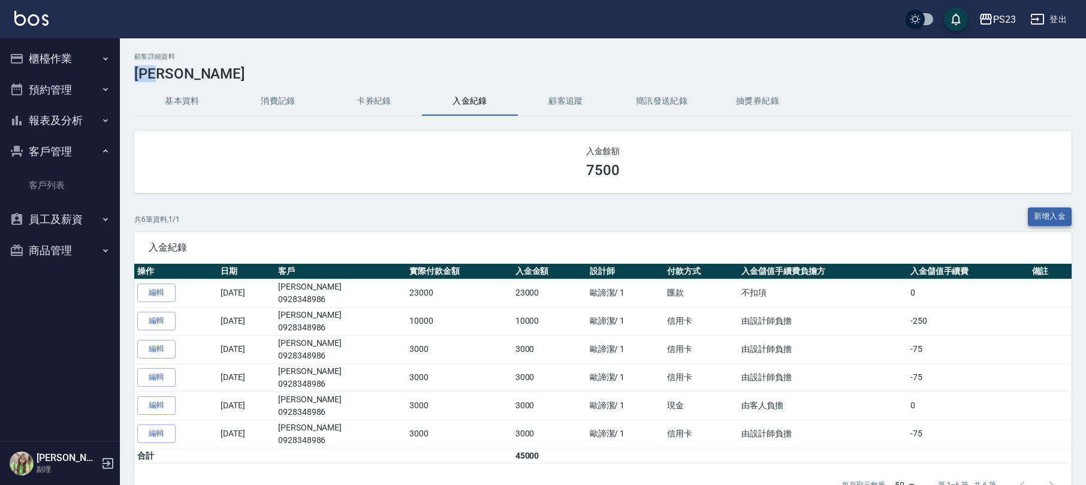
click at [1050, 221] on button "新增入金" at bounding box center [1050, 216] width 44 height 19
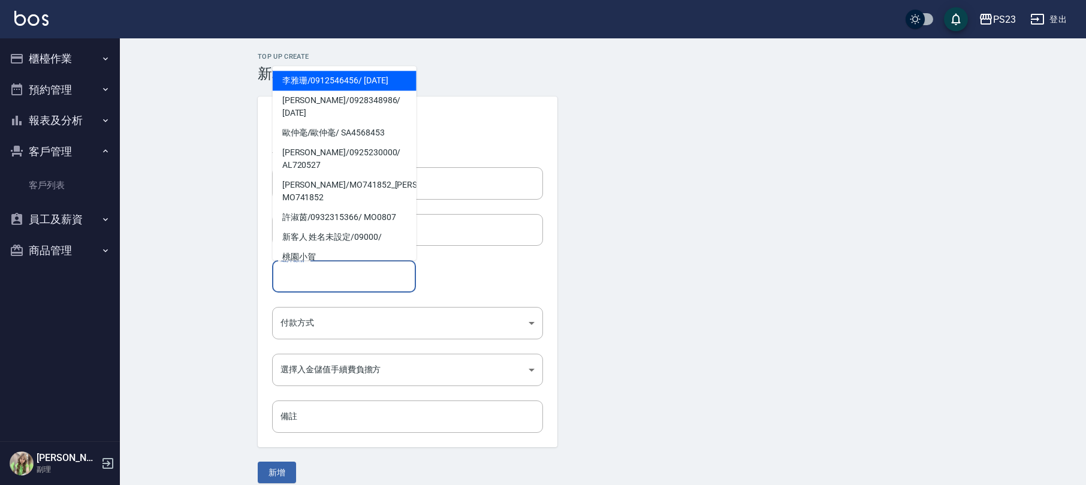
click at [314, 276] on input "選擇顧客" at bounding box center [344, 276] width 133 height 21
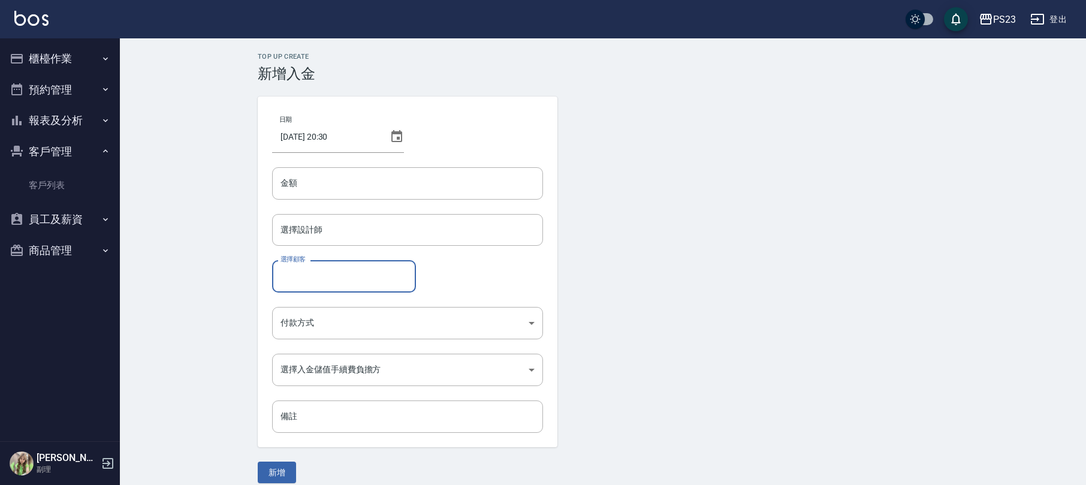
paste input "[PERSON_NAME]"
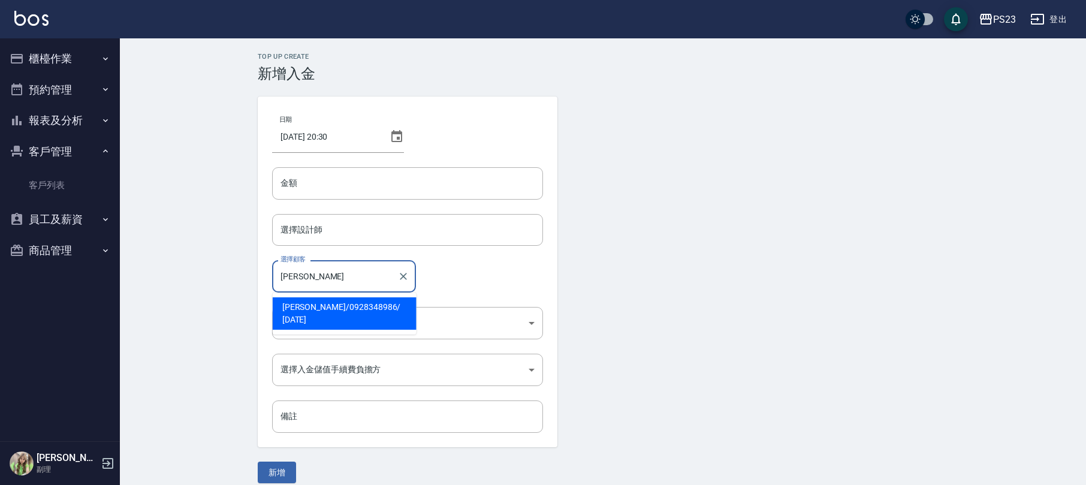
click at [308, 307] on span "[PERSON_NAME]/ 0928348986 / [DATE]" at bounding box center [345, 313] width 144 height 32
type input "[PERSON_NAME]/0928348986/[DATE]"
click at [305, 235] on input "選擇設計師" at bounding box center [408, 229] width 260 height 21
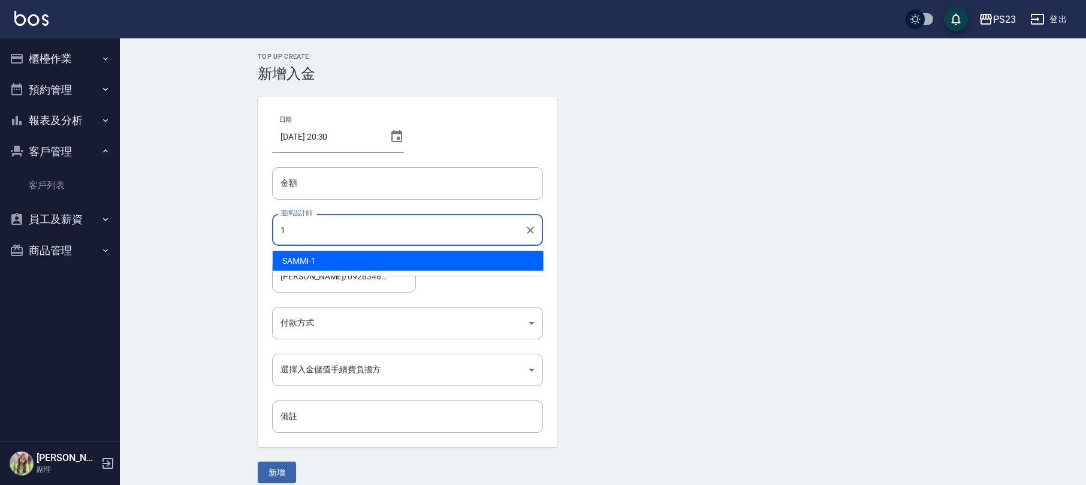
click at [310, 258] on span "SAMMI -1" at bounding box center [299, 261] width 34 height 13
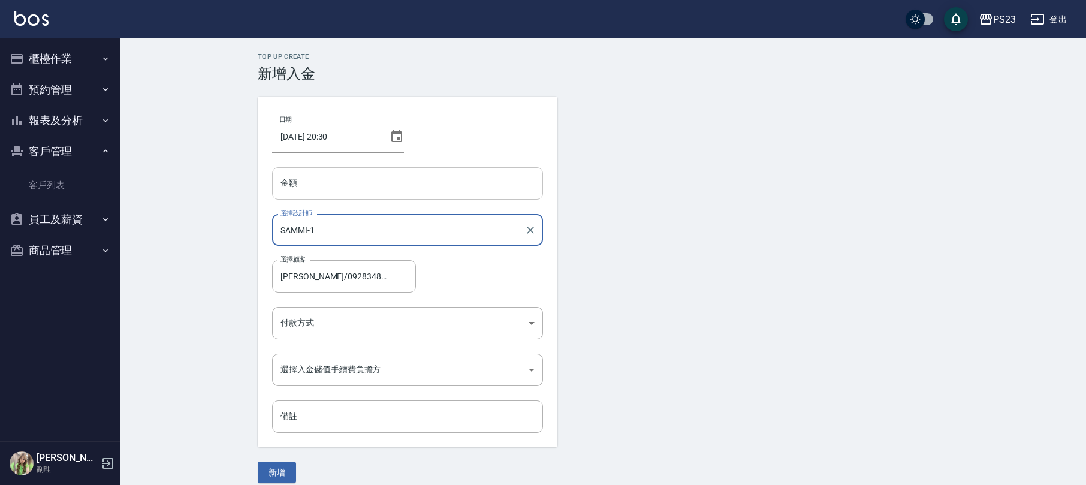
type input "SAMMI-1"
click at [303, 180] on input "金額" at bounding box center [407, 183] width 271 height 32
